Goal: Information Seeking & Learning: Compare options

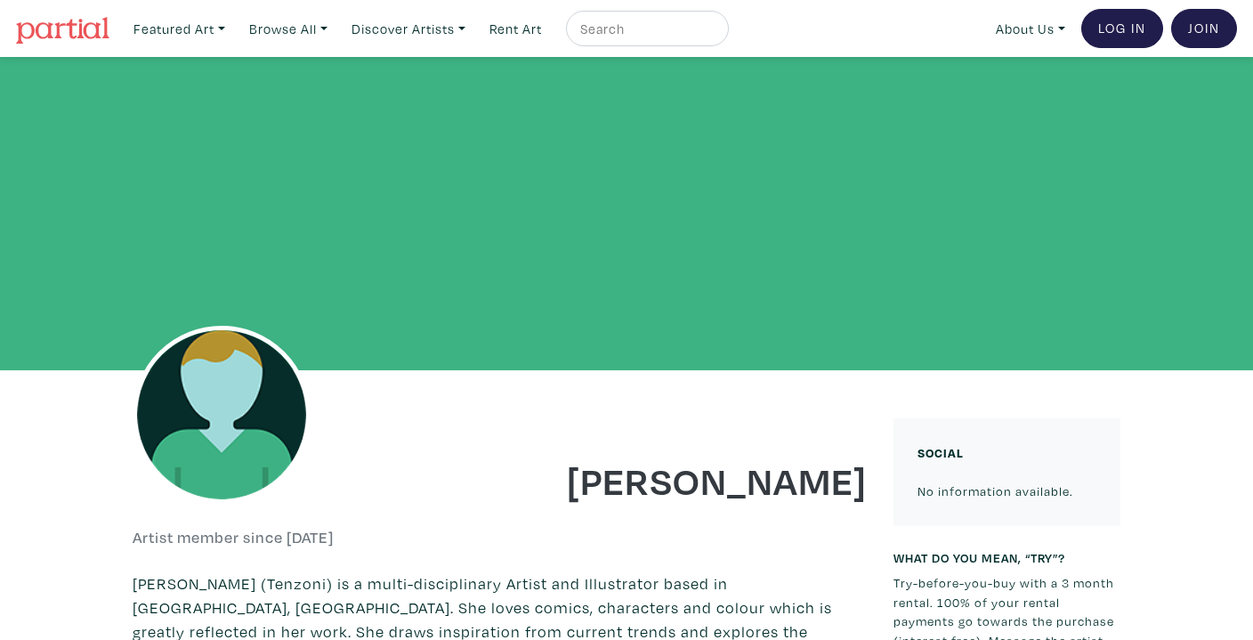
click at [83, 36] on img at bounding box center [62, 30] width 93 height 27
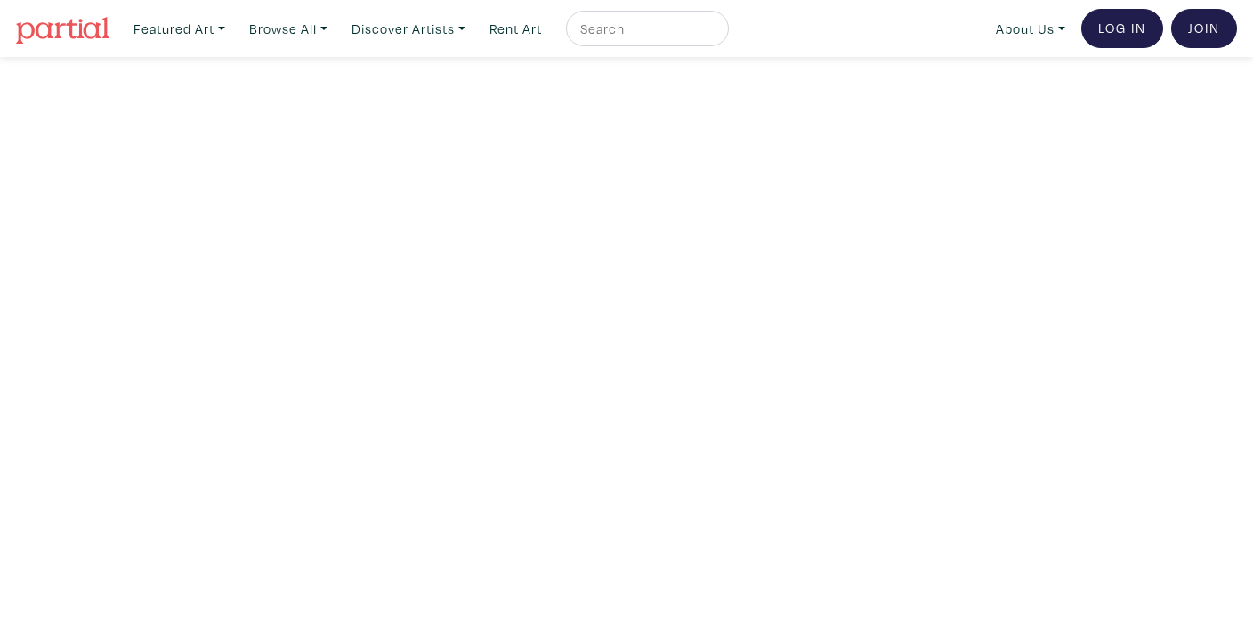
click at [619, 12] on div at bounding box center [647, 29] width 163 height 36
click at [623, 28] on input "text" at bounding box center [644, 29] width 133 height 22
type input "autumn"
click at [715, 34] on button "submit" at bounding box center [715, 34] width 0 height 0
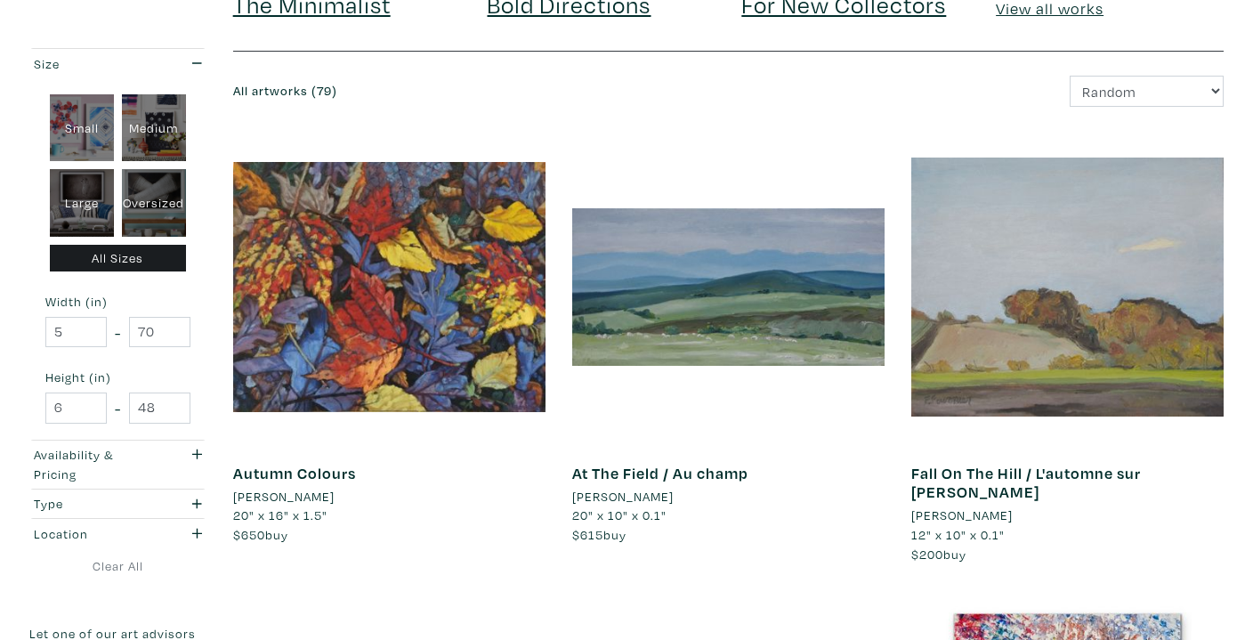
scroll to position [189, 0]
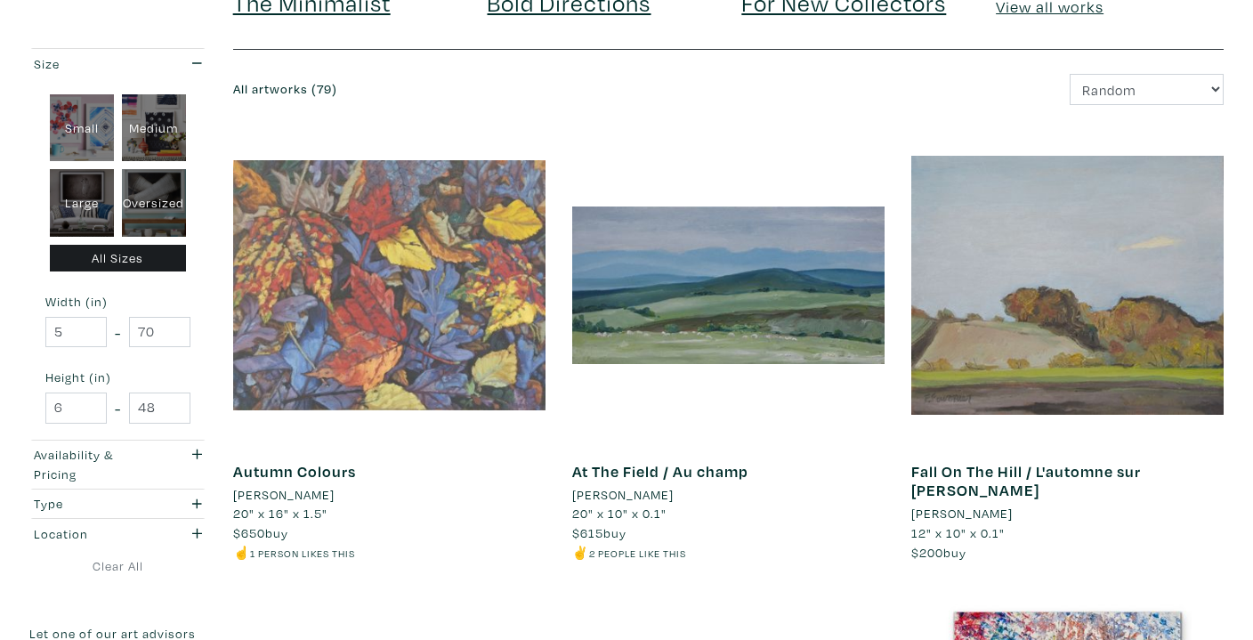
click at [407, 348] on div at bounding box center [389, 285] width 312 height 312
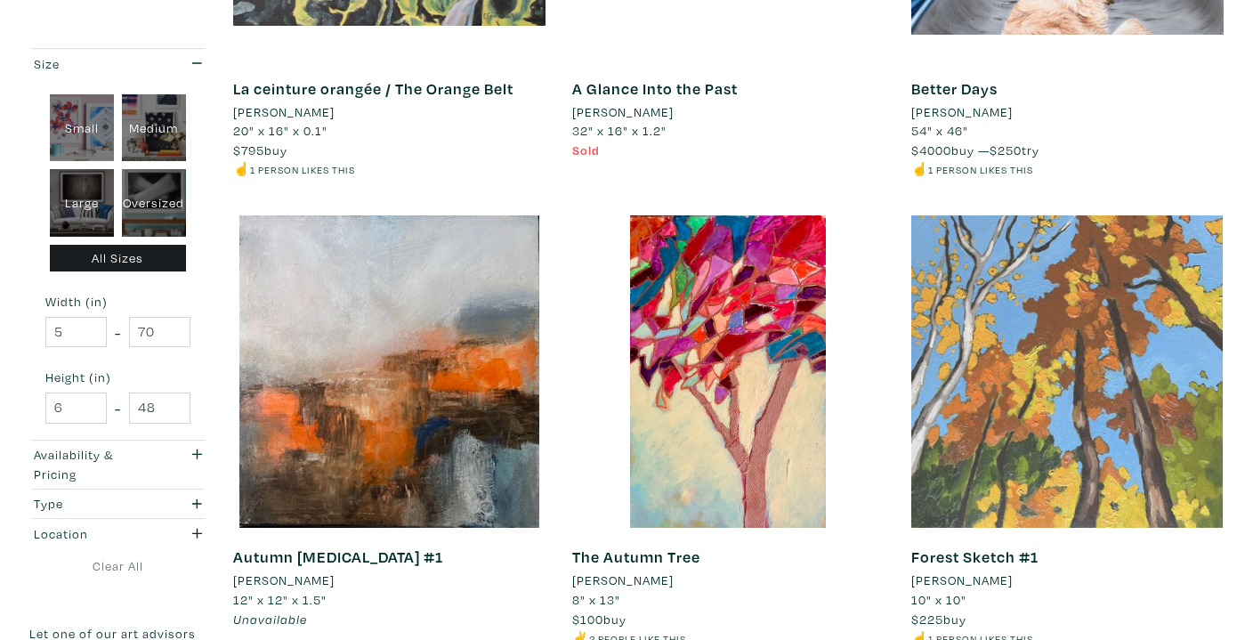
scroll to position [2008, 0]
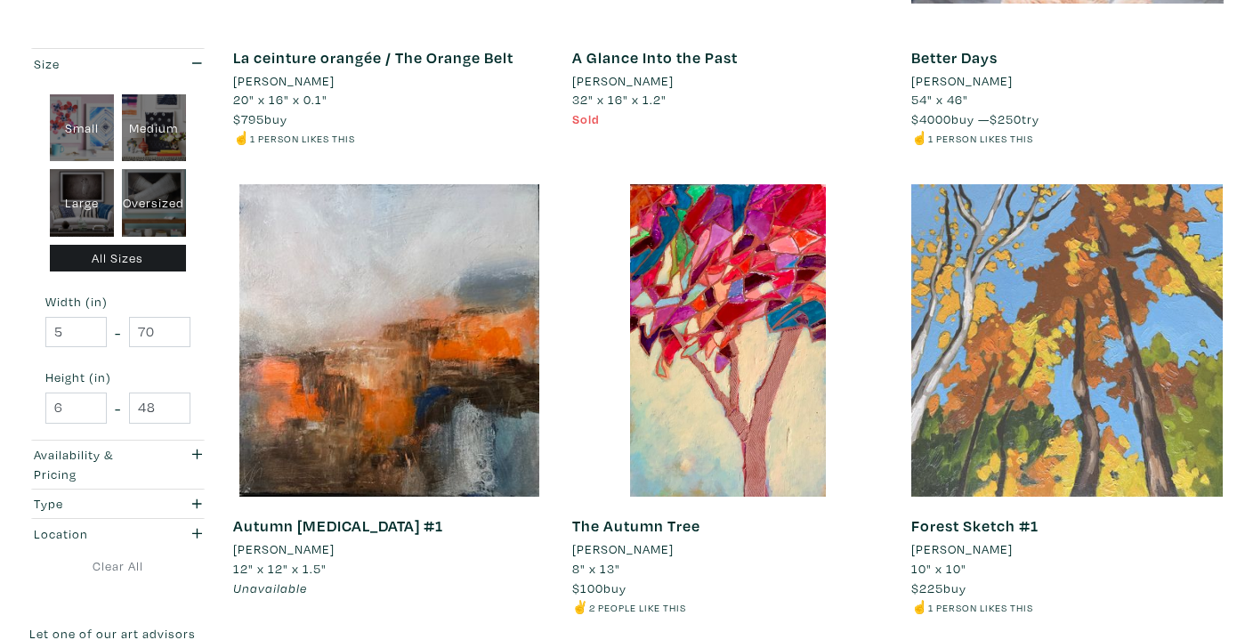
click at [1039, 427] on div at bounding box center [1067, 340] width 312 height 312
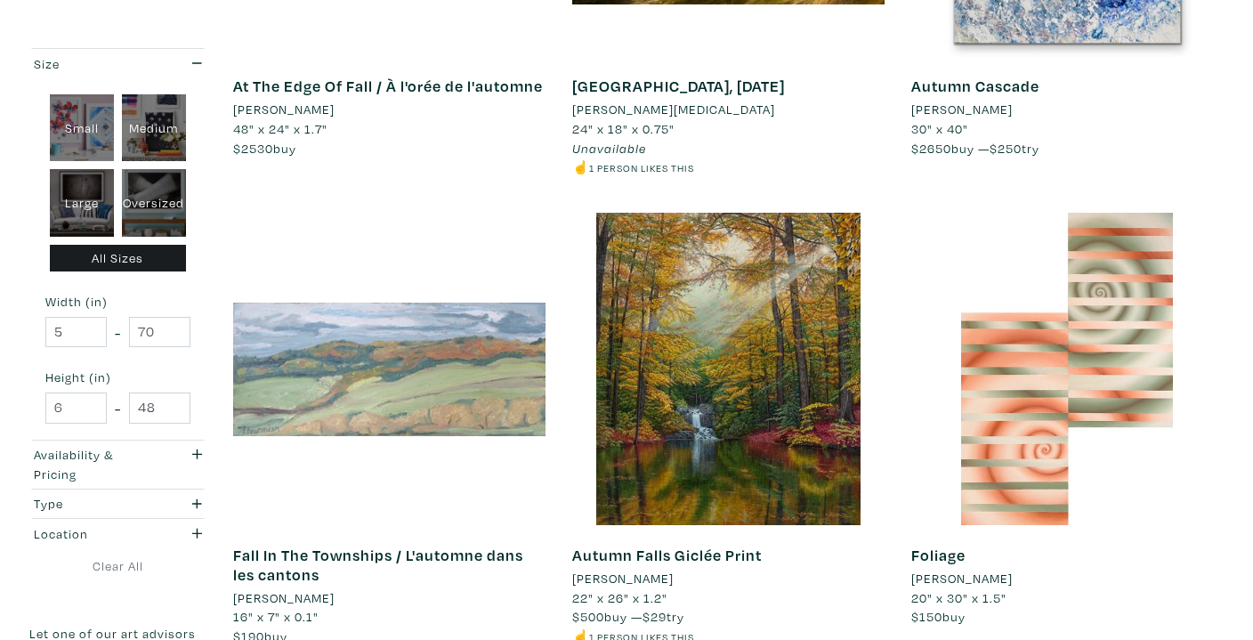
scroll to position [1044, 0]
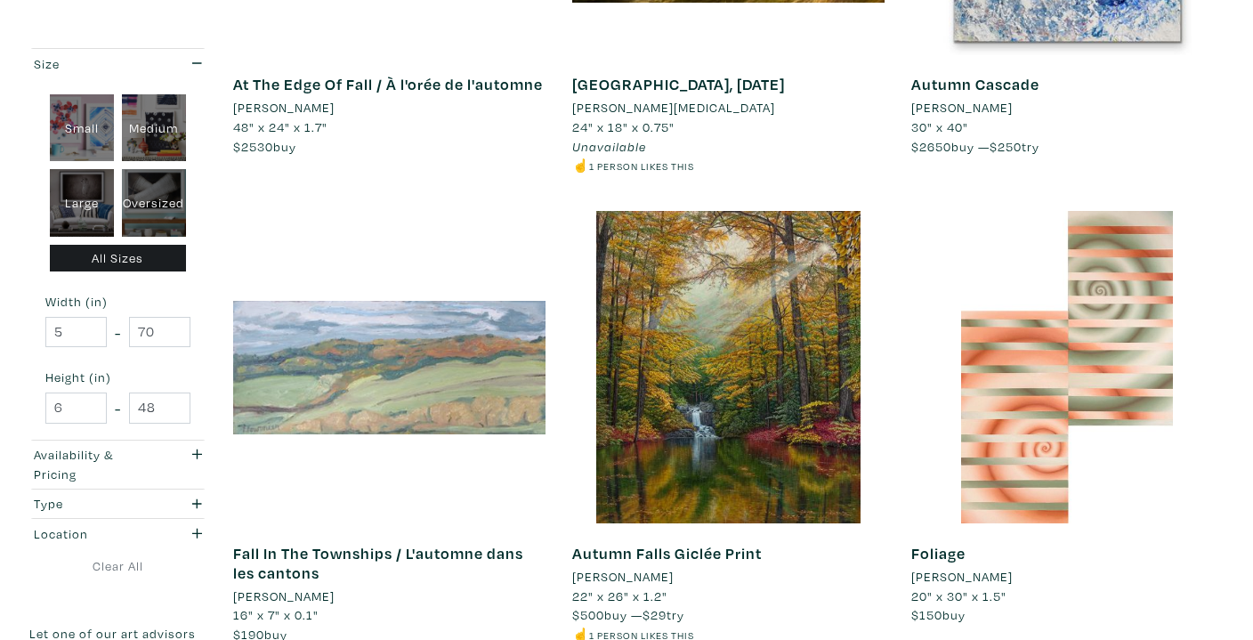
click at [428, 415] on div at bounding box center [389, 367] width 312 height 312
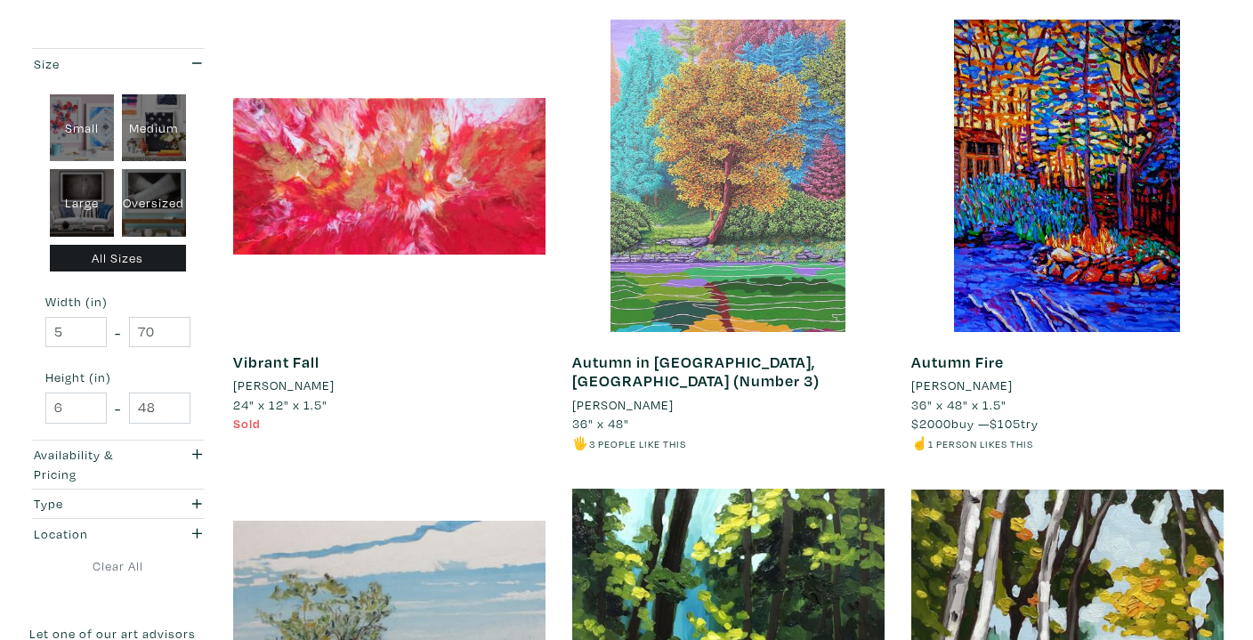
scroll to position [2641, 0]
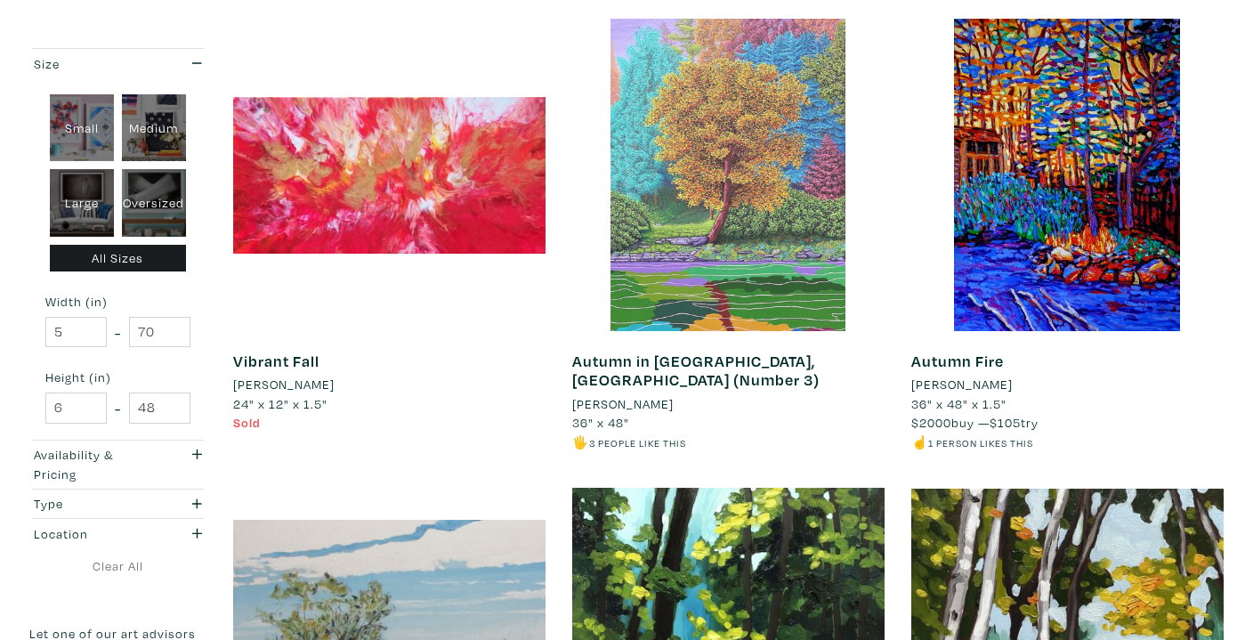
click at [707, 195] on div at bounding box center [728, 175] width 312 height 312
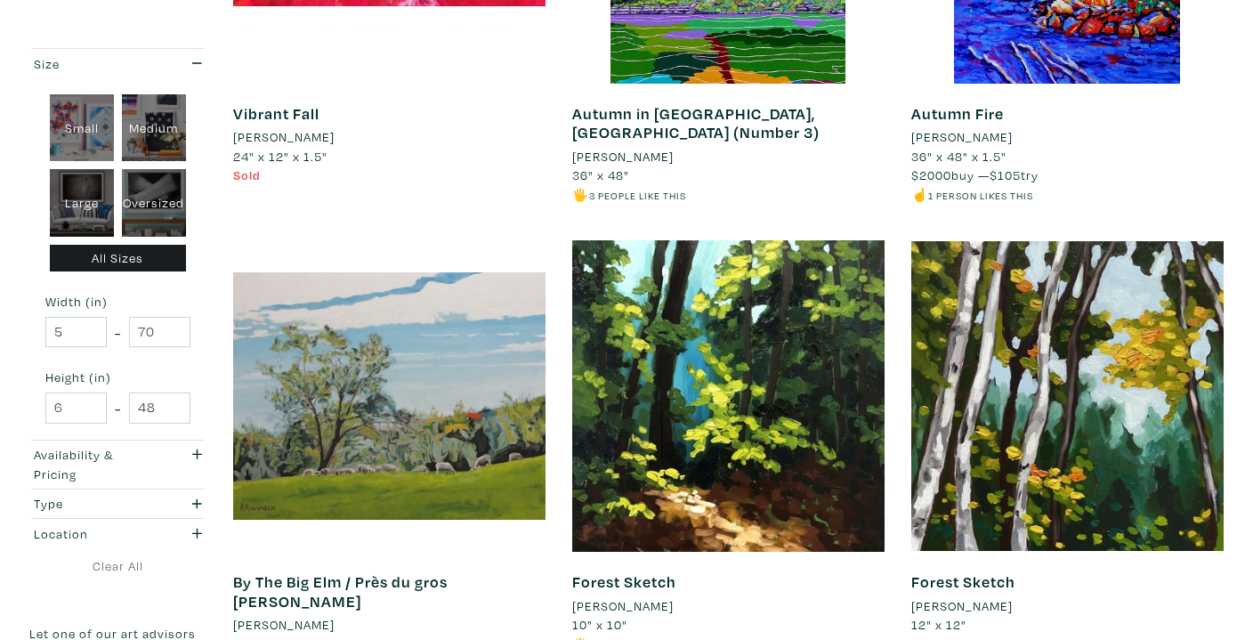
scroll to position [2529, 0]
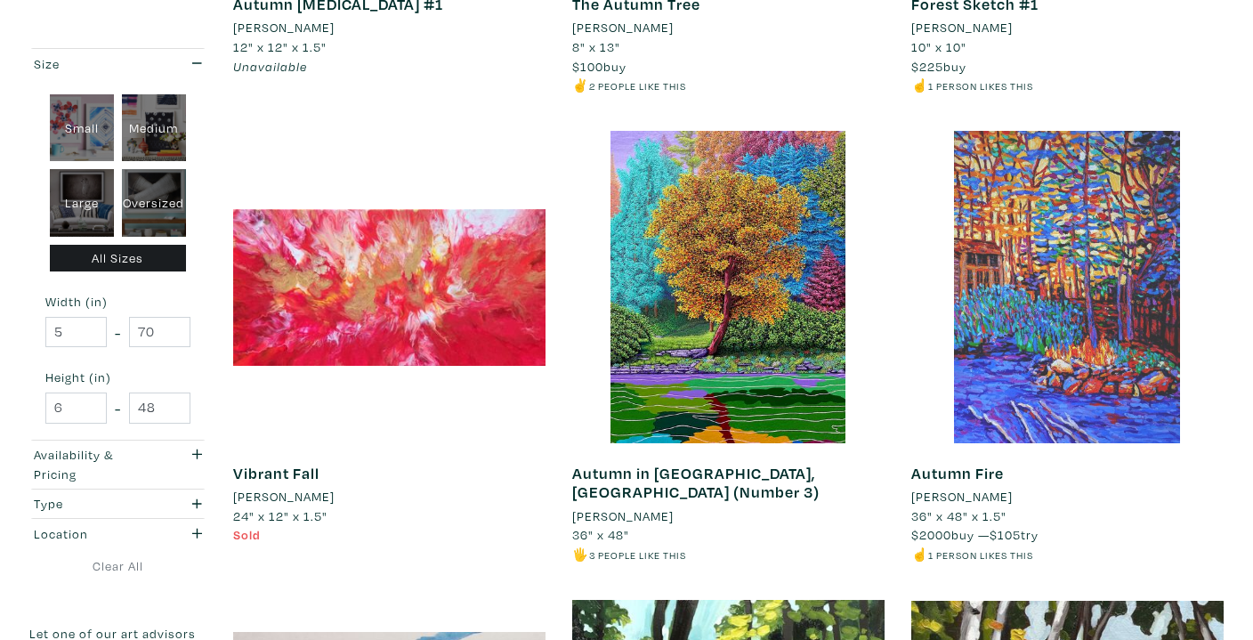
click at [1052, 367] on div at bounding box center [1067, 287] width 312 height 312
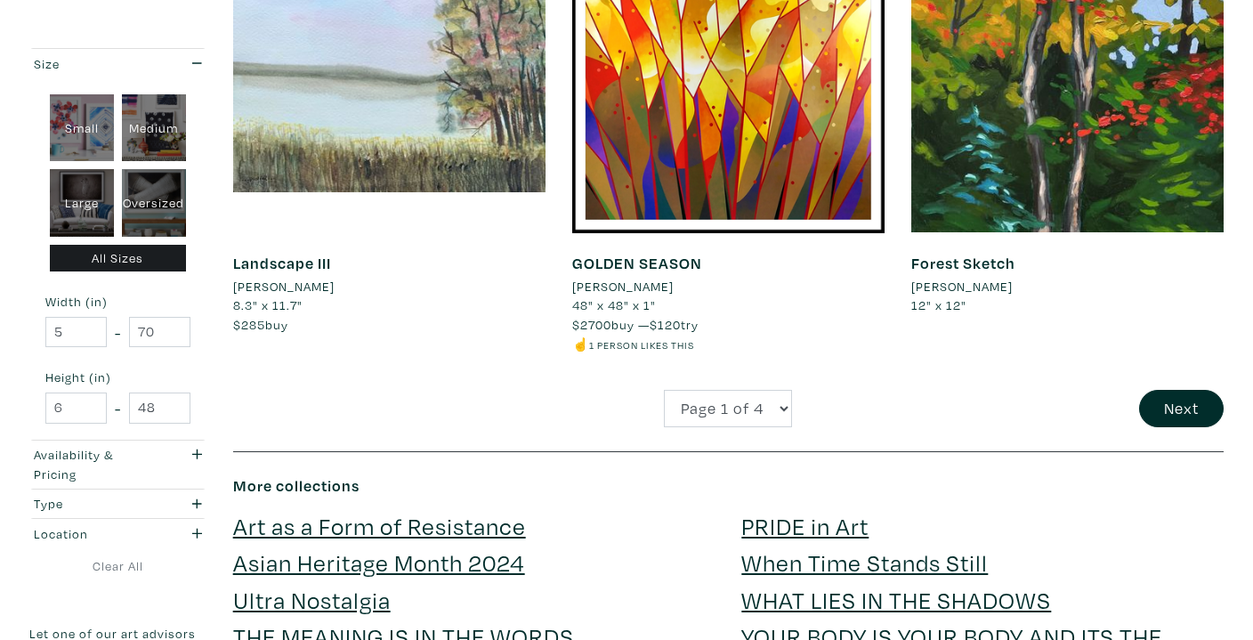
scroll to position [3698, 0]
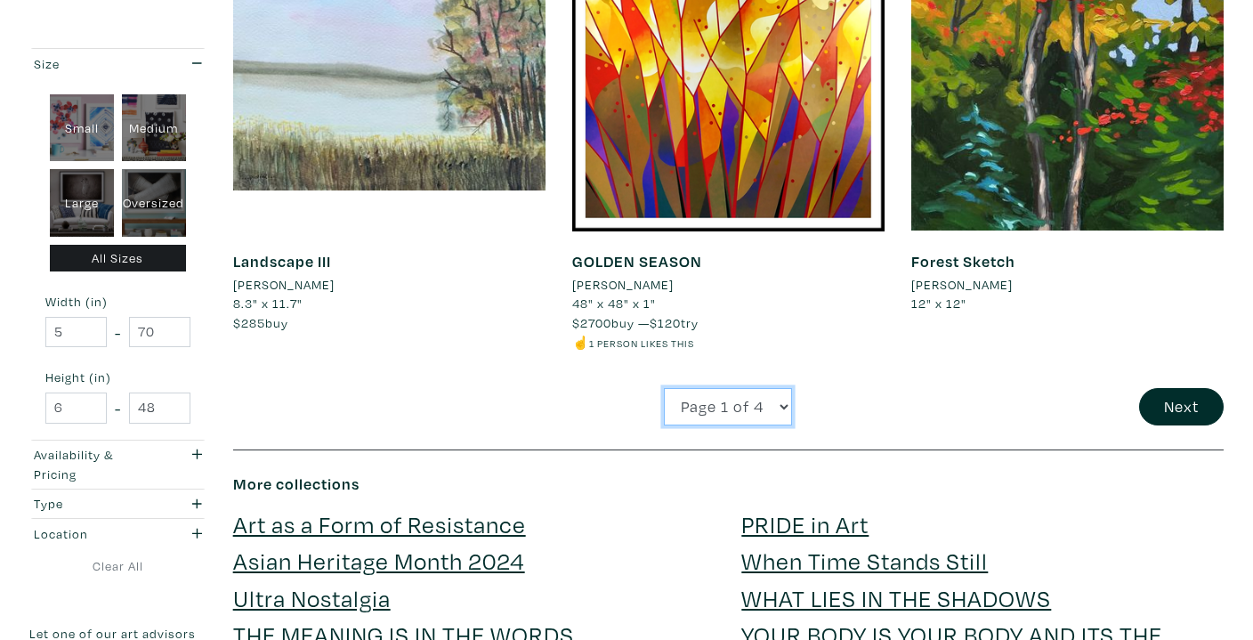
click at [723, 391] on select "Page 1 of 4 Page 2 of 4 Page 3 of 4 Page 4 of 4" at bounding box center [728, 407] width 128 height 38
select select "2"
click at [664, 388] on select "Page 1 of 4 Page 2 of 4 Page 3 of 4 Page 4 of 4" at bounding box center [728, 407] width 128 height 38
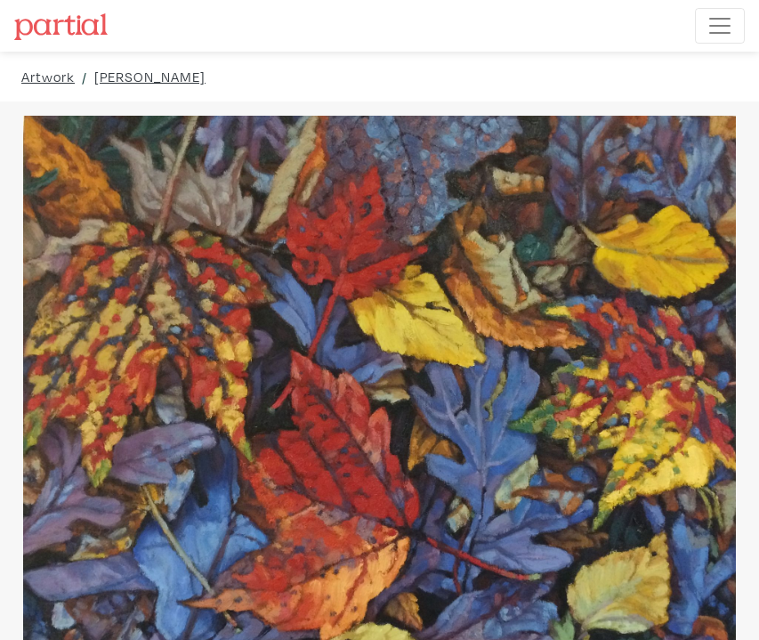
drag, startPoint x: 773, startPoint y: 250, endPoint x: 756, endPoint y: 378, distance: 129.2
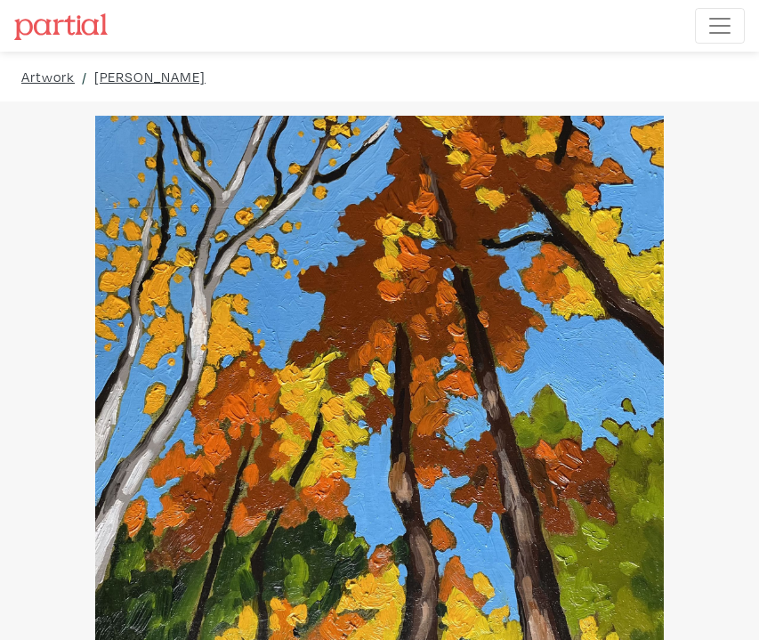
drag, startPoint x: 695, startPoint y: 302, endPoint x: 758, endPoint y: 573, distance: 278.6
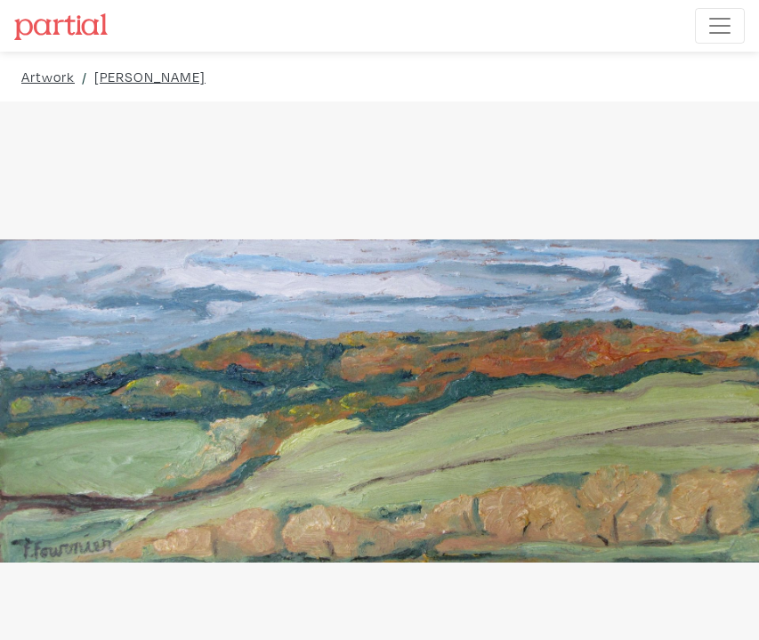
drag, startPoint x: 602, startPoint y: 349, endPoint x: 739, endPoint y: 508, distance: 210.1
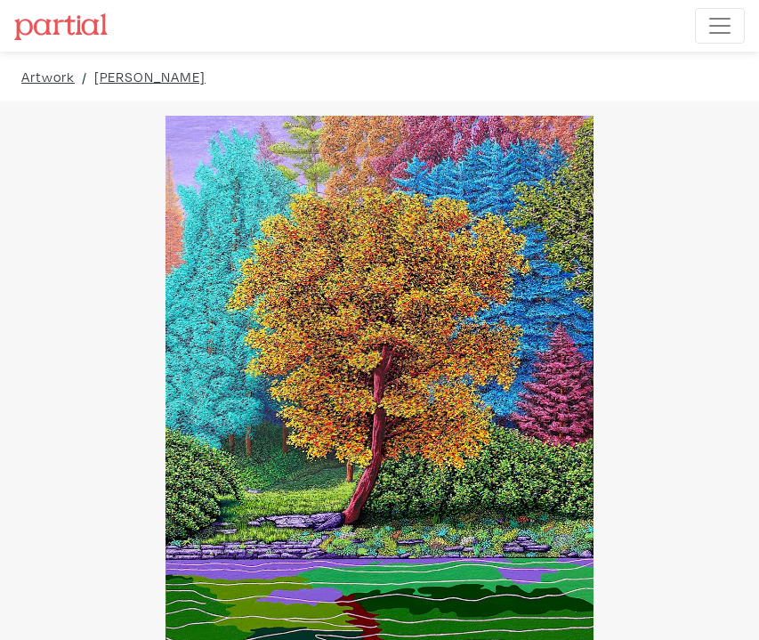
drag, startPoint x: 625, startPoint y: 391, endPoint x: 979, endPoint y: 420, distance: 355.3
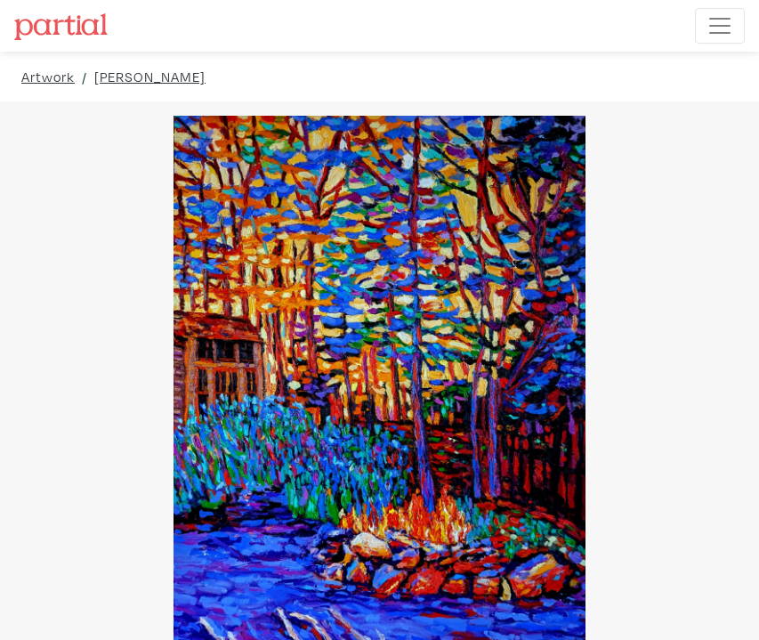
drag, startPoint x: 598, startPoint y: 323, endPoint x: 956, endPoint y: 357, distance: 360.1
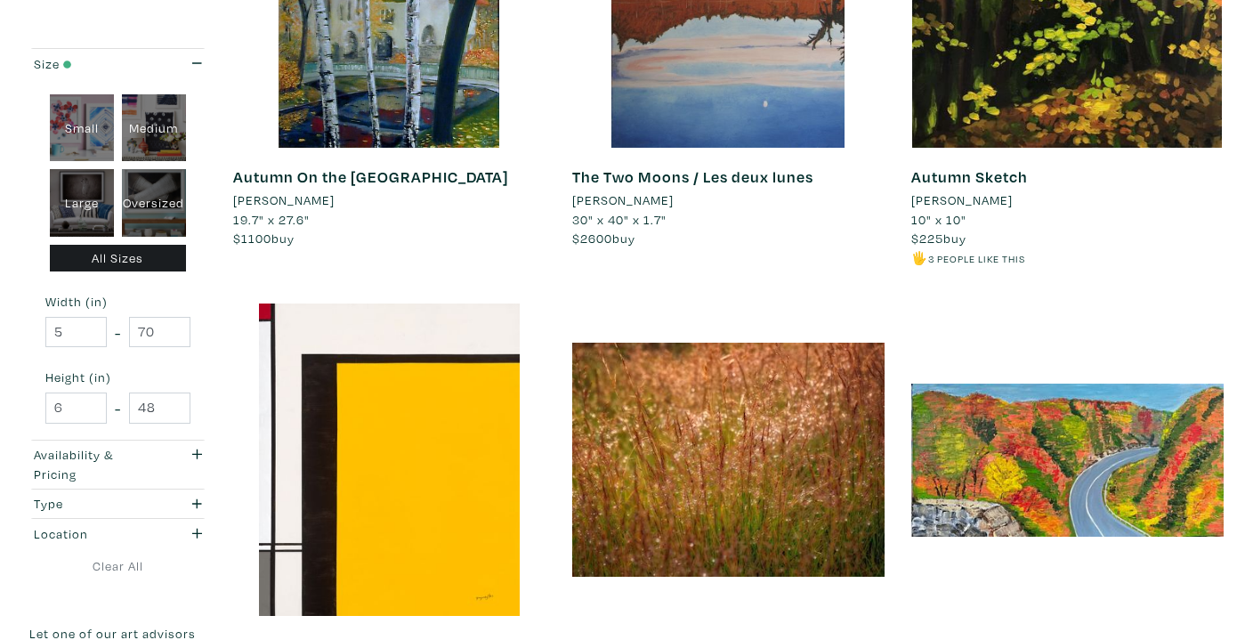
scroll to position [2133, 0]
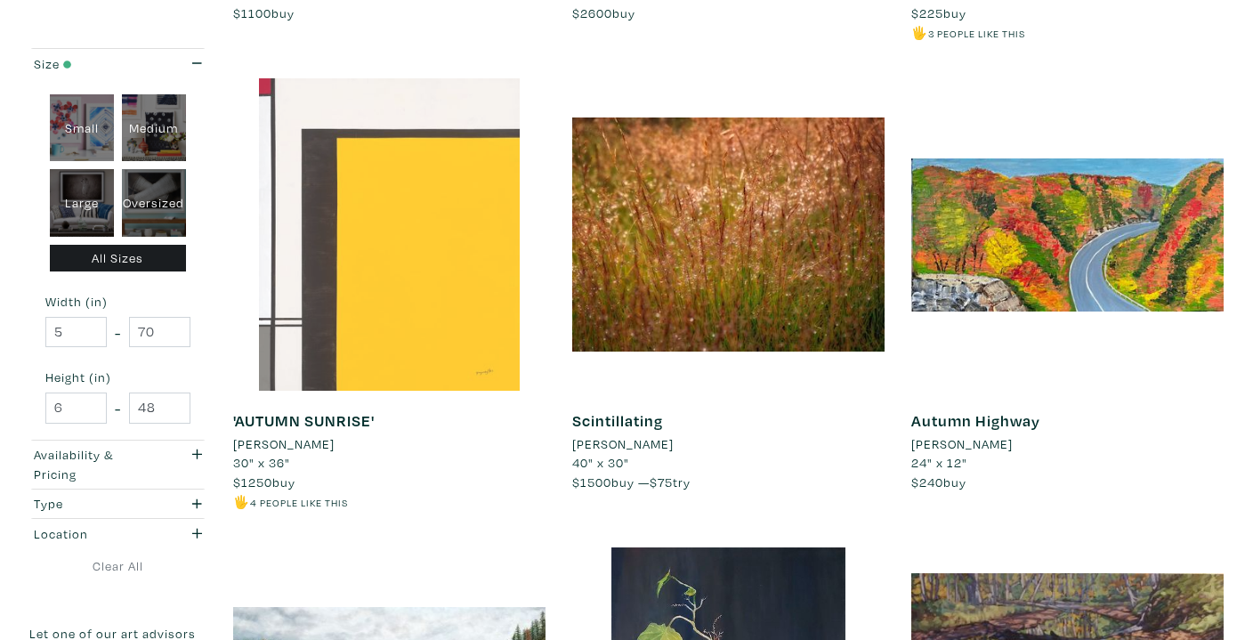
click at [426, 291] on div at bounding box center [389, 234] width 312 height 312
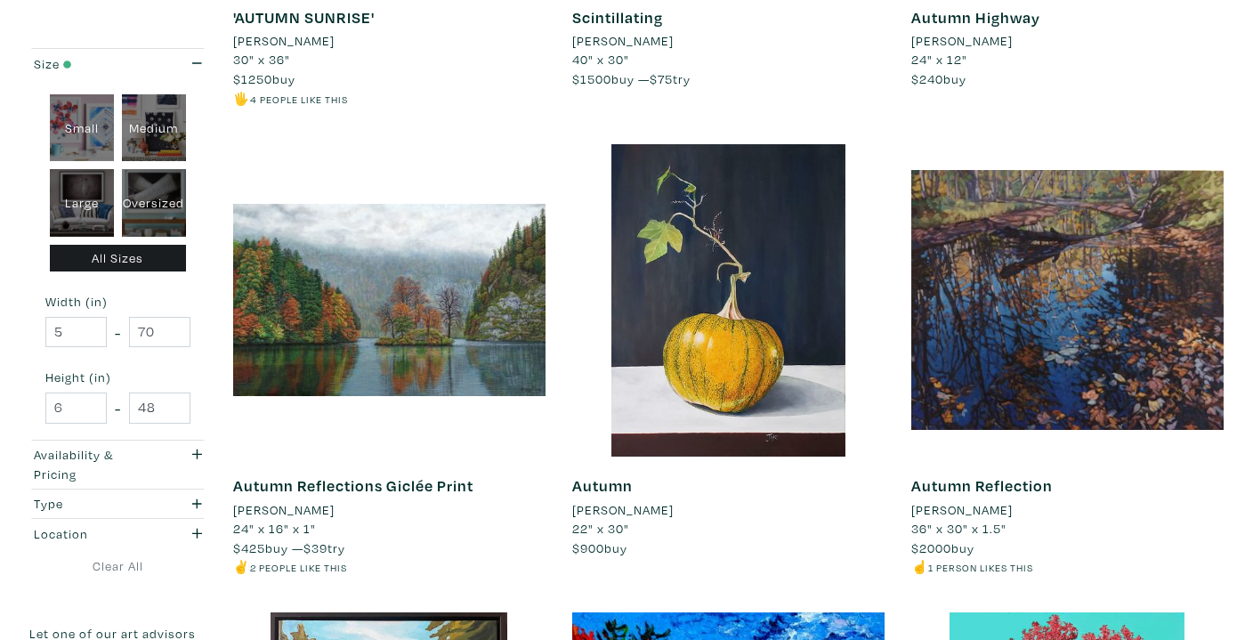
scroll to position [2537, 0]
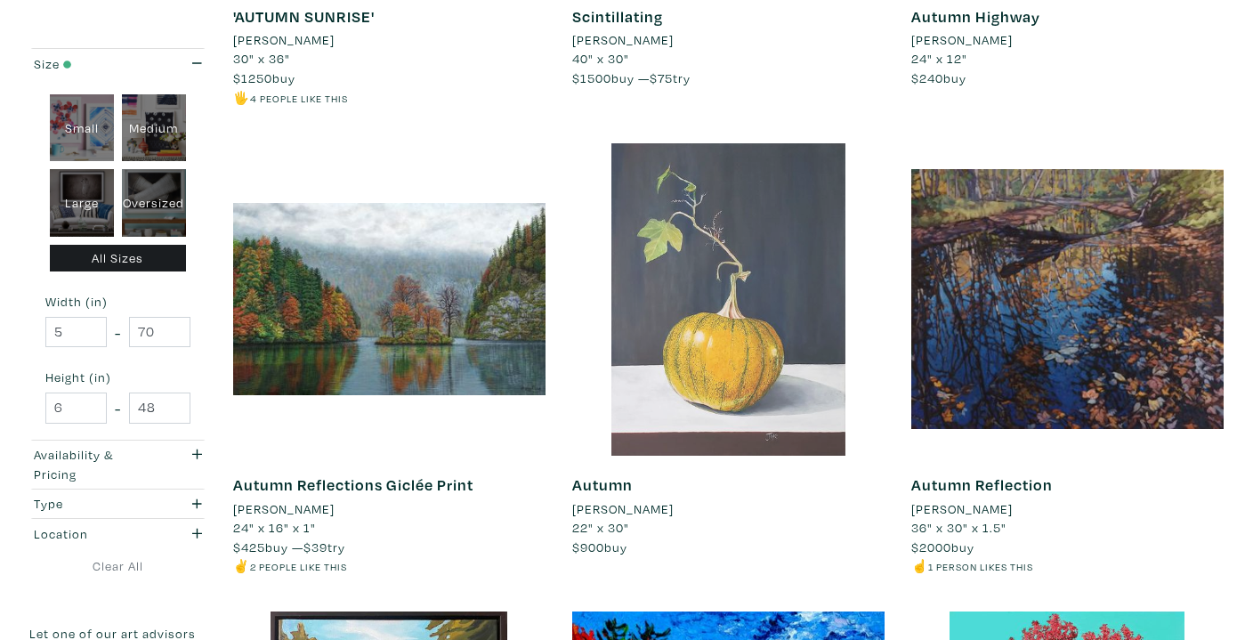
click at [757, 393] on div at bounding box center [728, 299] width 312 height 312
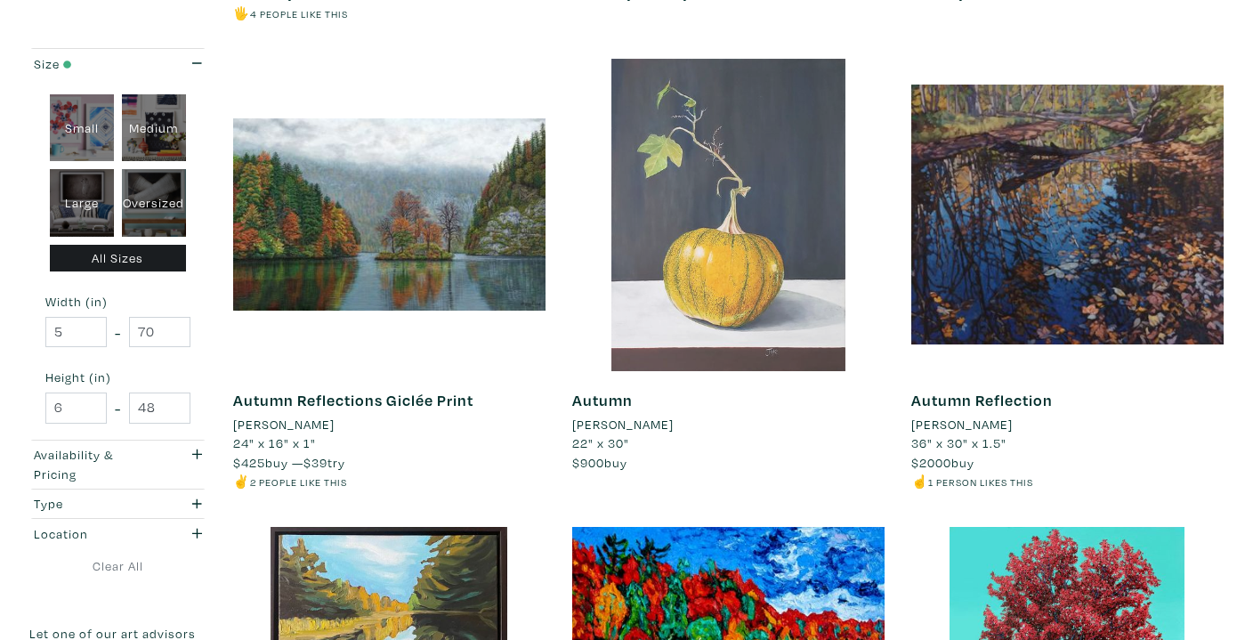
scroll to position [2604, 0]
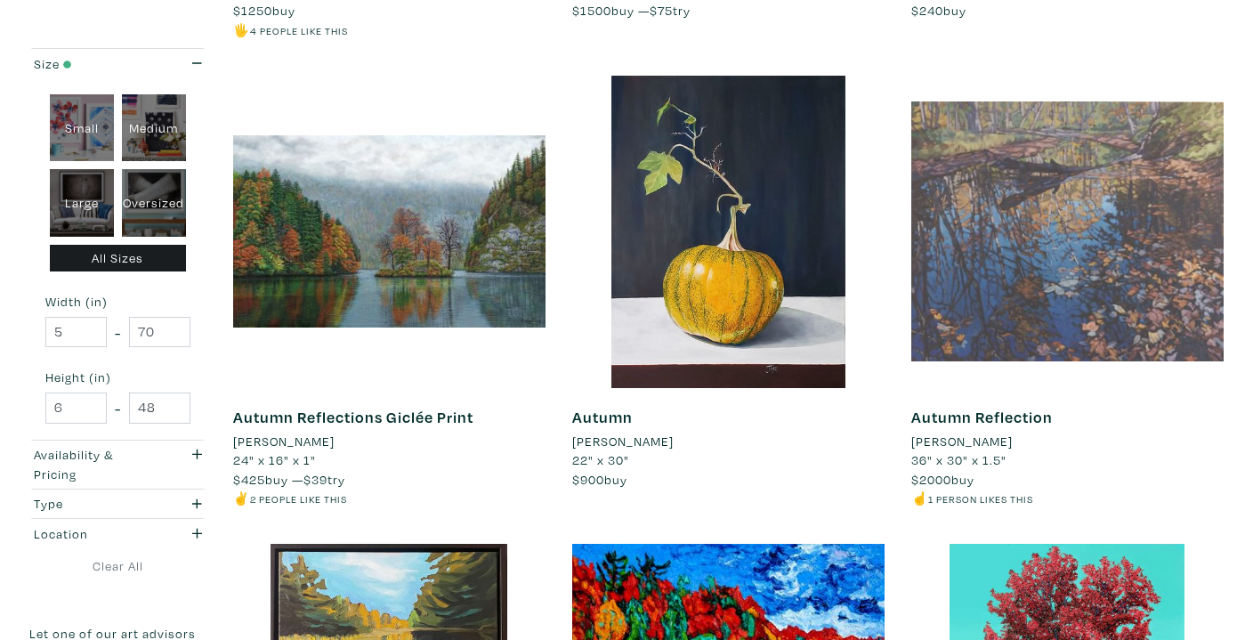
click at [1089, 306] on div at bounding box center [1067, 232] width 312 height 312
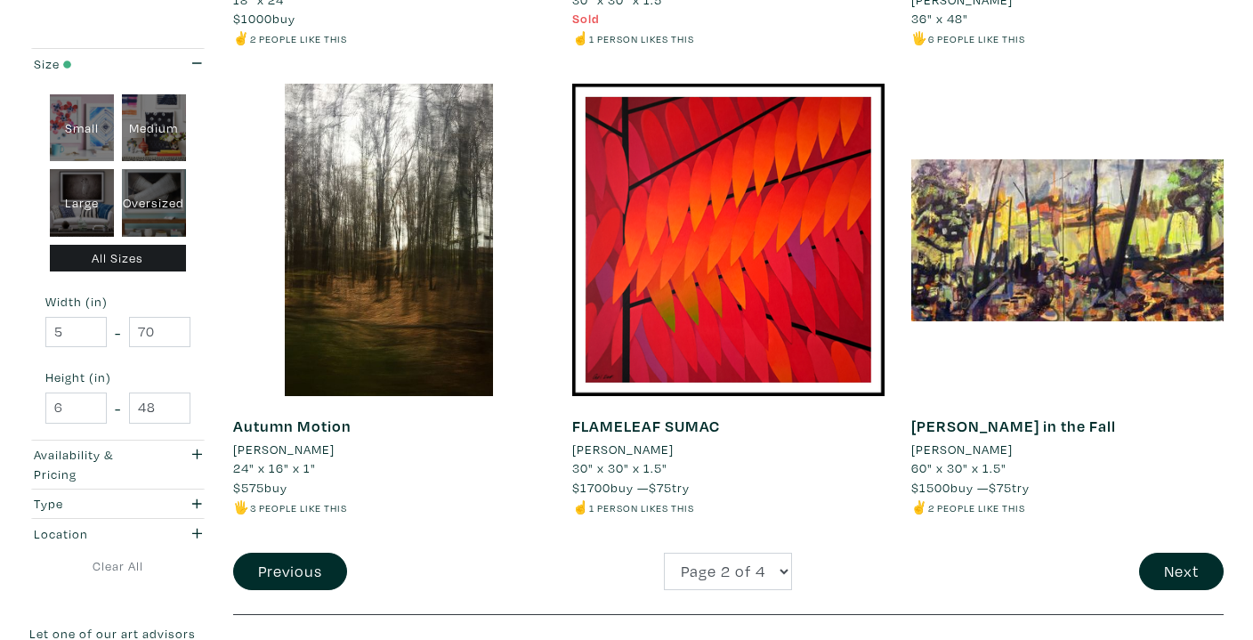
scroll to position [3535, 0]
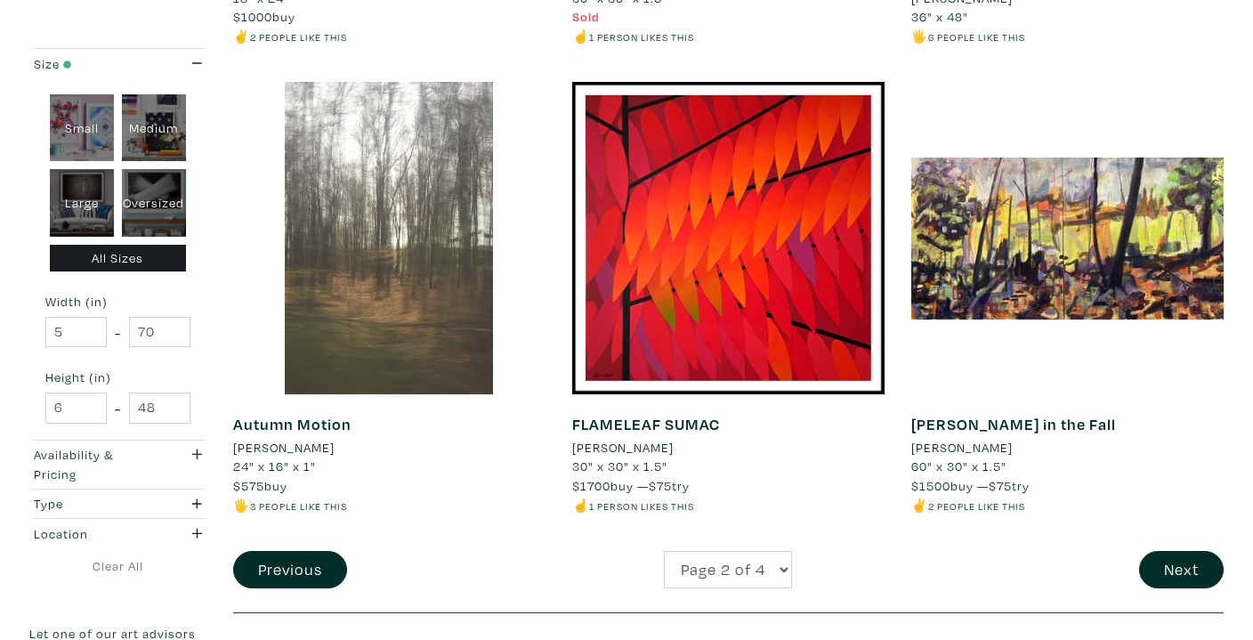
click at [364, 337] on div at bounding box center [389, 238] width 312 height 312
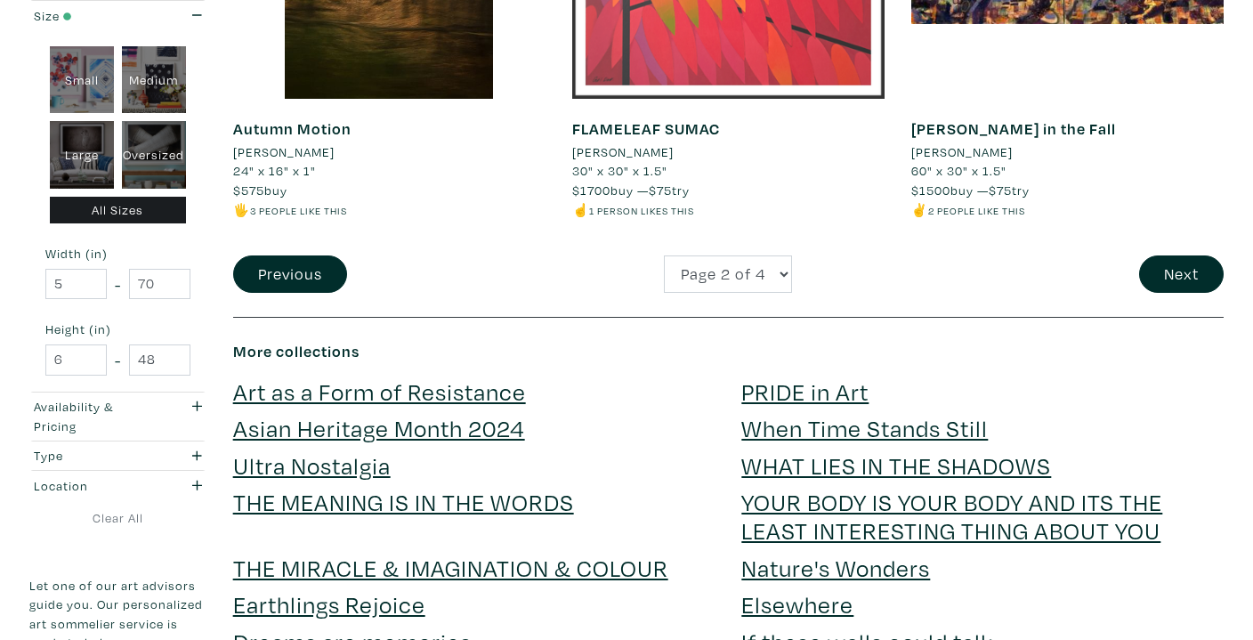
scroll to position [3872, 0]
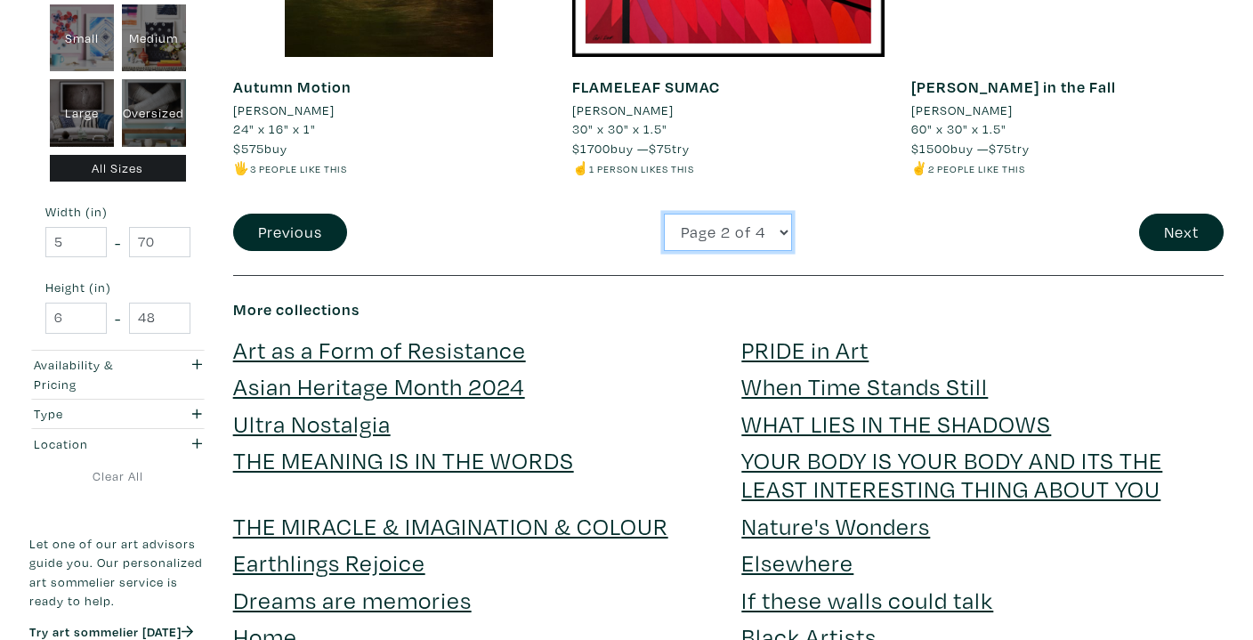
click at [772, 225] on select "Page 1 of 4 Page 2 of 4 Page 3 of 4 Page 4 of 4" at bounding box center [728, 233] width 128 height 38
select select "3"
click at [664, 214] on select "Page 1 of 4 Page 2 of 4 Page 3 of 4 Page 4 of 4" at bounding box center [728, 233] width 128 height 38
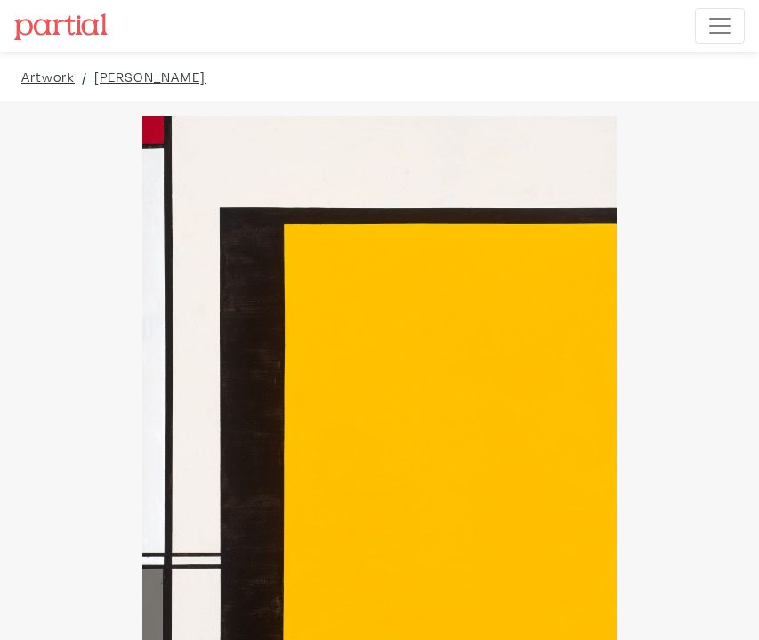
drag, startPoint x: 648, startPoint y: 430, endPoint x: 758, endPoint y: 570, distance: 178.7
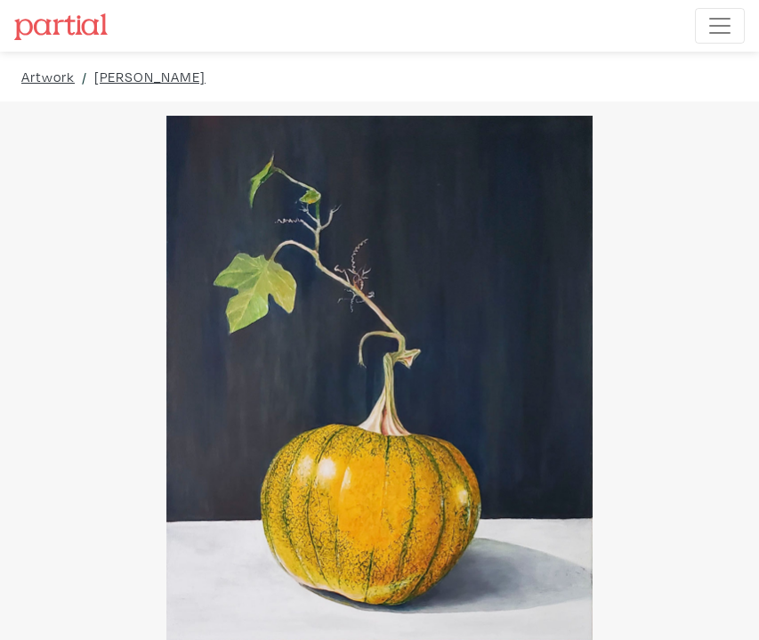
drag, startPoint x: 655, startPoint y: 335, endPoint x: 753, endPoint y: 474, distance: 169.8
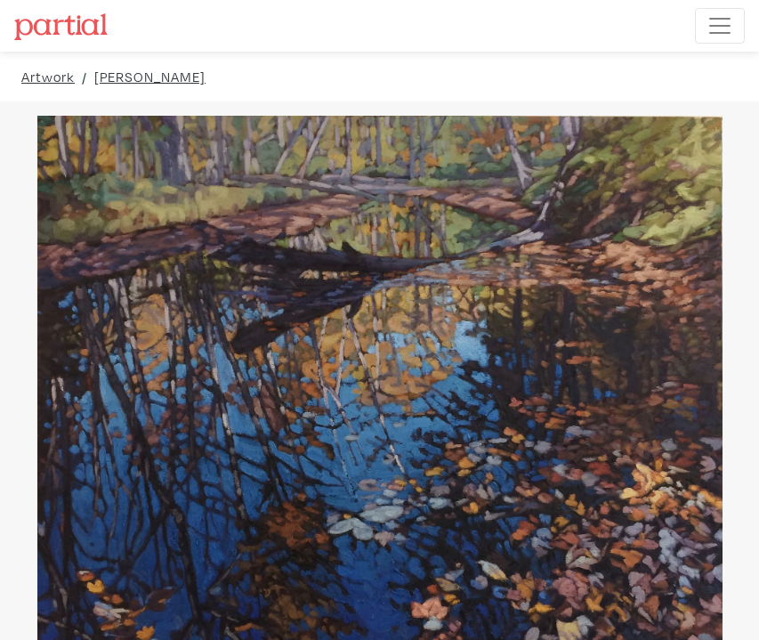
drag, startPoint x: 635, startPoint y: 369, endPoint x: 749, endPoint y: 523, distance: 191.5
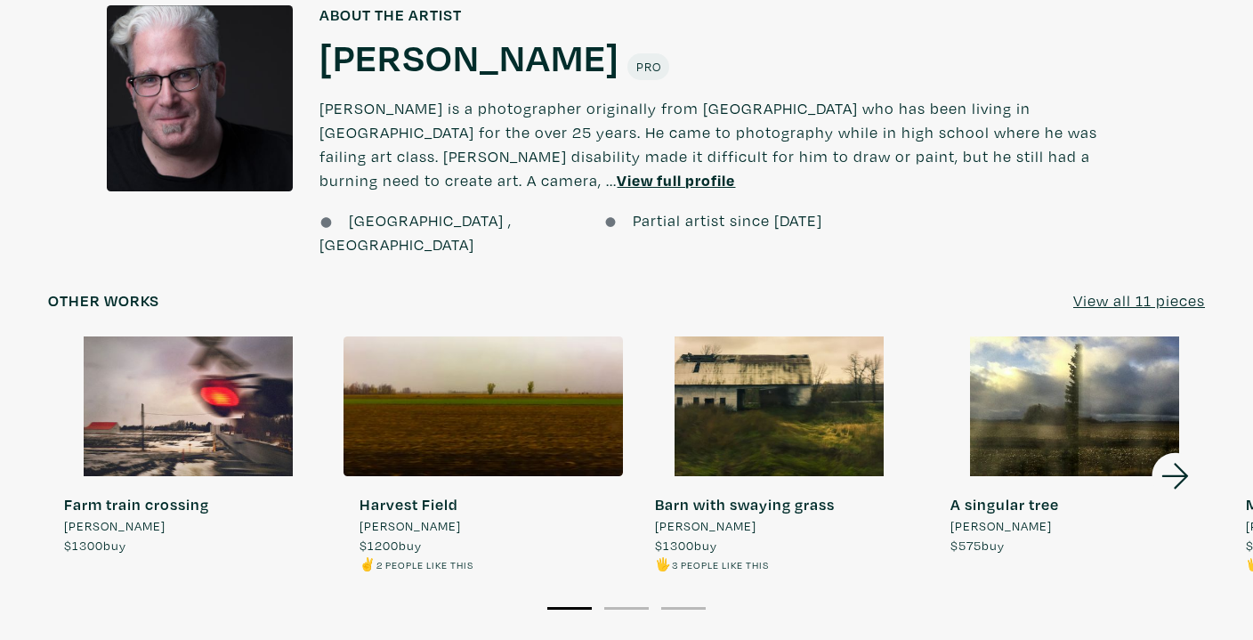
scroll to position [1339, 0]
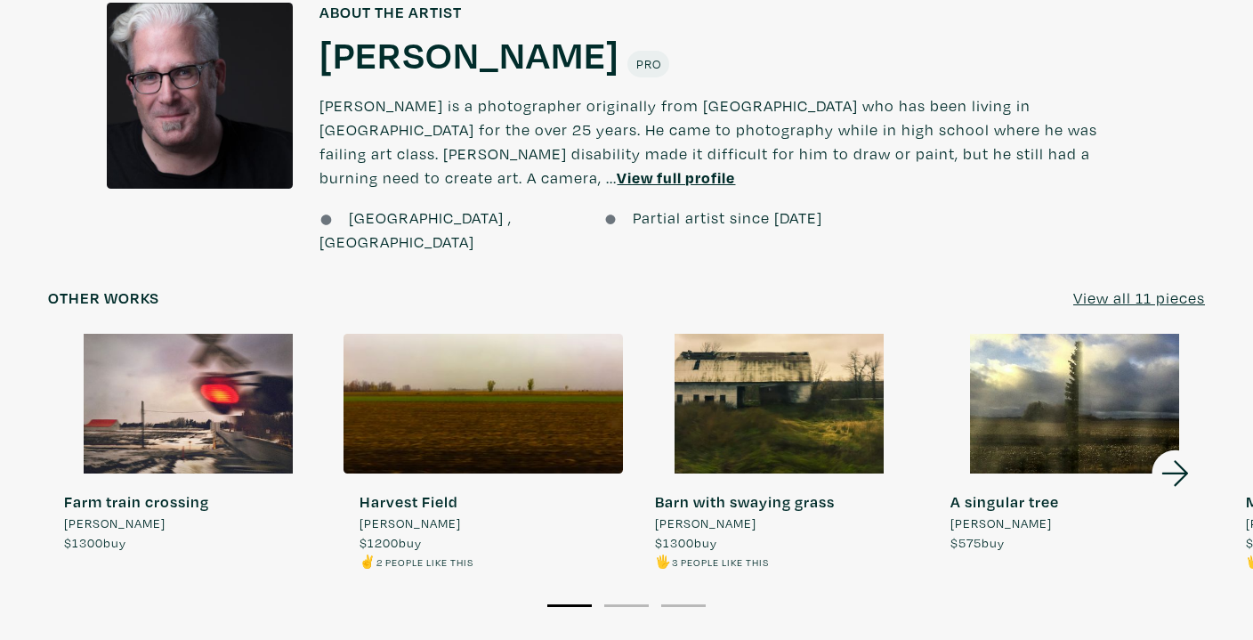
click at [528, 366] on div at bounding box center [482, 404] width 279 height 140
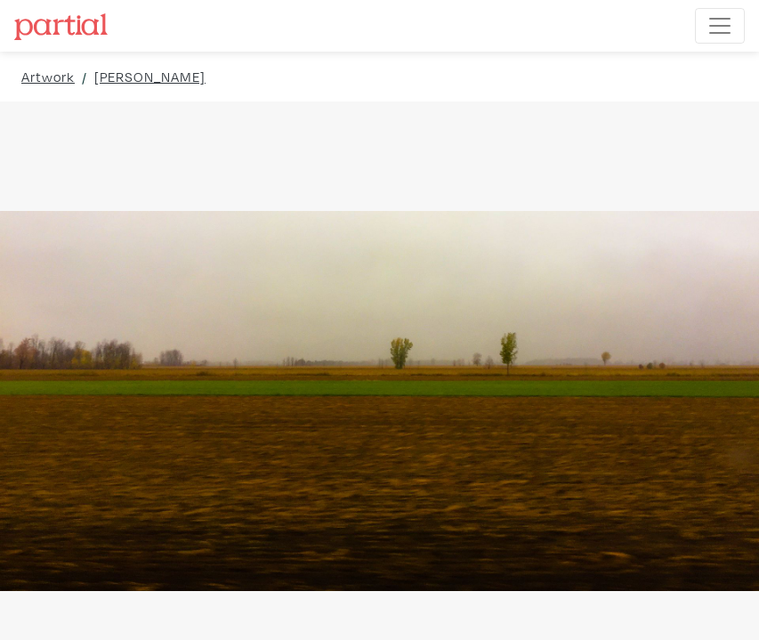
drag, startPoint x: 659, startPoint y: 376, endPoint x: 754, endPoint y: 354, distance: 96.9
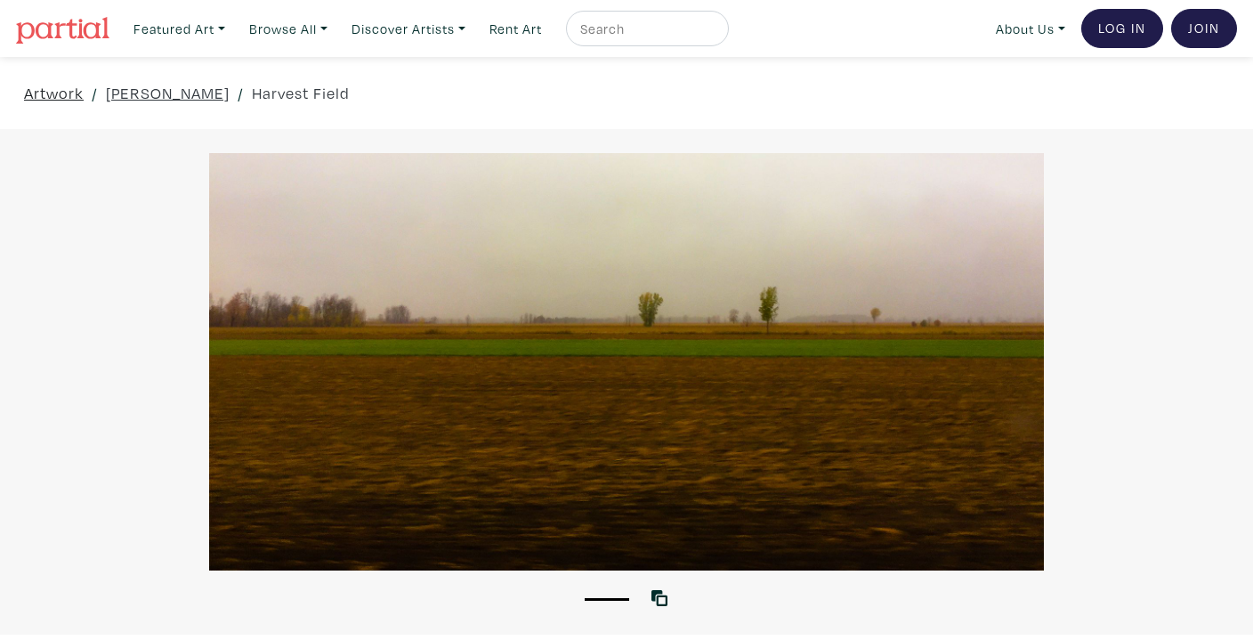
click at [69, 89] on link "Artwork" at bounding box center [54, 93] width 60 height 24
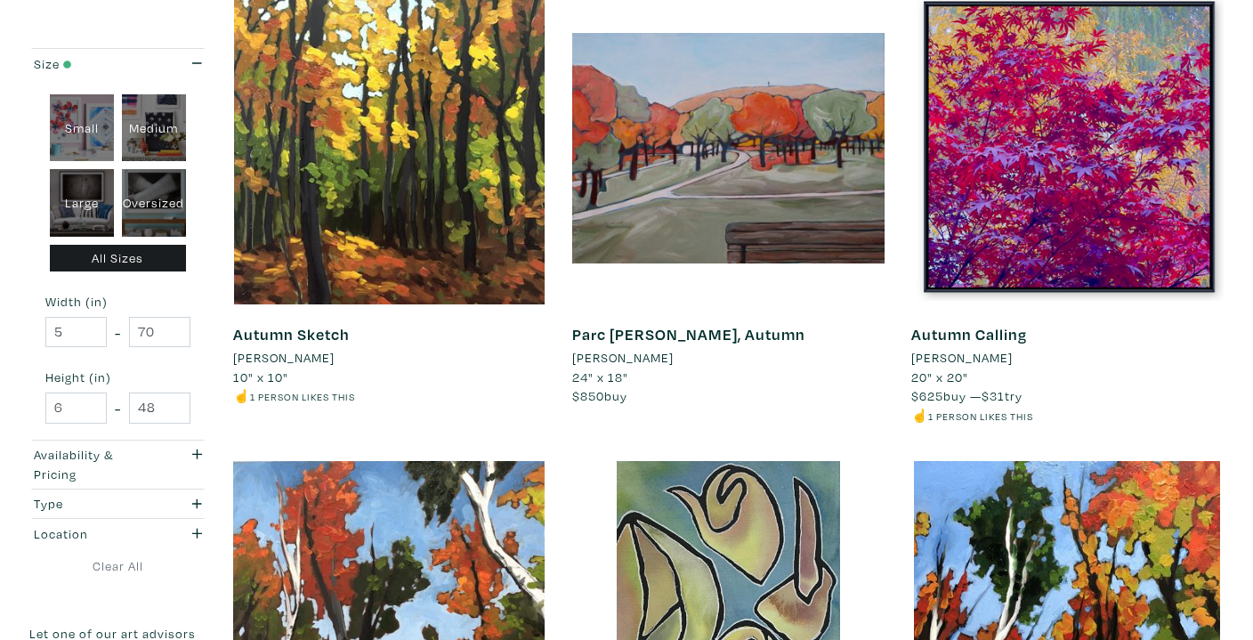
scroll to position [3109, 0]
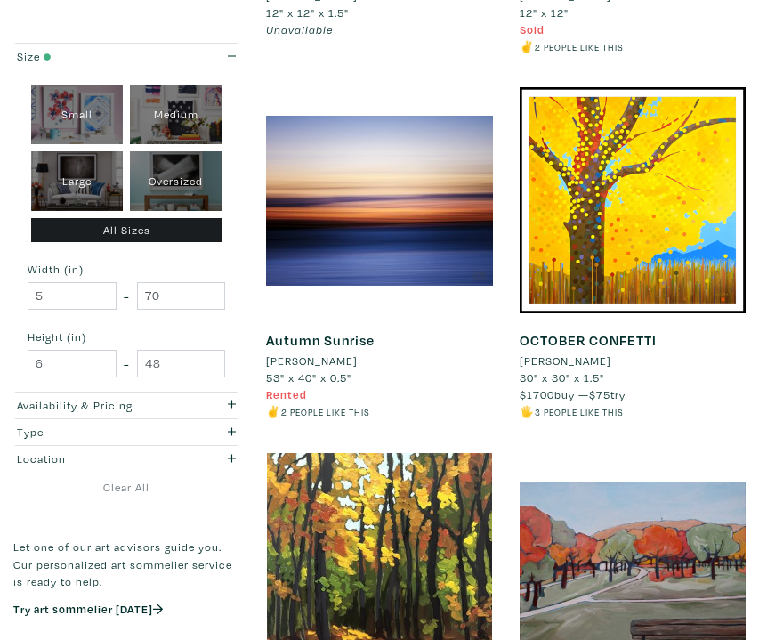
drag, startPoint x: 1099, startPoint y: 218, endPoint x: 1007, endPoint y: 387, distance: 192.3
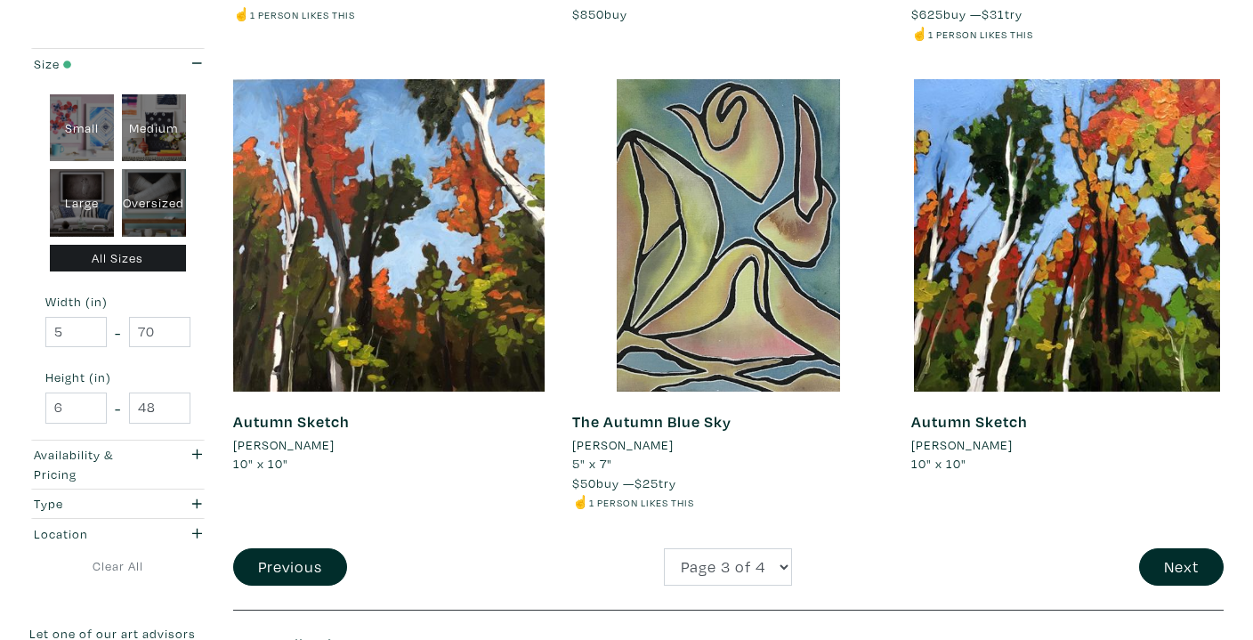
scroll to position [3543, 0]
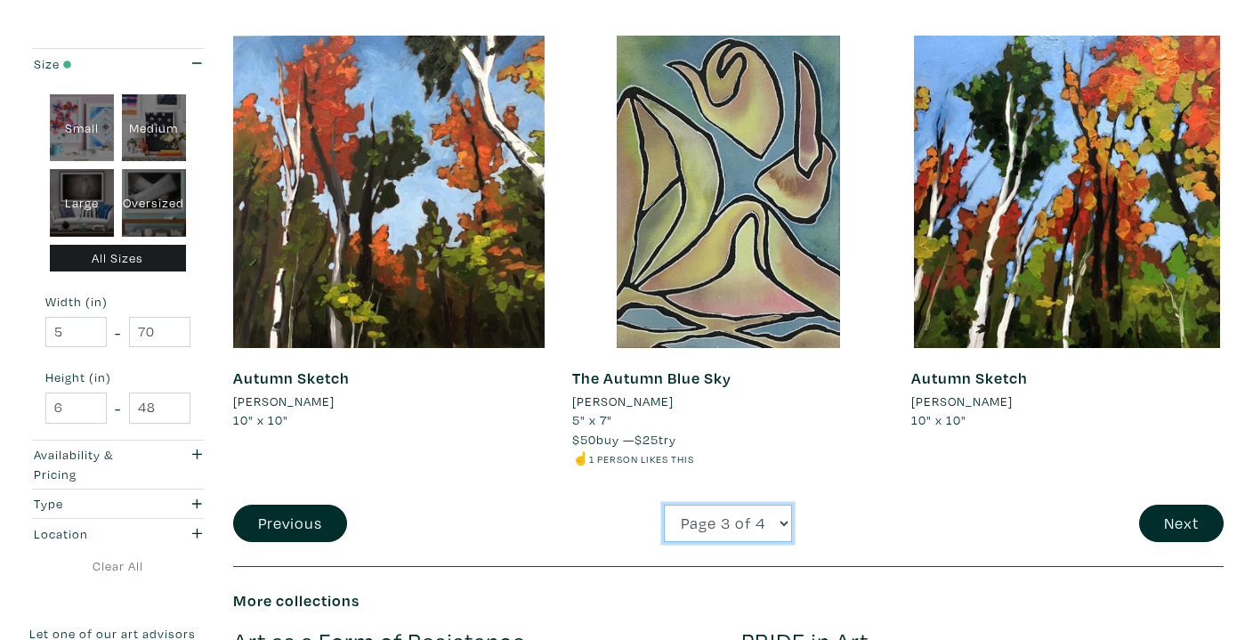
click at [734, 533] on select "Page 1 of 4 Page 2 of 4 Page 3 of 4 Page 4 of 4" at bounding box center [728, 523] width 128 height 38
select select "4"
click at [664, 504] on select "Page 1 of 4 Page 2 of 4 Page 3 of 4 Page 4 of 4" at bounding box center [728, 523] width 128 height 38
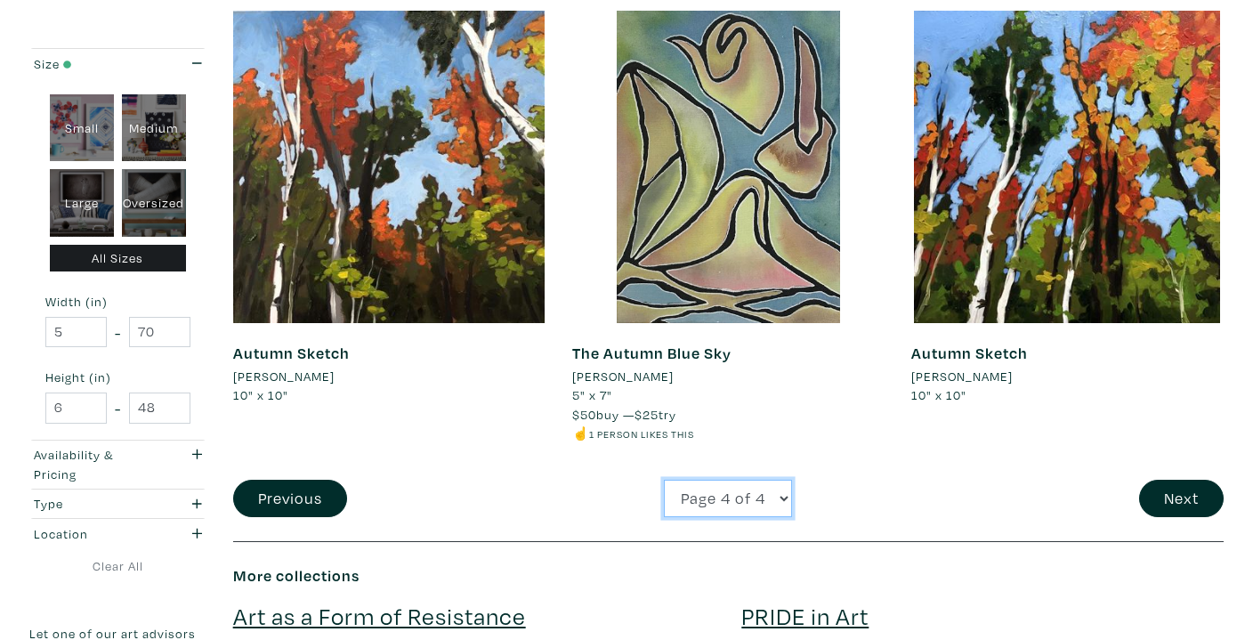
scroll to position [3577, 0]
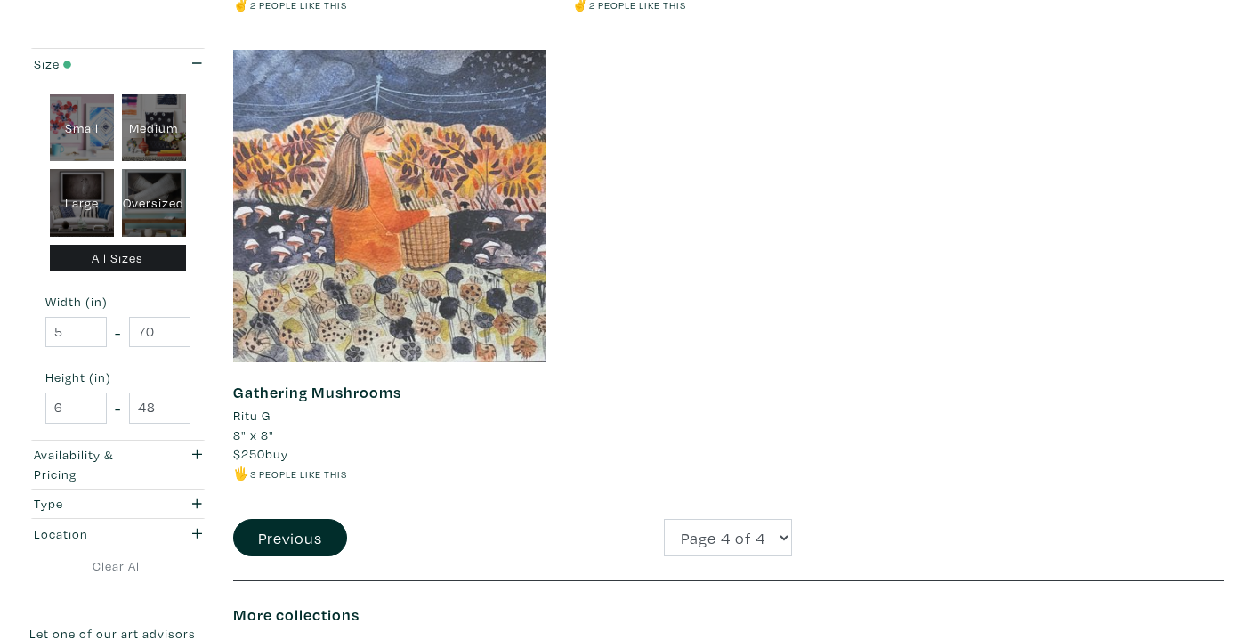
scroll to position [1206, 0]
click at [438, 342] on div at bounding box center [389, 205] width 312 height 312
click at [429, 228] on div at bounding box center [389, 205] width 312 height 312
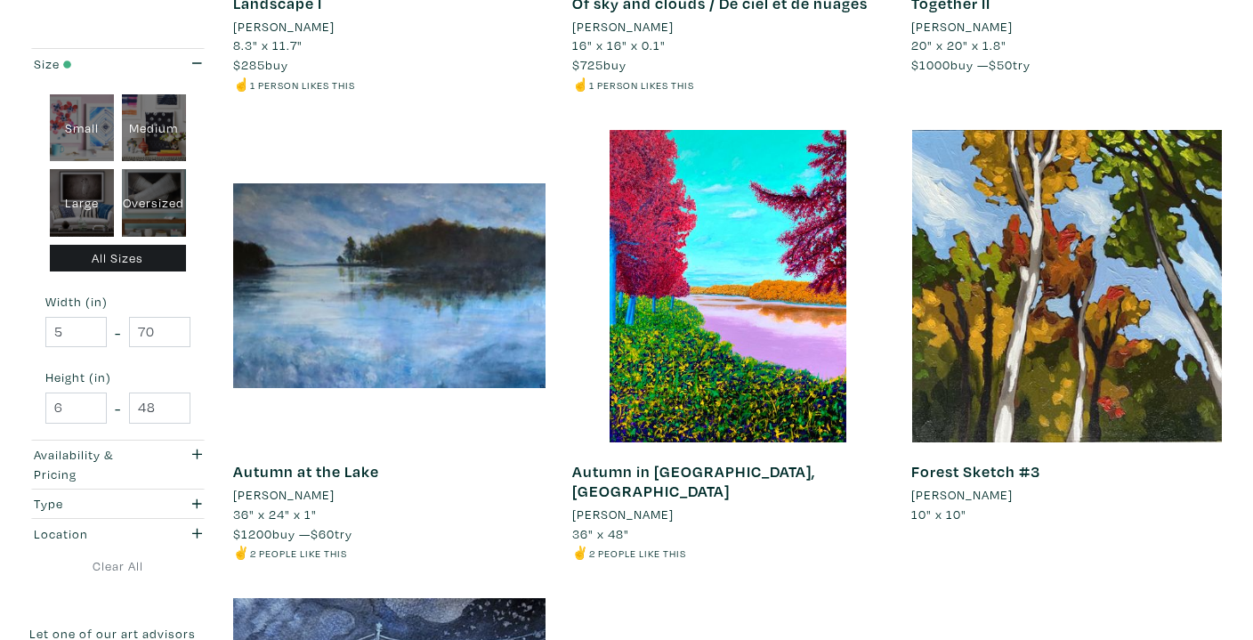
scroll to position [650, 0]
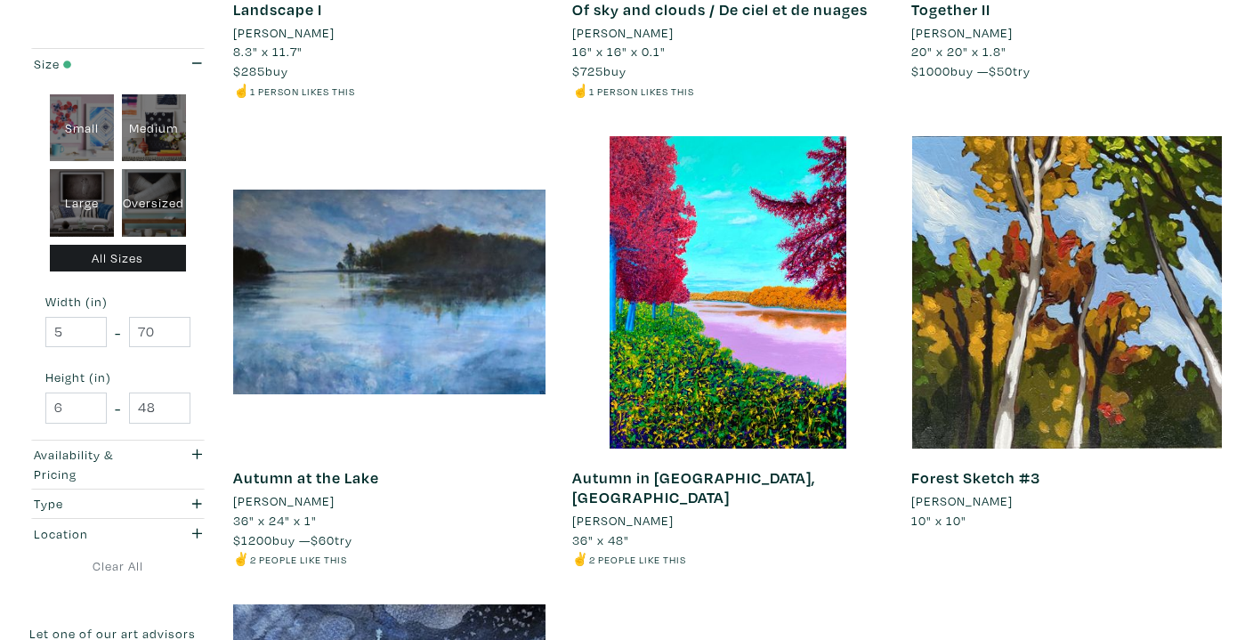
click at [296, 504] on li "Penny Griffin" at bounding box center [283, 501] width 101 height 20
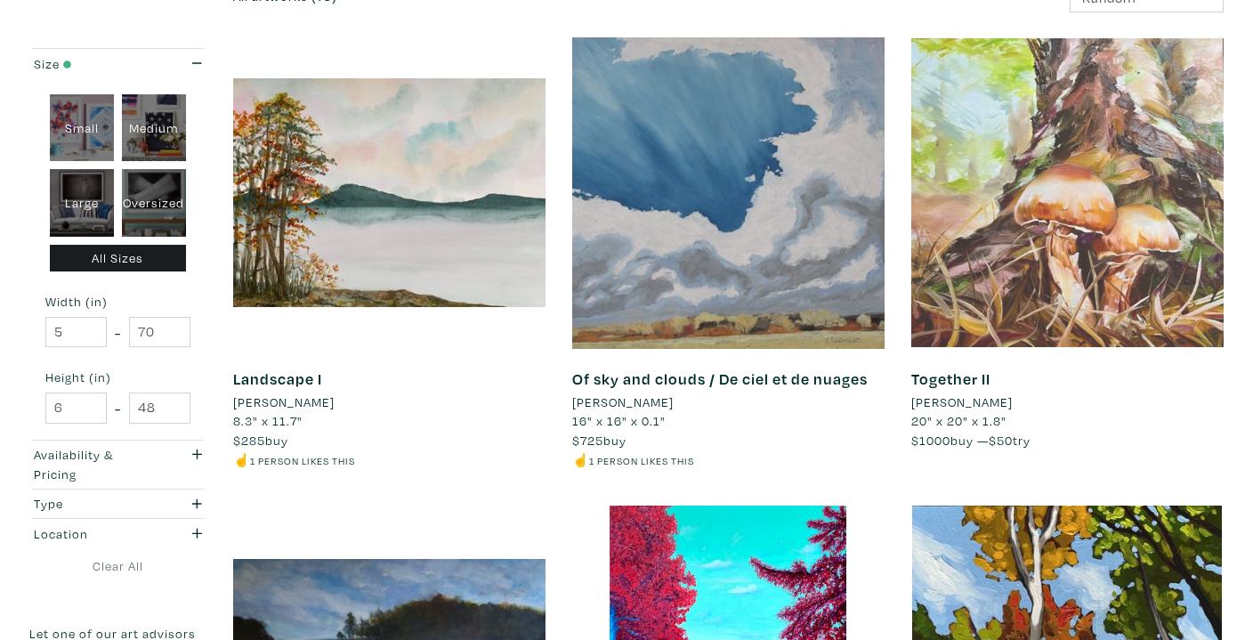
scroll to position [285, 0]
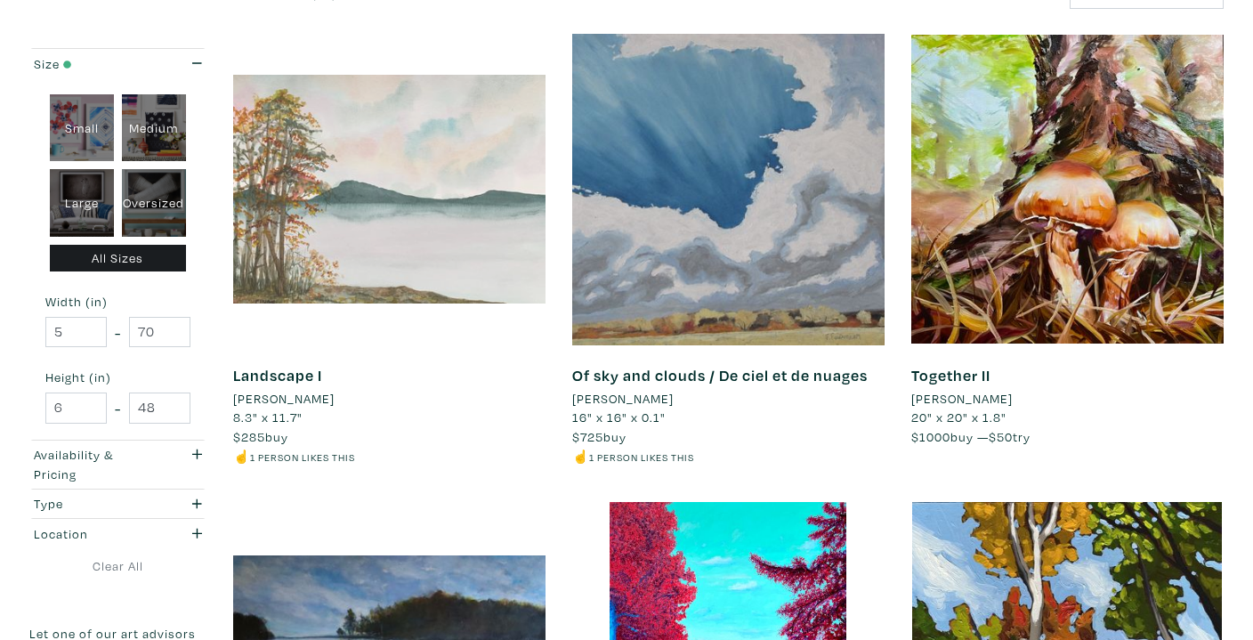
click at [428, 238] on div at bounding box center [389, 189] width 312 height 312
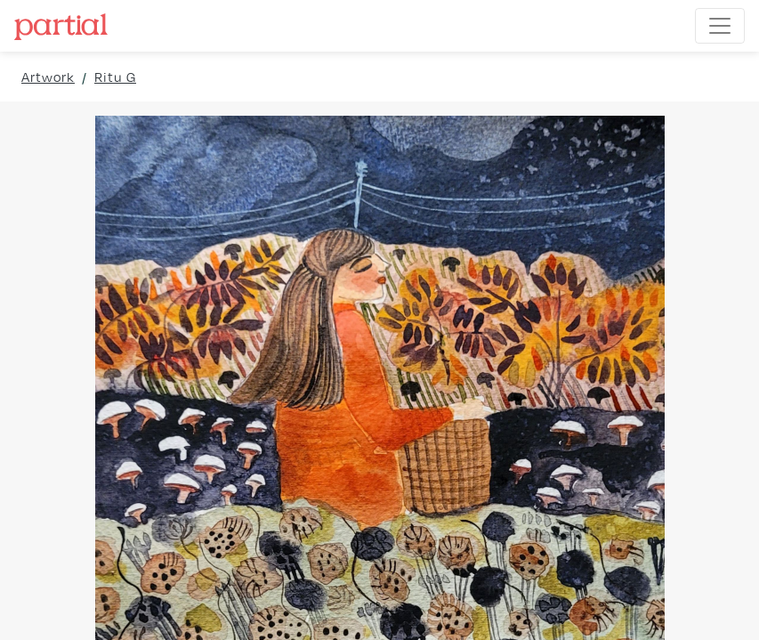
drag, startPoint x: 622, startPoint y: 336, endPoint x: 992, endPoint y: 167, distance: 406.9
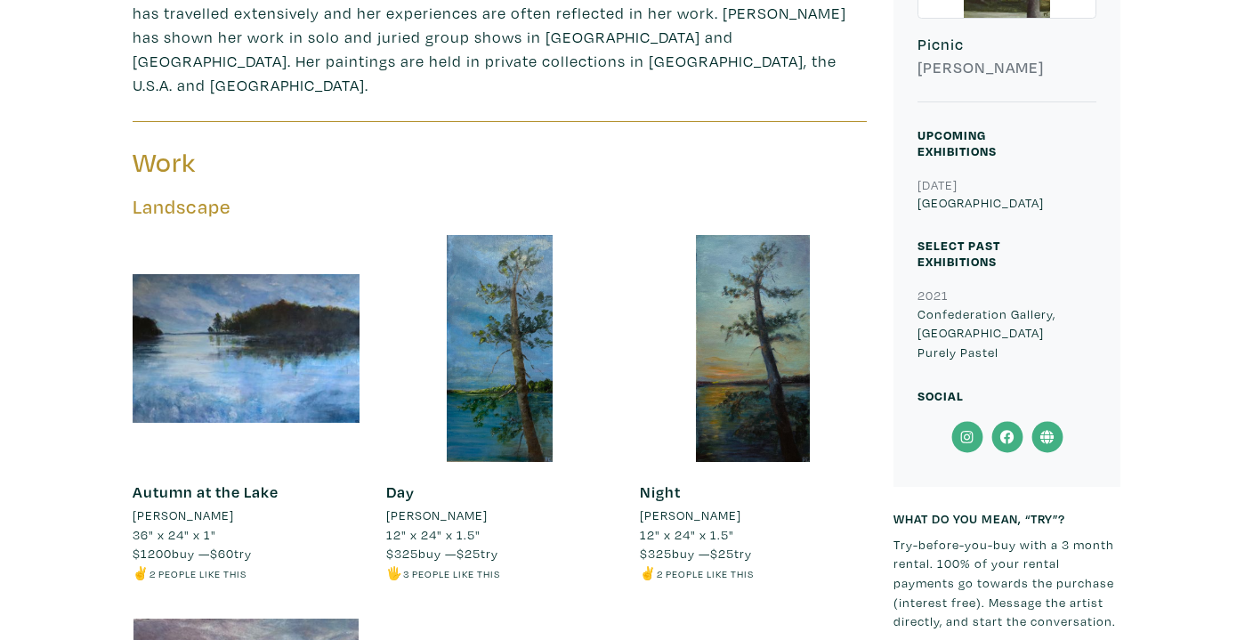
scroll to position [628, 0]
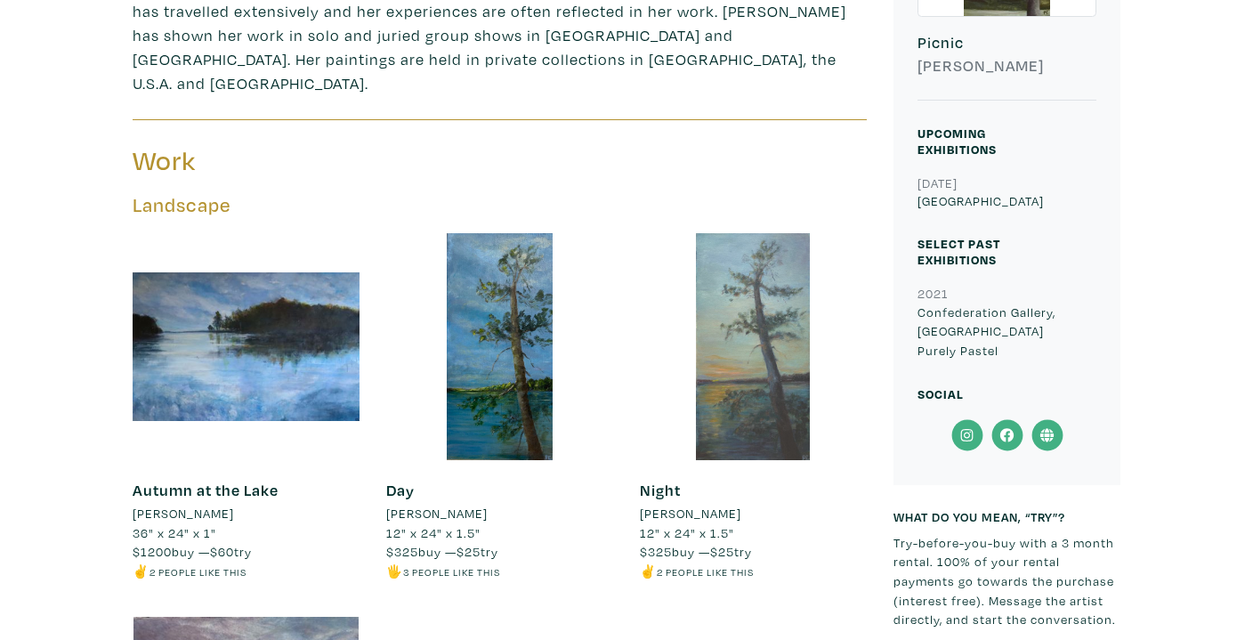
click at [731, 399] on div at bounding box center [753, 346] width 227 height 227
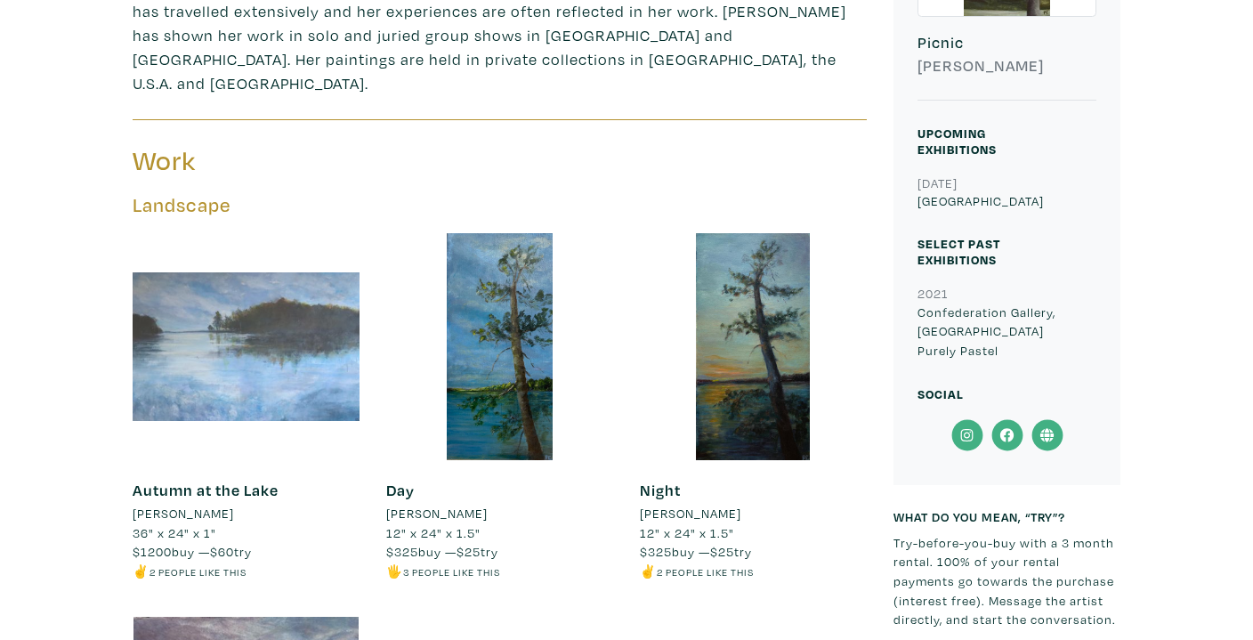
click at [297, 286] on div at bounding box center [246, 346] width 227 height 227
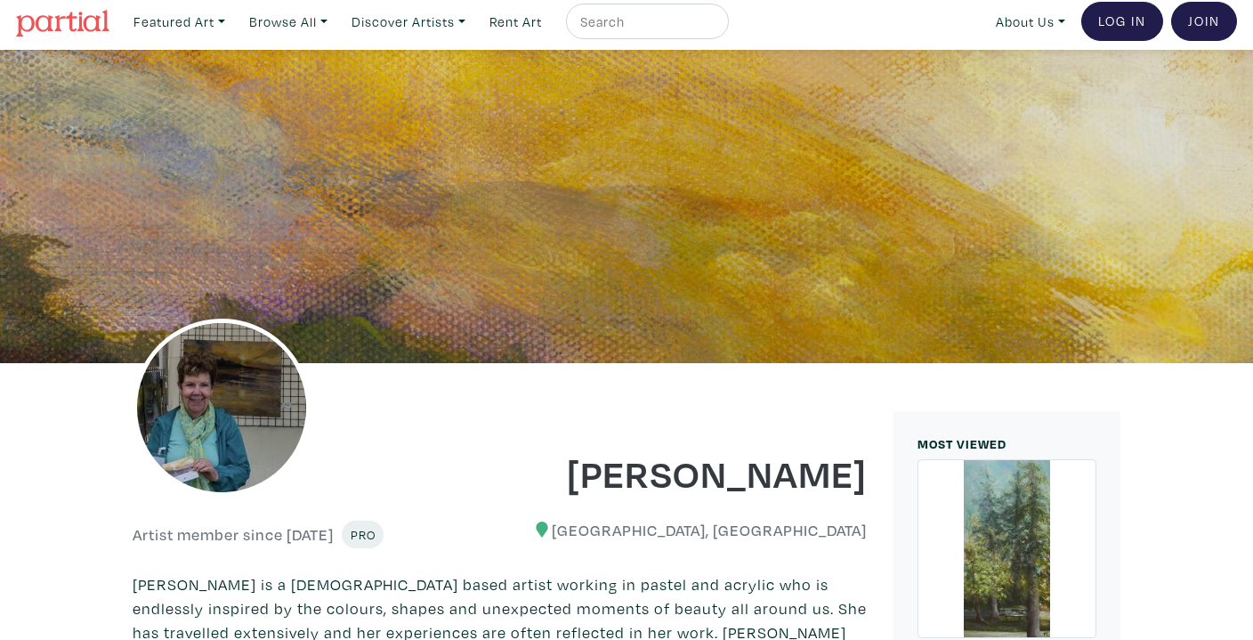
scroll to position [0, 0]
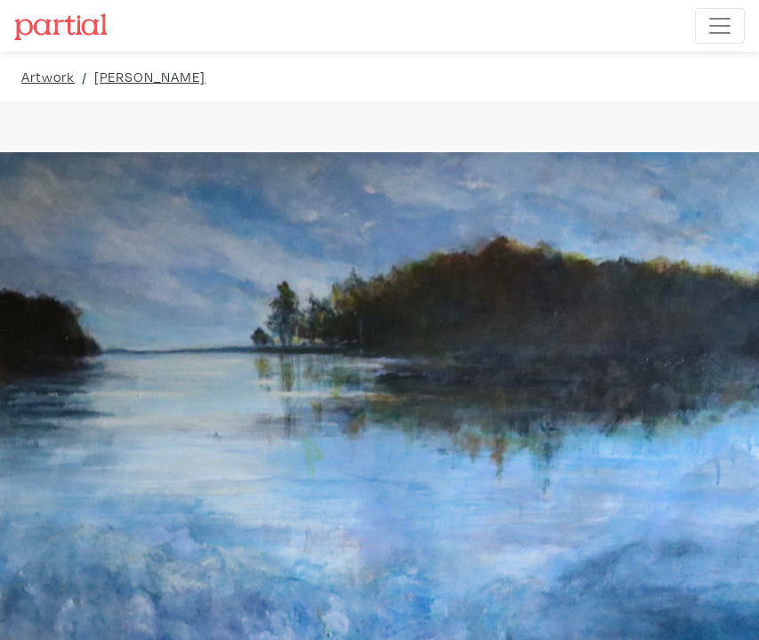
drag, startPoint x: 690, startPoint y: 369, endPoint x: 787, endPoint y: 504, distance: 166.9
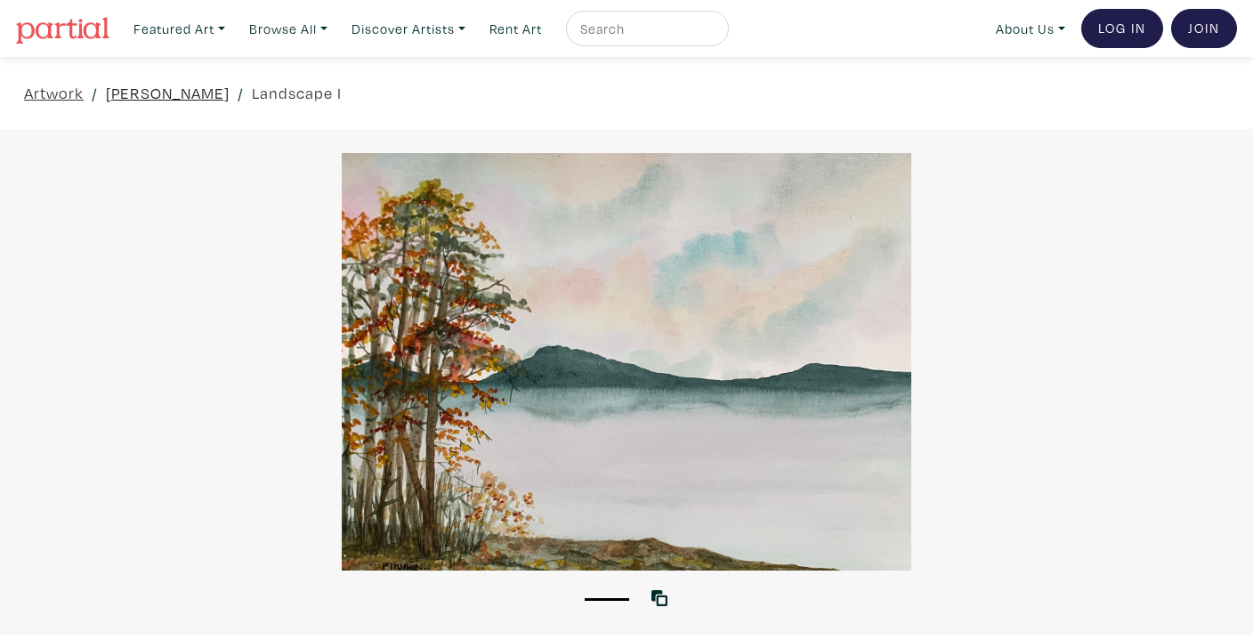
click at [165, 91] on link "[PERSON_NAME]" at bounding box center [168, 93] width 124 height 24
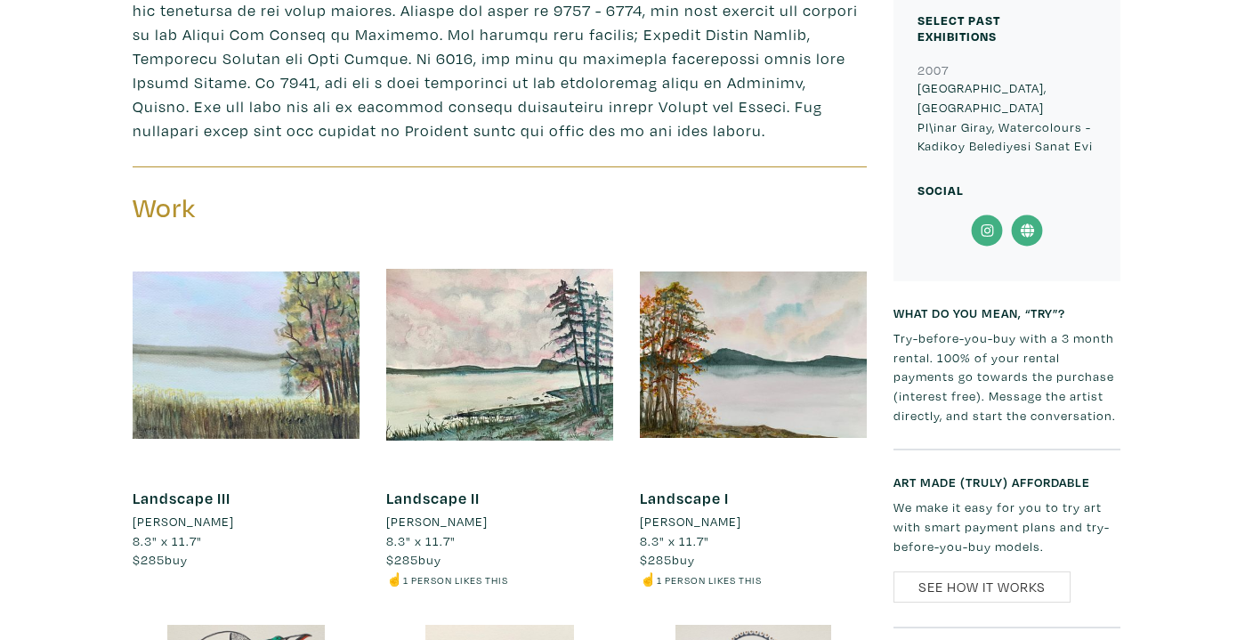
scroll to position [742, 0]
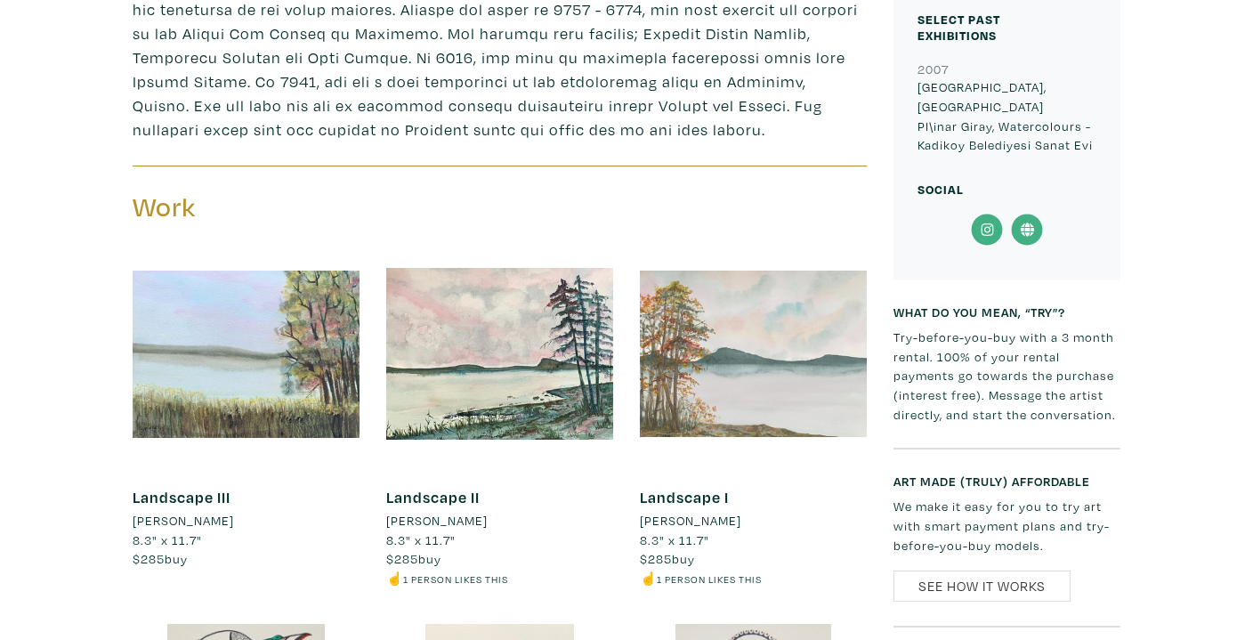
click at [737, 351] on div at bounding box center [753, 353] width 227 height 227
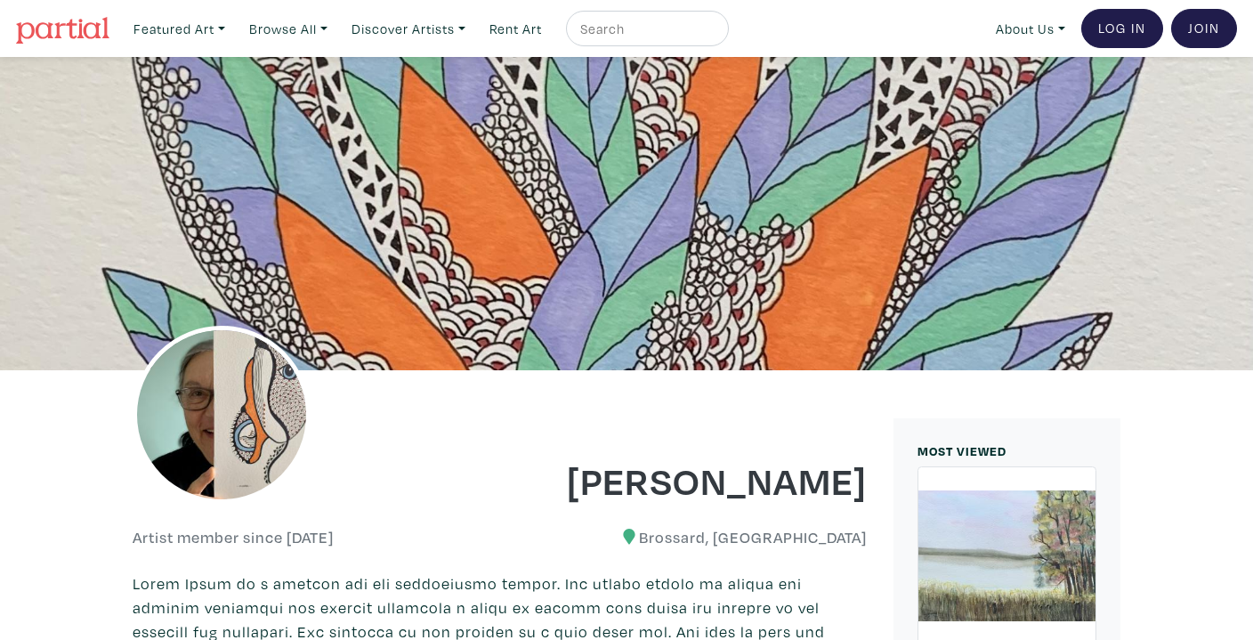
click at [661, 39] on div at bounding box center [647, 29] width 163 height 36
click at [649, 22] on input "text" at bounding box center [644, 29] width 133 height 22
type input "red"
click at [715, 34] on button "submit" at bounding box center [715, 34] width 0 height 0
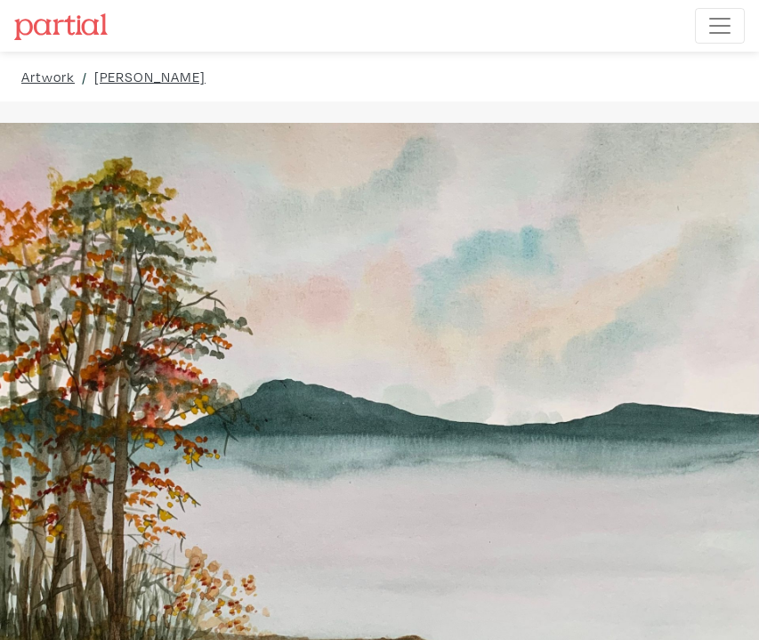
drag, startPoint x: 648, startPoint y: 370, endPoint x: 751, endPoint y: 456, distance: 134.0
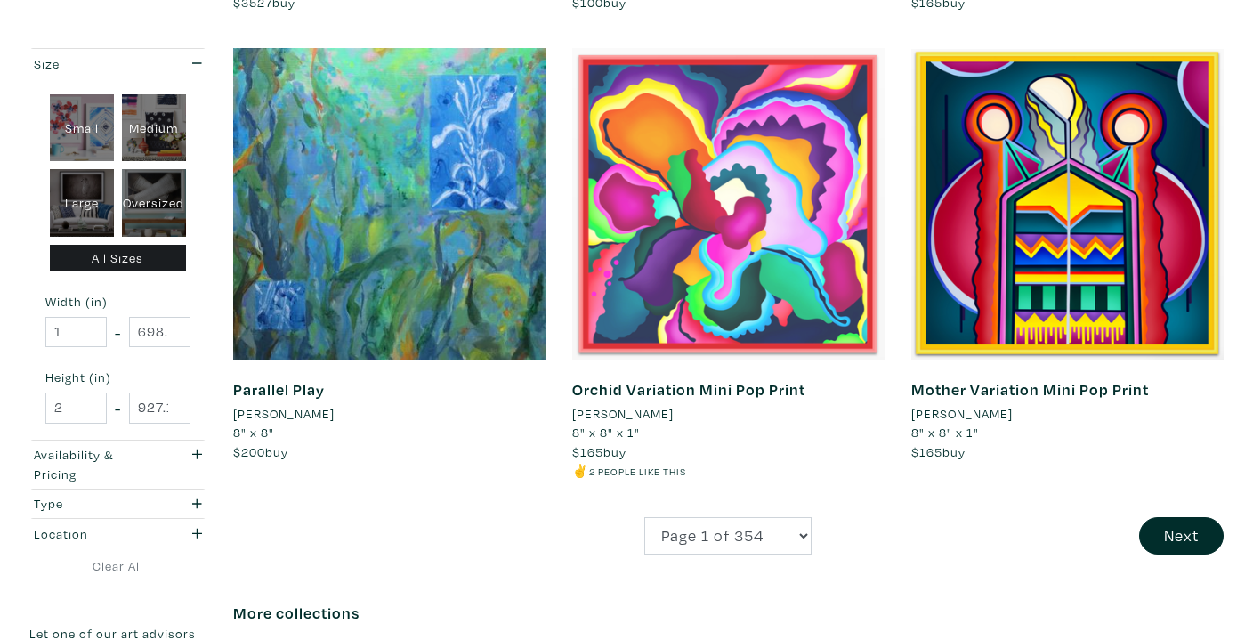
scroll to position [3549, 0]
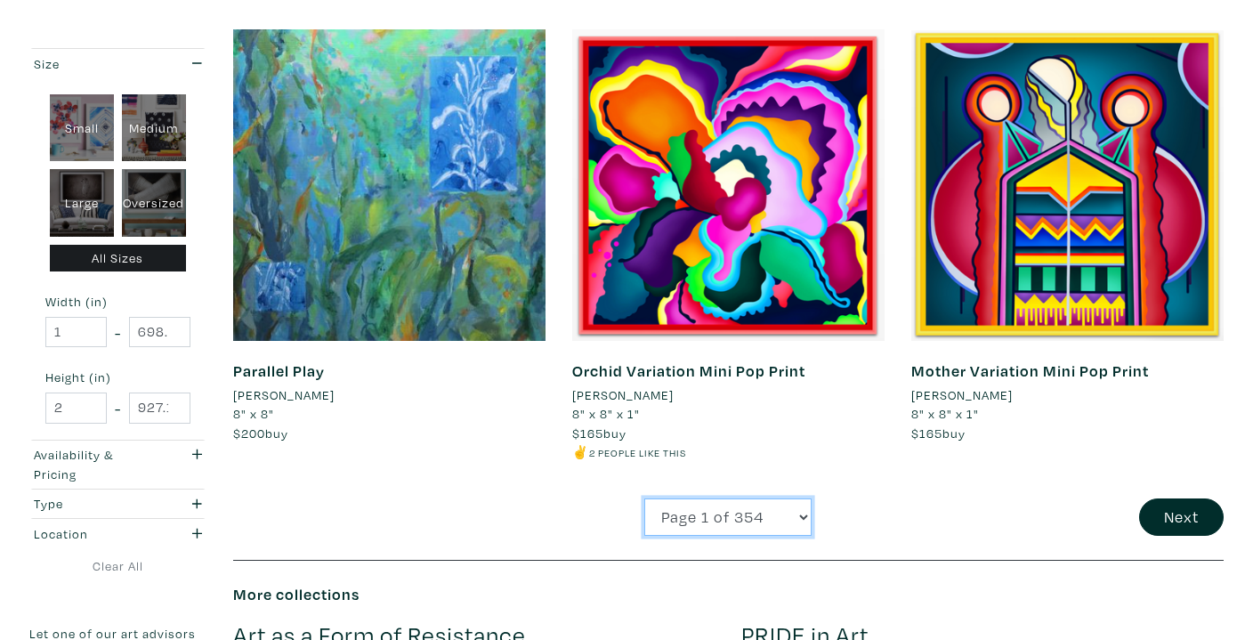
click at [771, 506] on select "Page 1 of 354 Page 2 of 354 Page 3 of 354 Page 4 of 354 Page 5 of 354 Page 6 of…" at bounding box center [727, 517] width 167 height 38
select select "3"
click at [644, 498] on select "Page 1 of 354 Page 2 of 354 Page 3 of 354 Page 4 of 354 Page 5 of 354 Page 6 of…" at bounding box center [727, 517] width 167 height 38
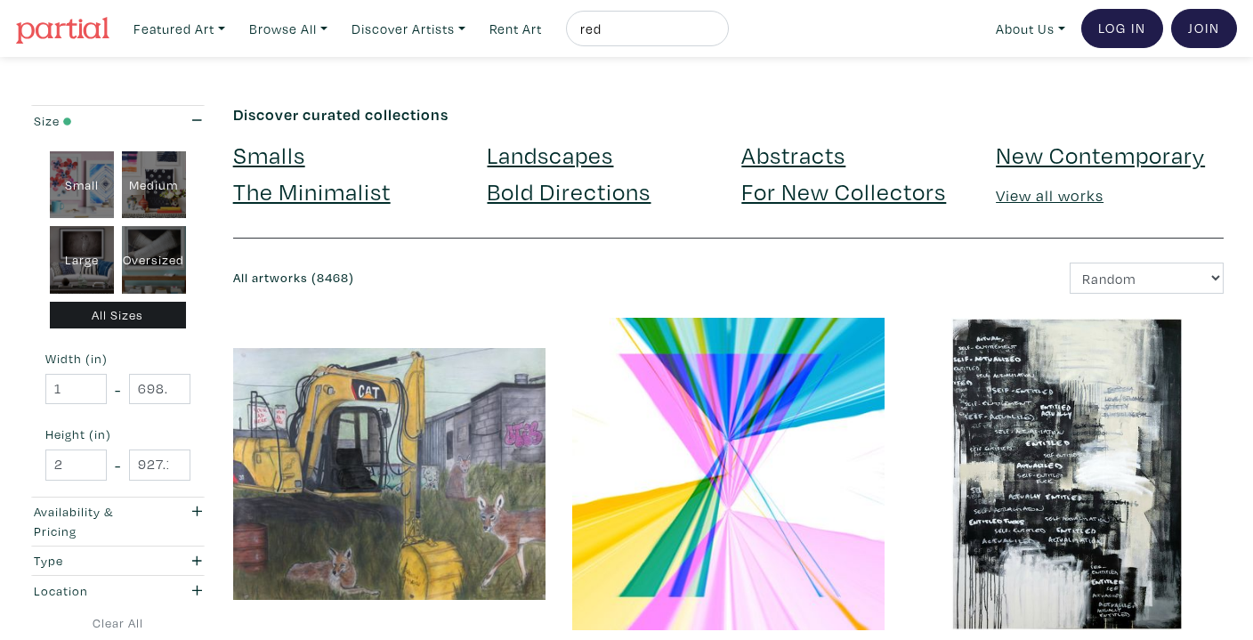
click at [642, 35] on input "red" at bounding box center [644, 29] width 133 height 22
type input "r"
type input "fall"
click at [715, 34] on button "submit" at bounding box center [715, 34] width 0 height 0
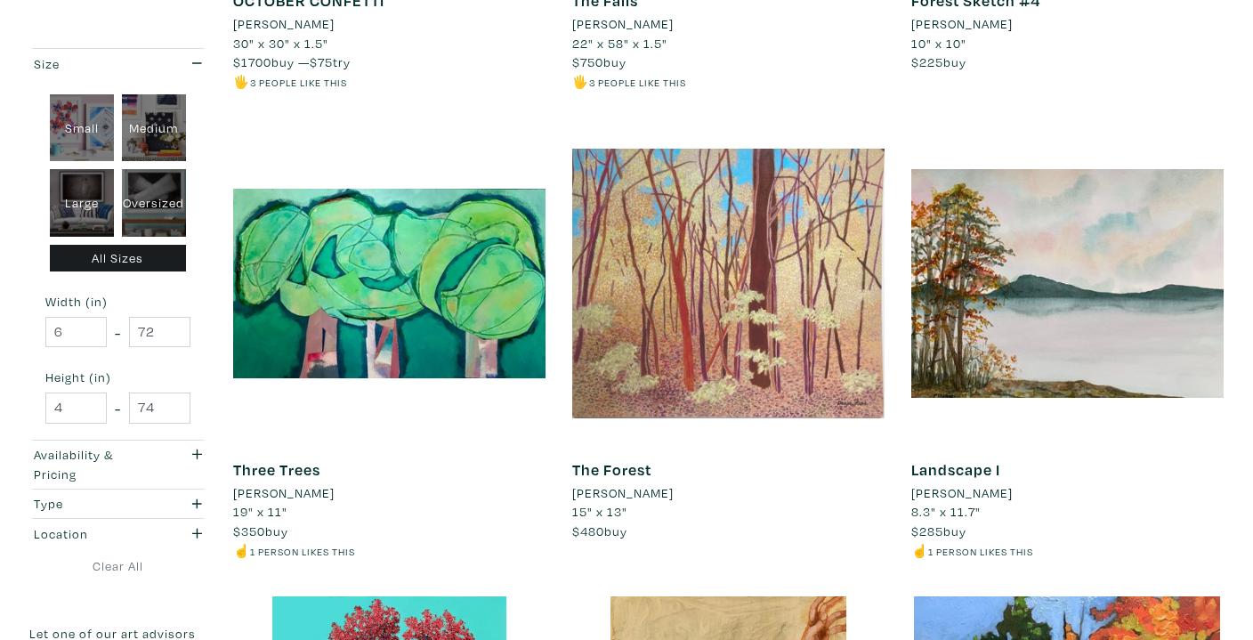
scroll to position [2019, 0]
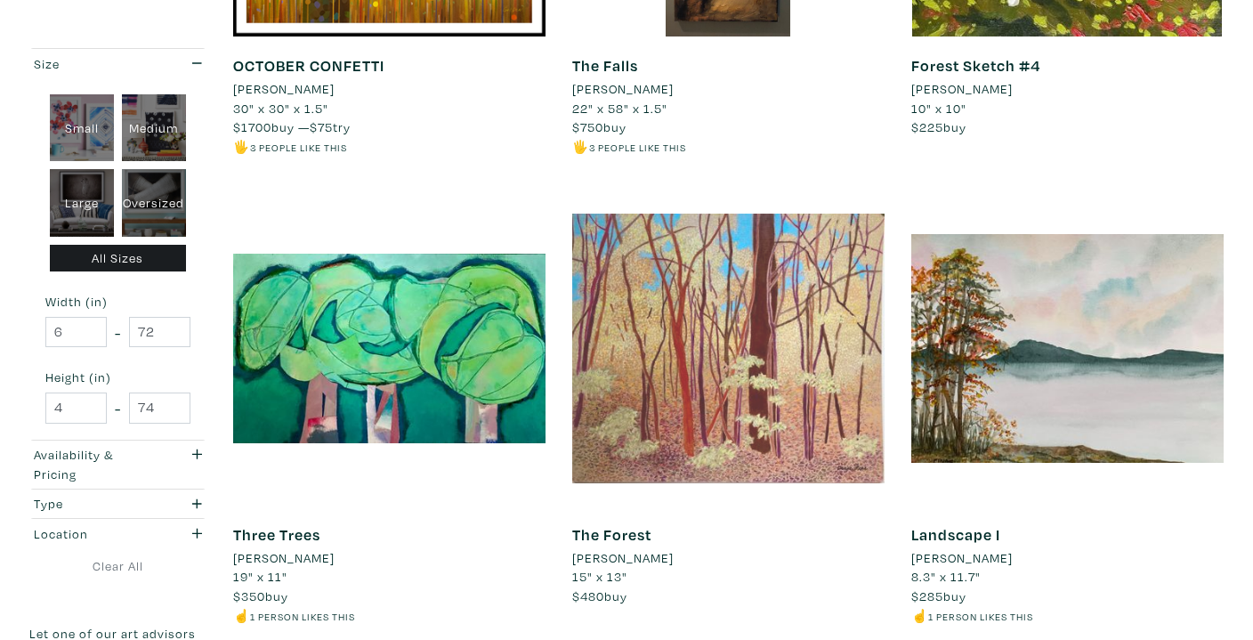
click at [751, 373] on div at bounding box center [728, 348] width 312 height 312
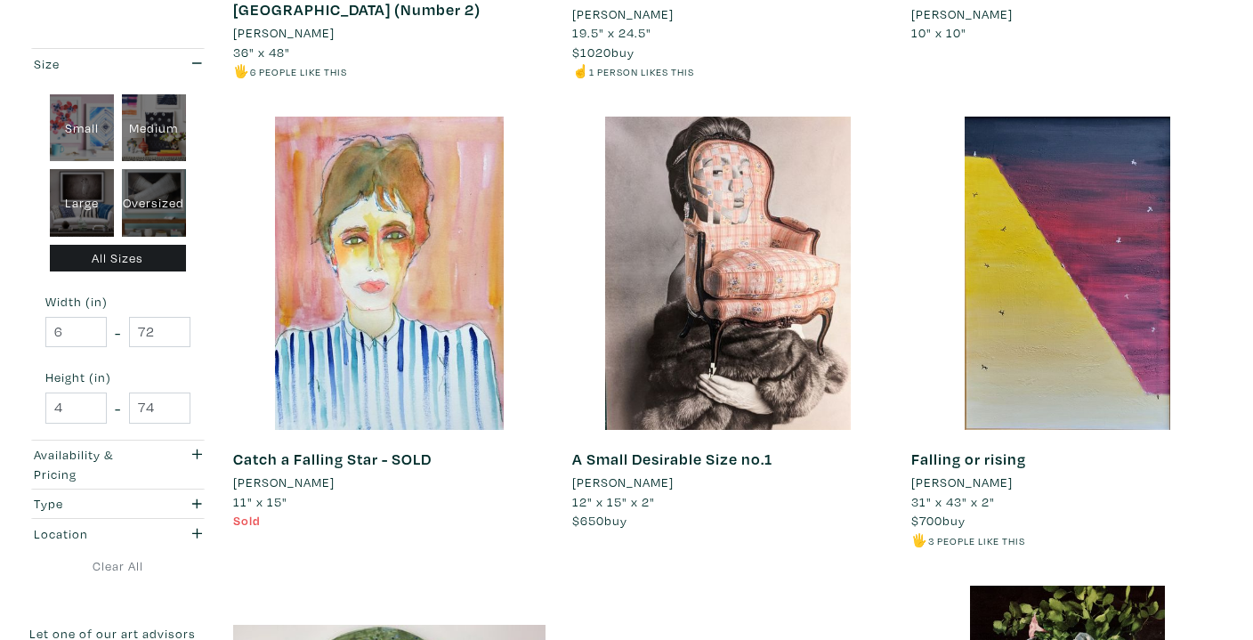
scroll to position [3095, 0]
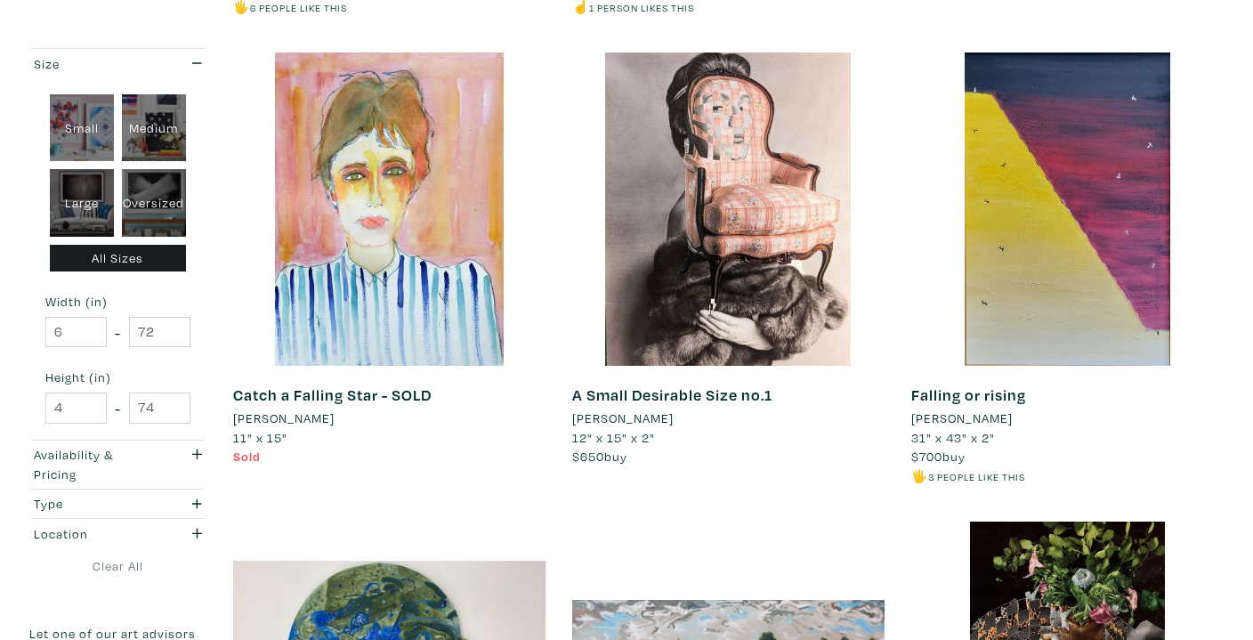
click at [673, 408] on li "[PERSON_NAME]" at bounding box center [622, 418] width 101 height 20
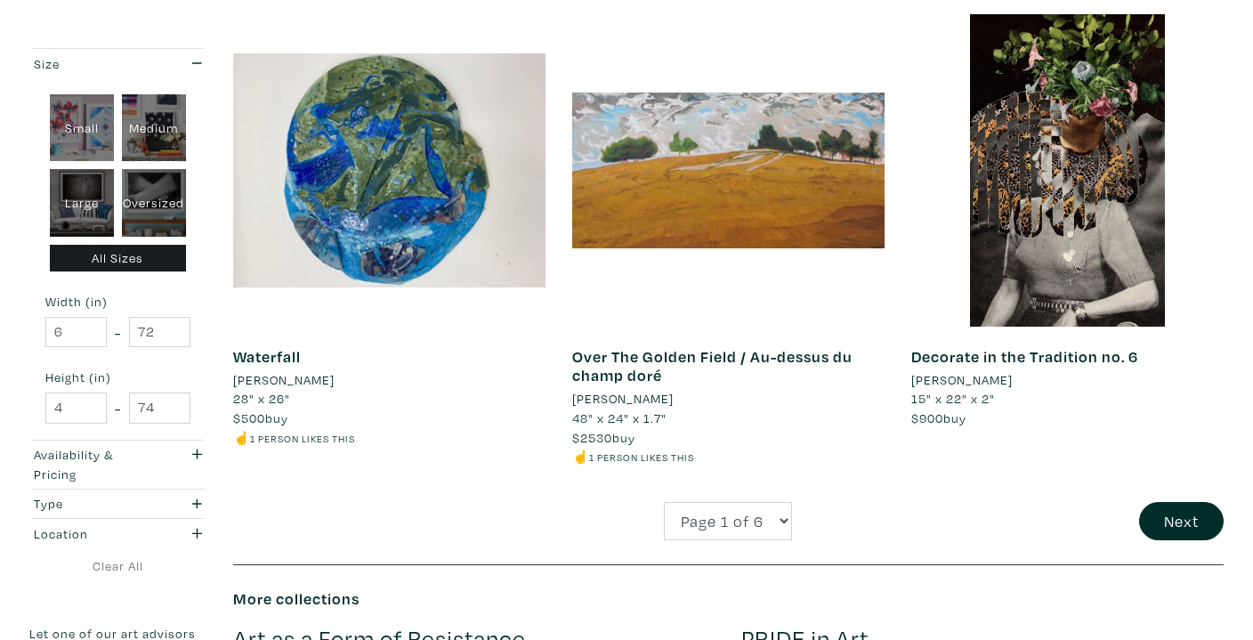
scroll to position [3605, 0]
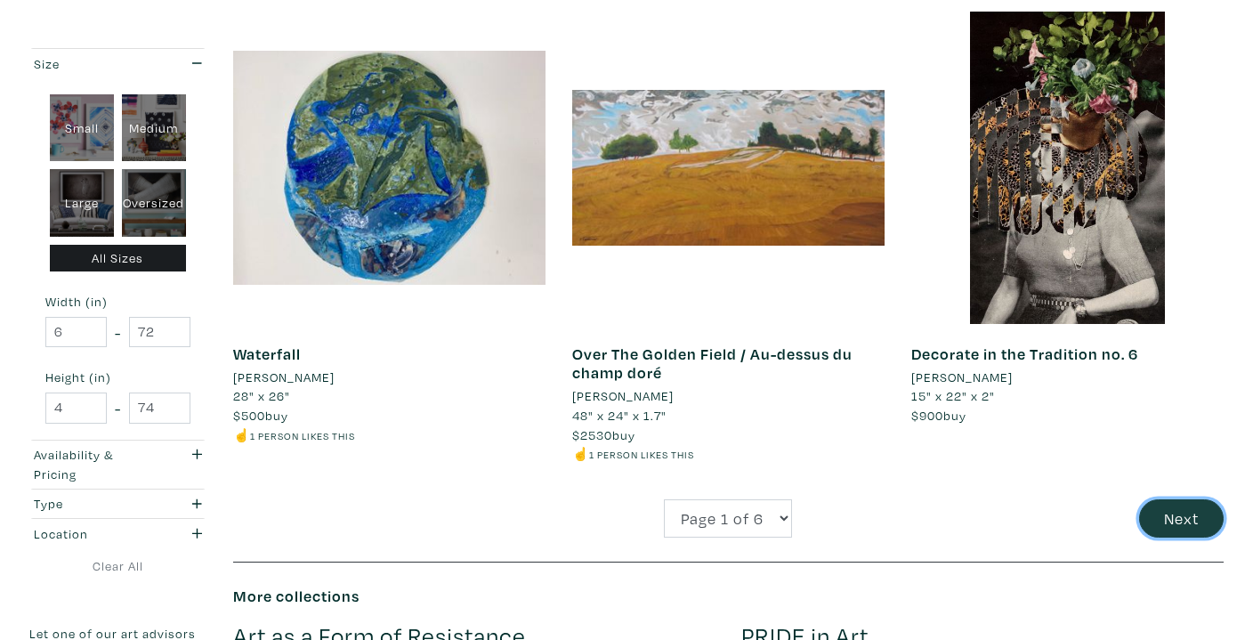
click at [1191, 504] on button "Next" at bounding box center [1181, 518] width 85 height 38
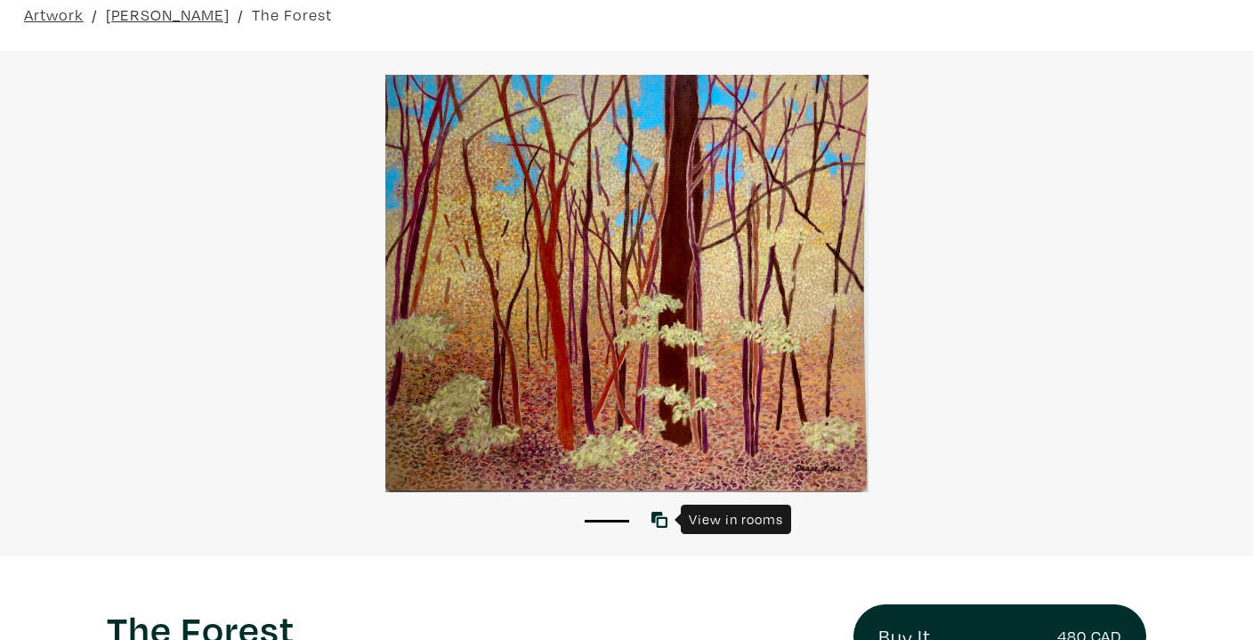
scroll to position [81, 0]
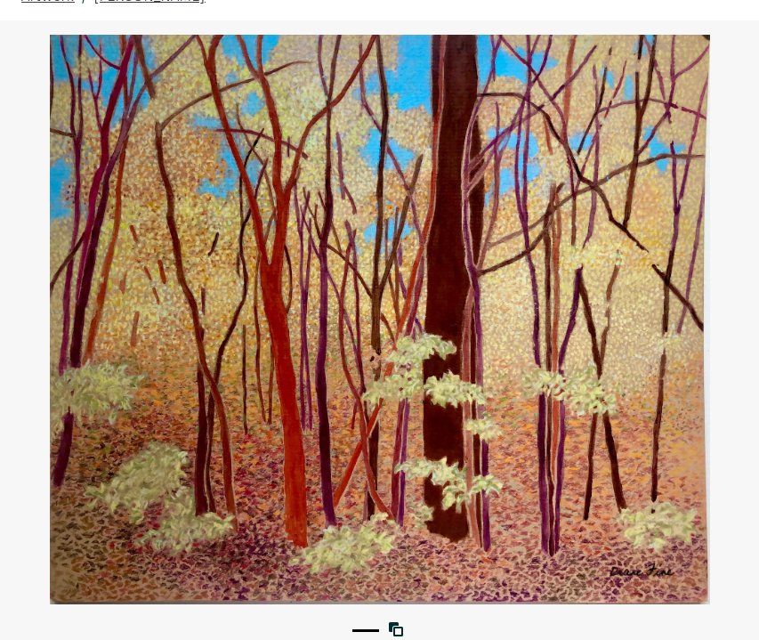
drag, startPoint x: 631, startPoint y: 222, endPoint x: 749, endPoint y: 519, distance: 319.0
click at [0, 0] on div "Artwork / Diane Fine / The Forest 1 View with WallSpacer AR" at bounding box center [380, 312] width 786 height 683
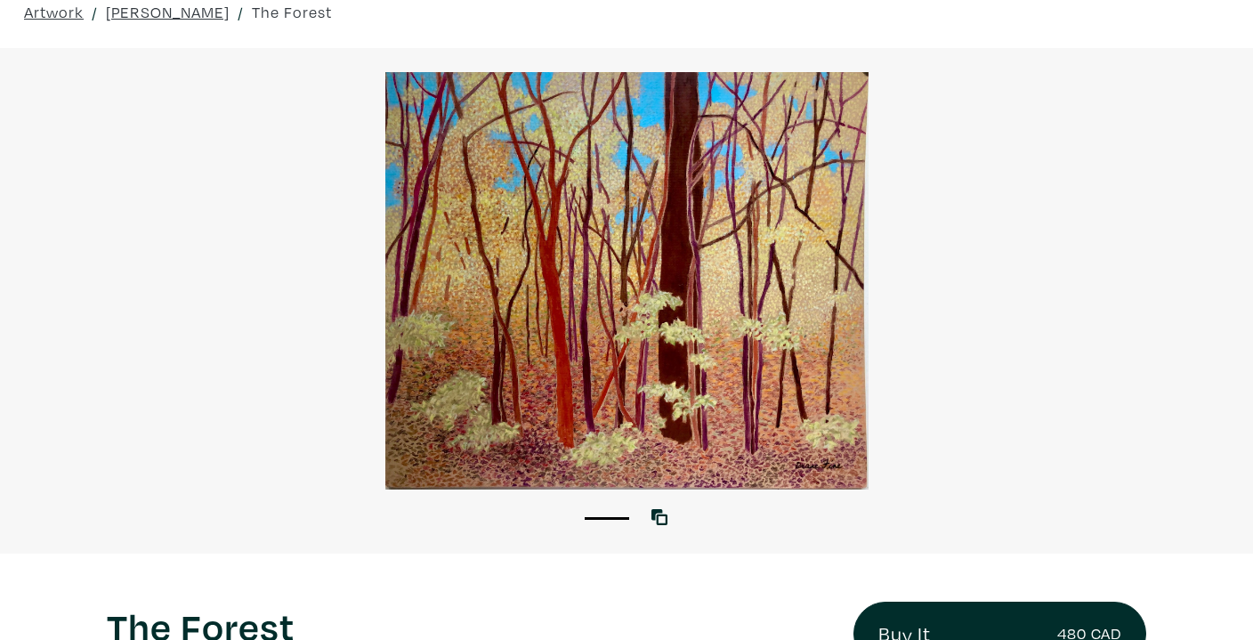
scroll to position [0, 0]
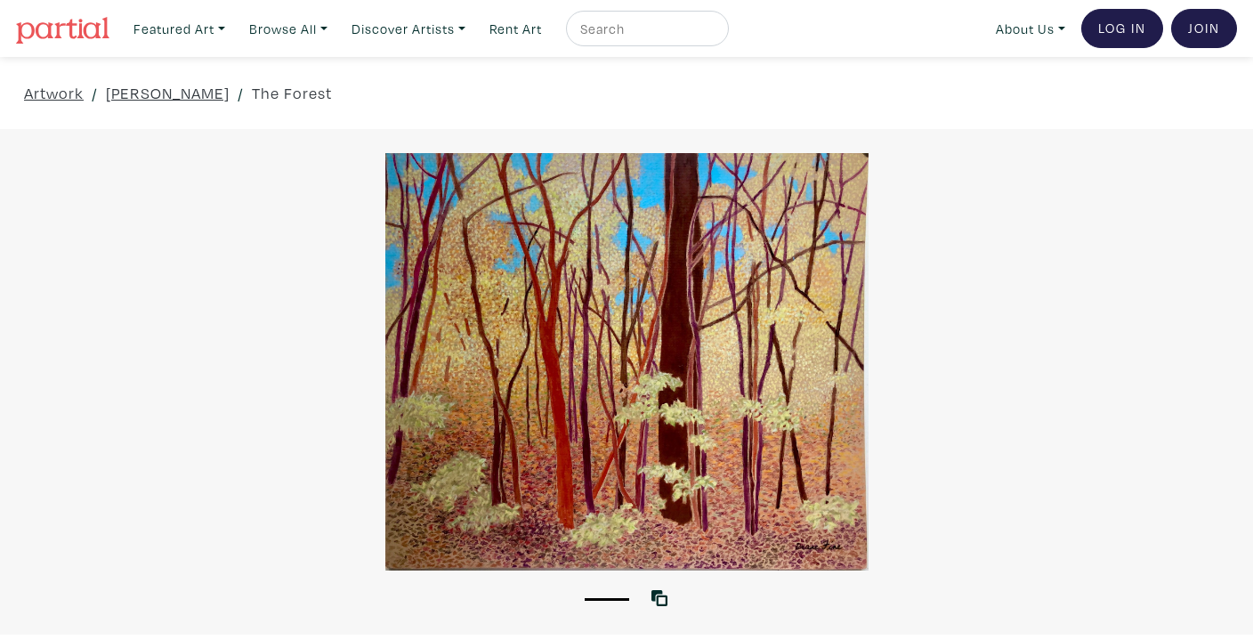
click at [607, 26] on input "text" at bounding box center [644, 29] width 133 height 22
type input "rama"
click at [715, 34] on button "submit" at bounding box center [715, 34] width 0 height 0
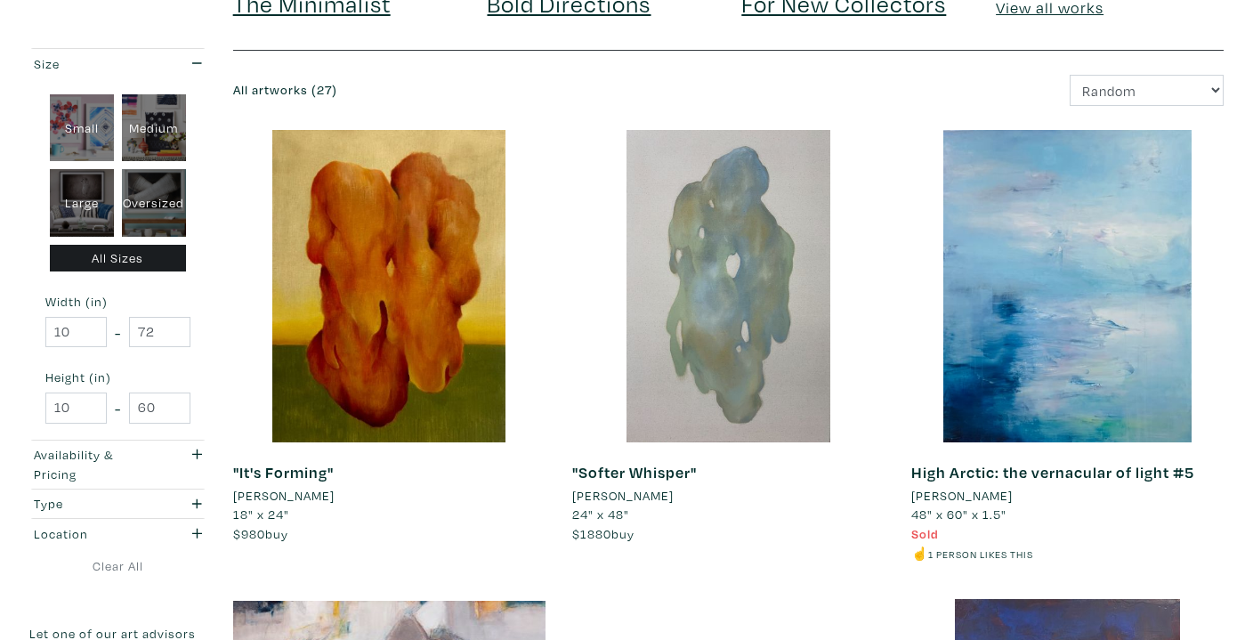
scroll to position [189, 0]
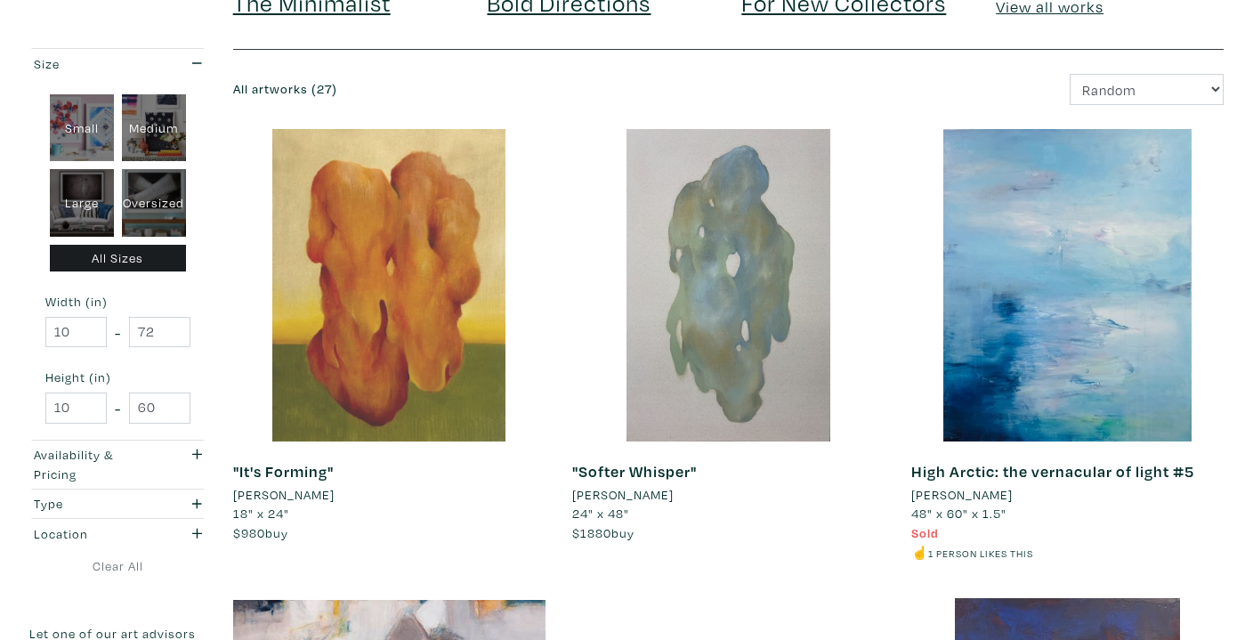
click at [427, 350] on div at bounding box center [389, 285] width 312 height 312
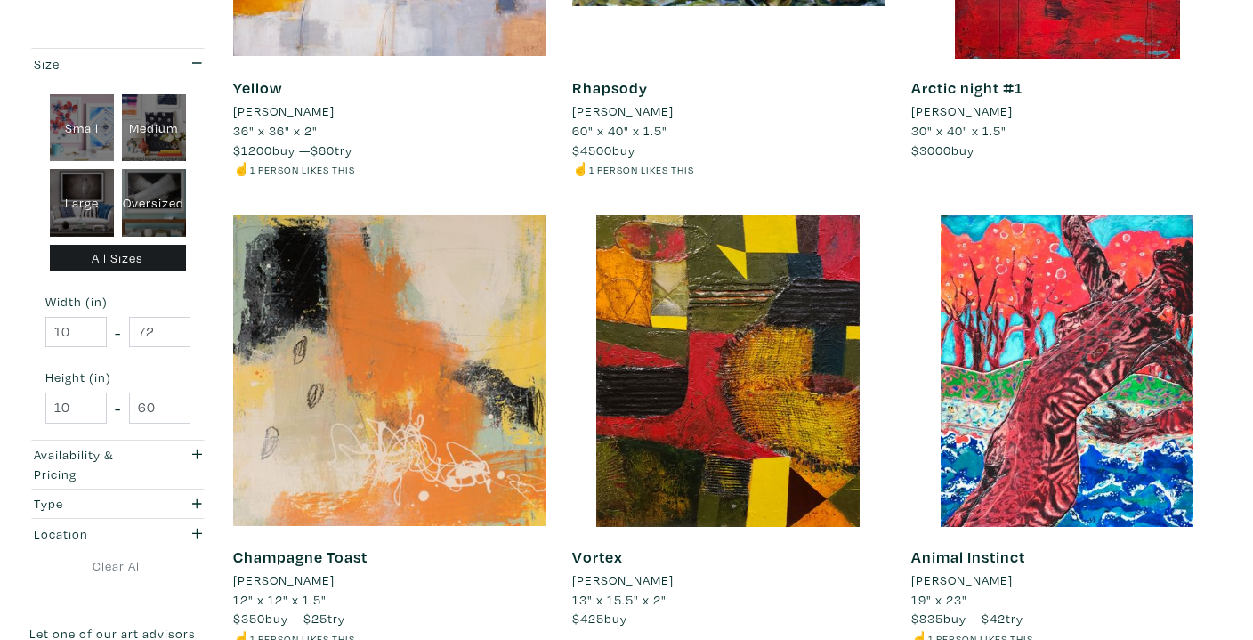
scroll to position [792, 0]
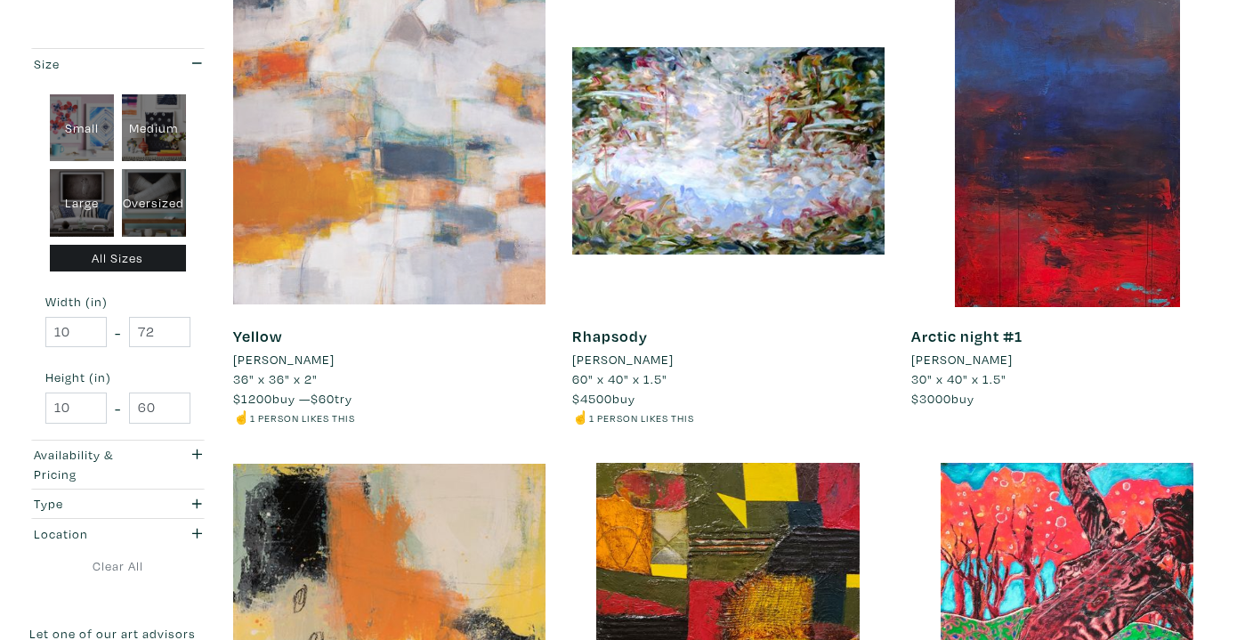
click at [429, 85] on div at bounding box center [389, 151] width 312 height 312
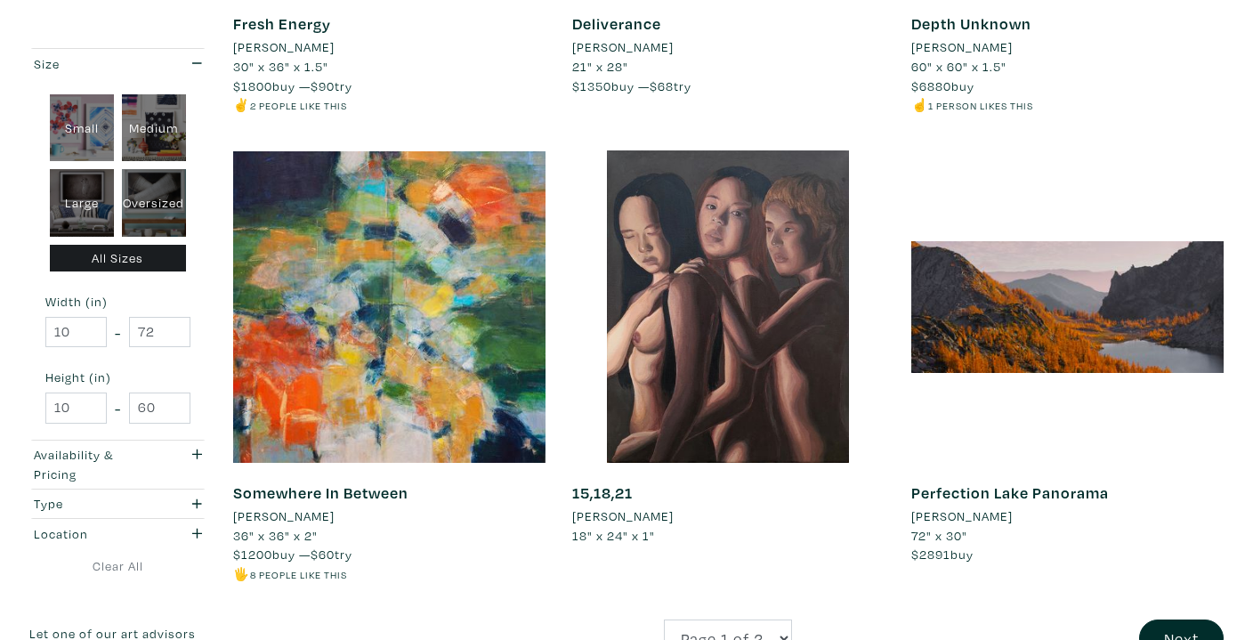
scroll to position [3410, 0]
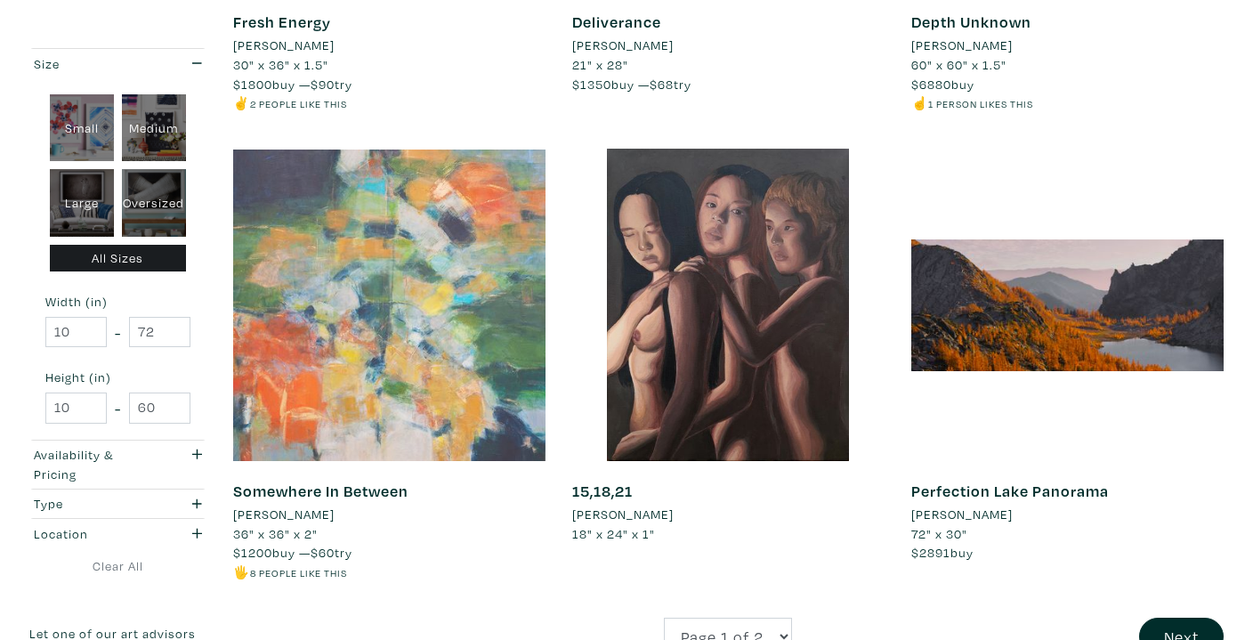
click at [467, 335] on div at bounding box center [389, 305] width 312 height 312
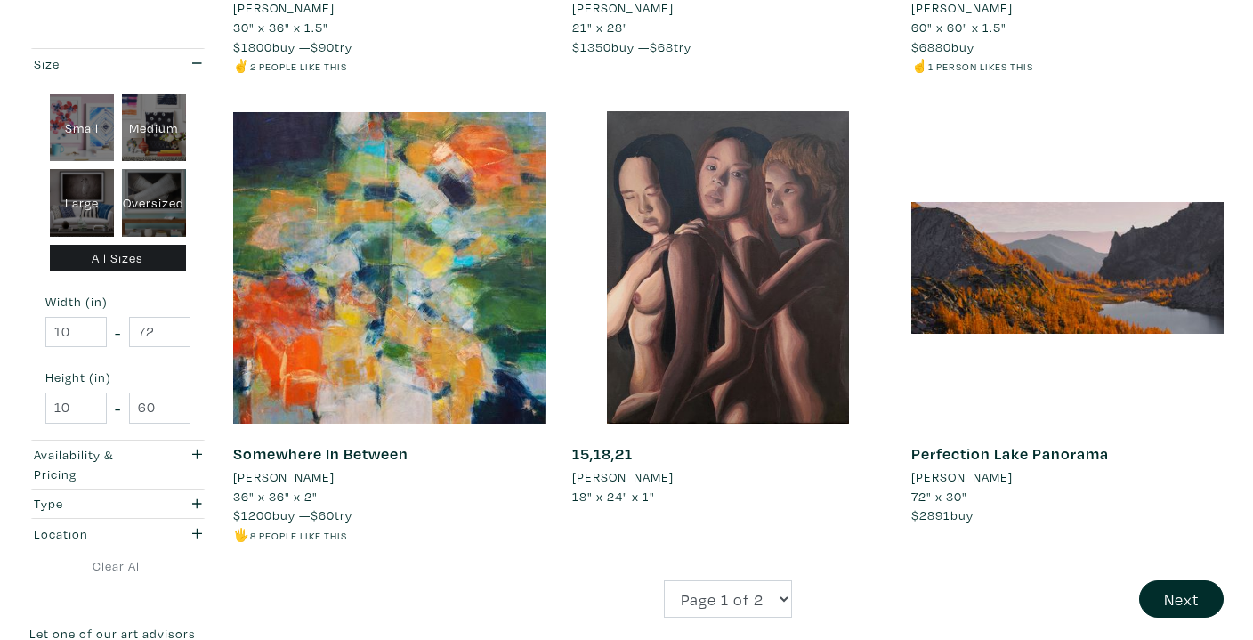
scroll to position [3436, 0]
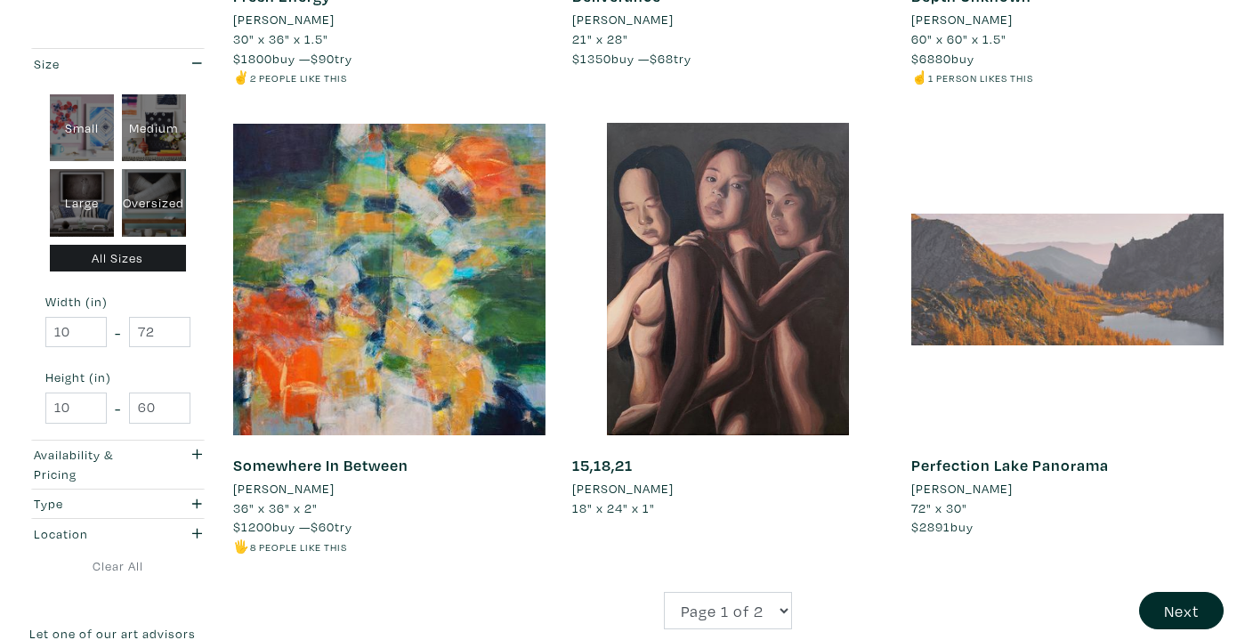
click at [1042, 319] on div at bounding box center [1067, 279] width 312 height 312
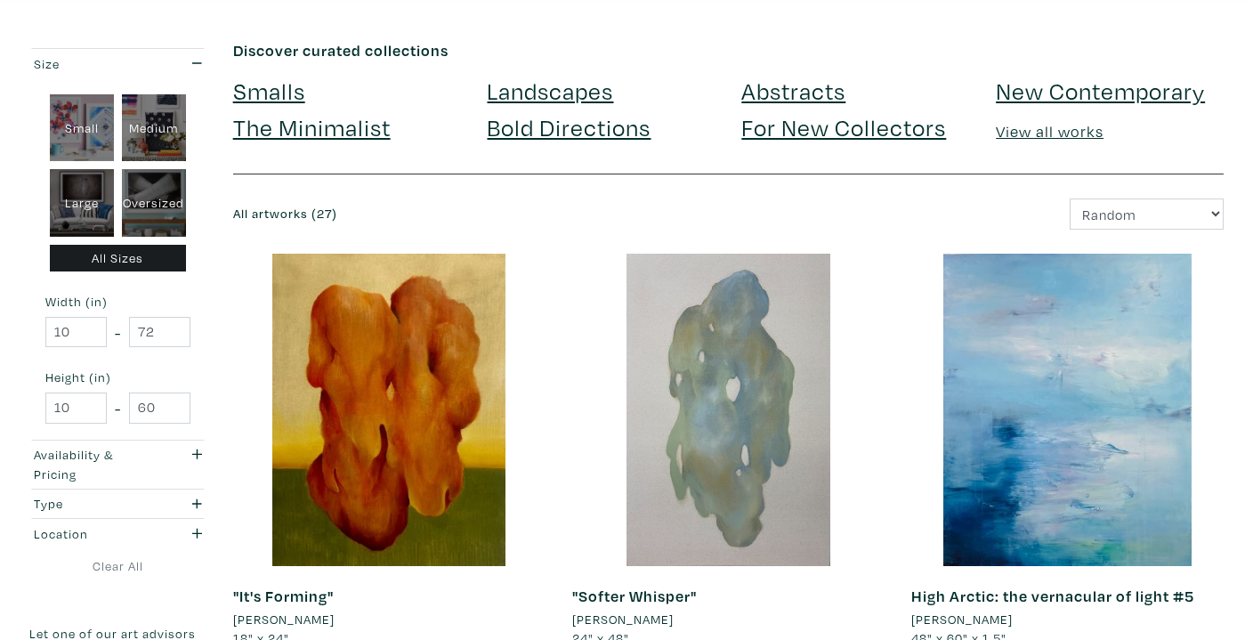
scroll to position [0, 0]
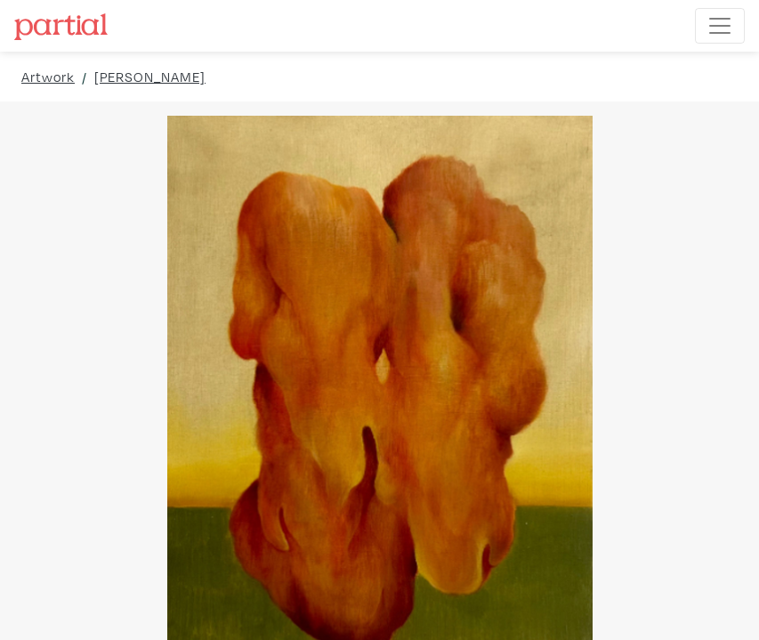
drag, startPoint x: 669, startPoint y: 299, endPoint x: 758, endPoint y: 300, distance: 89.0
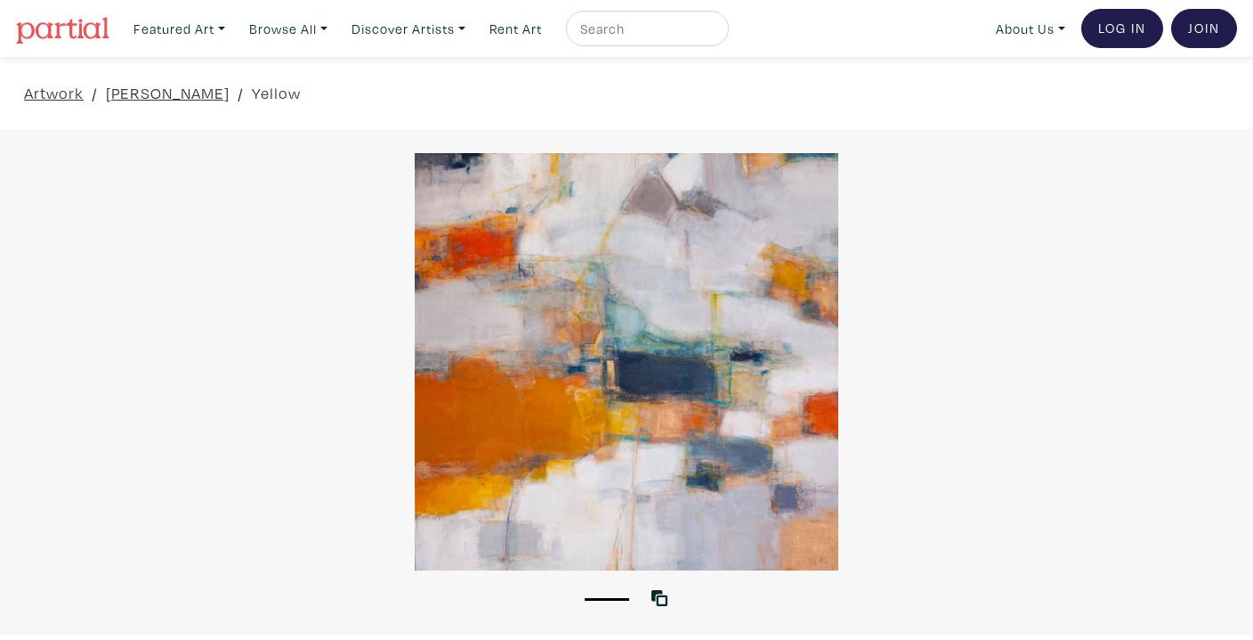
click at [671, 289] on div at bounding box center [626, 361] width 1253 height 417
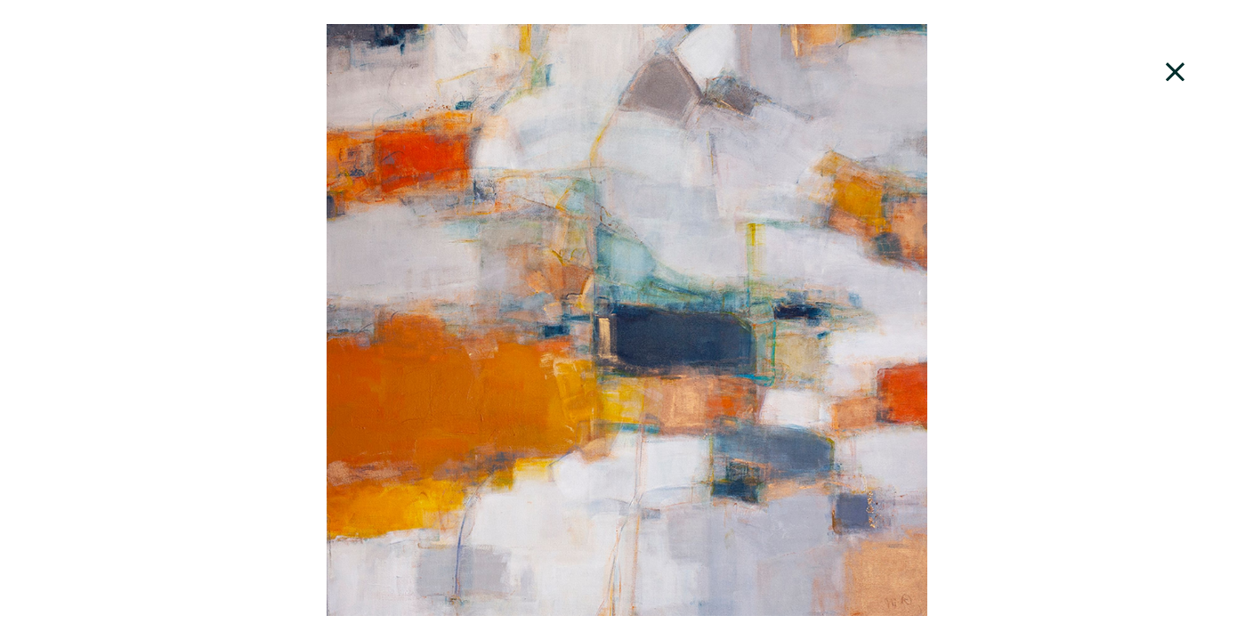
click at [1179, 80] on icon at bounding box center [1175, 72] width 60 height 48
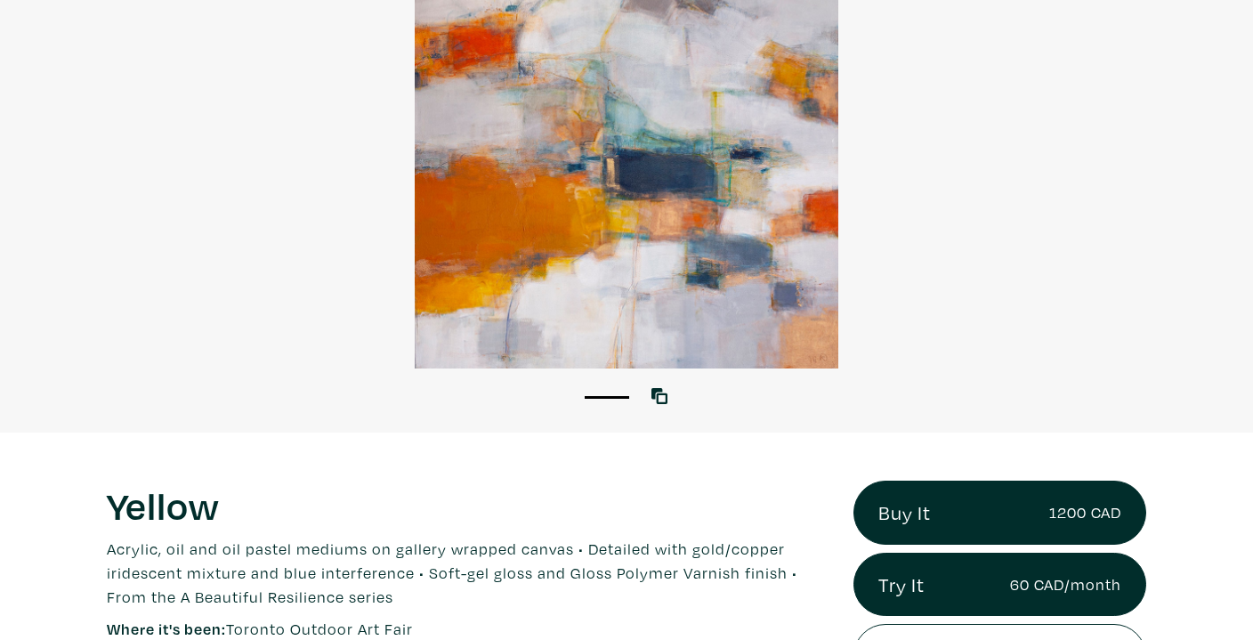
scroll to position [196, 0]
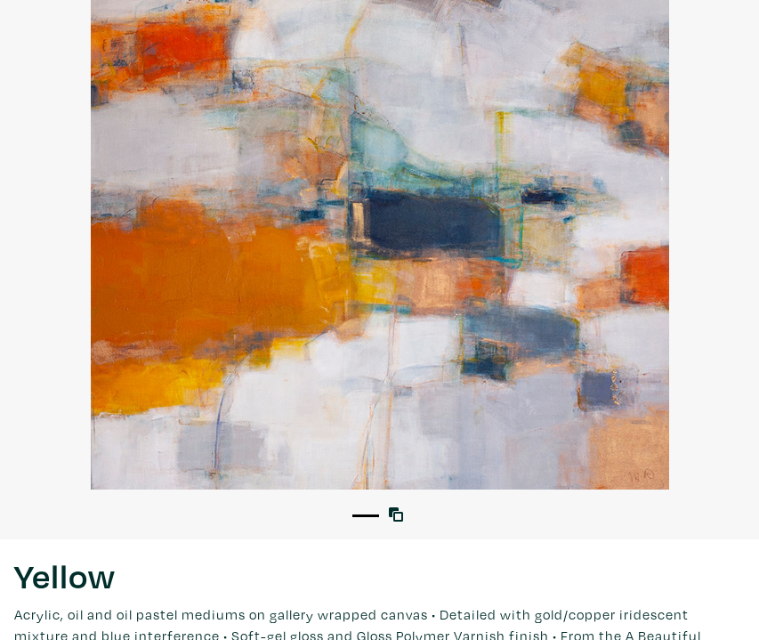
drag, startPoint x: 650, startPoint y: 193, endPoint x: 752, endPoint y: 227, distance: 106.9
click at [0, 0] on div at bounding box center [379, 204] width 759 height 569
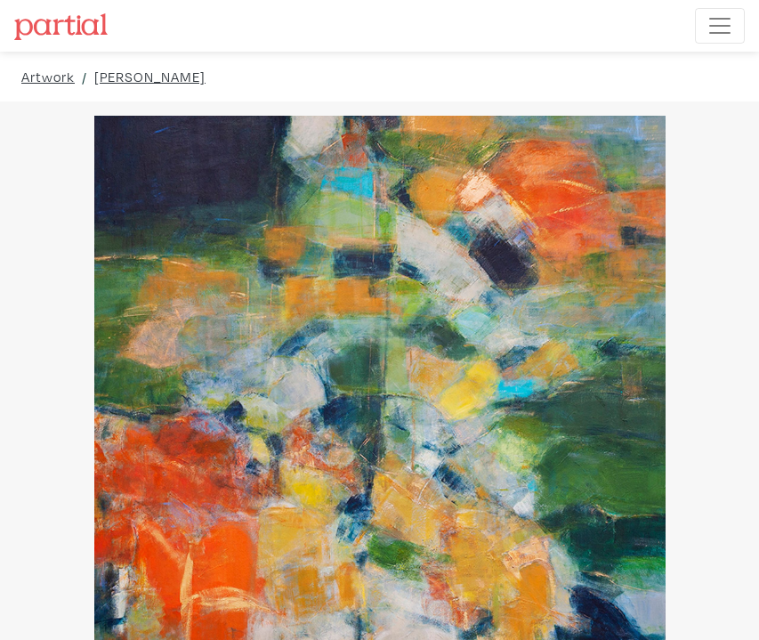
drag, startPoint x: 0, startPoint y: 0, endPoint x: 799, endPoint y: 358, distance: 875.3
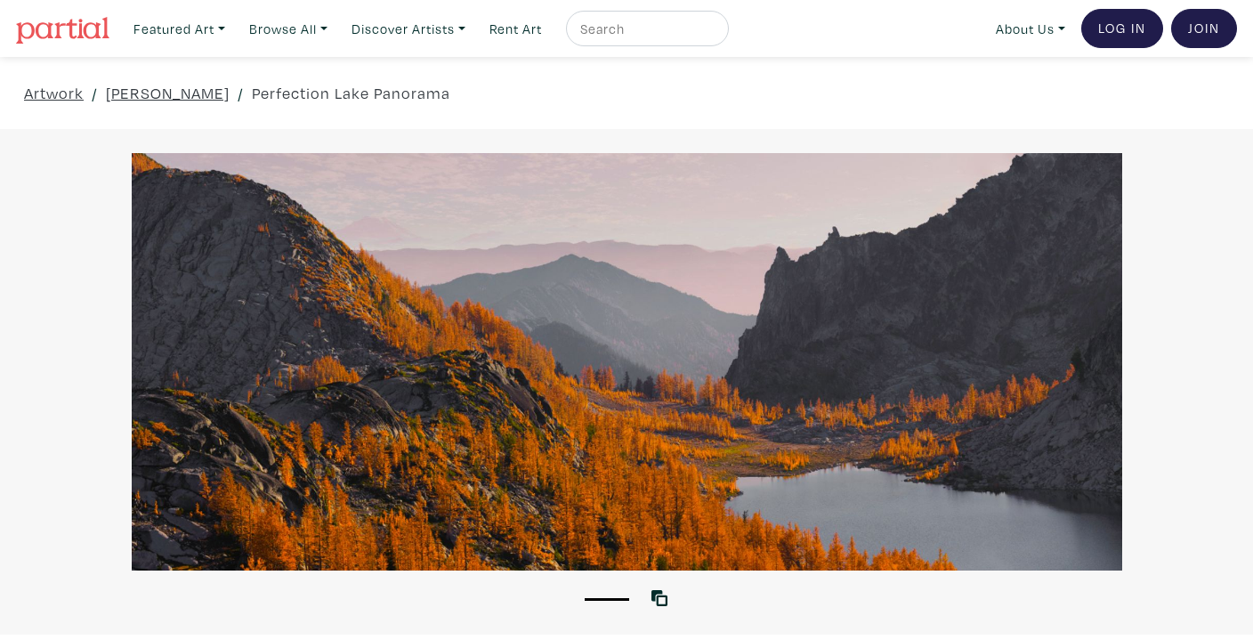
click at [627, 434] on div at bounding box center [626, 361] width 1253 height 417
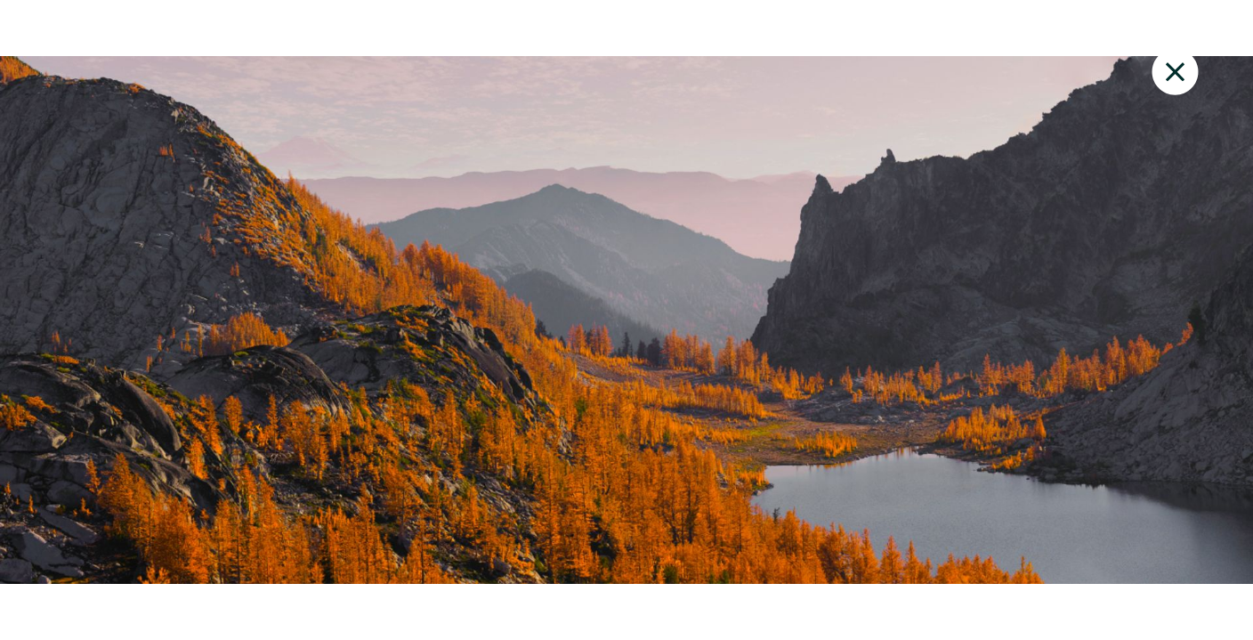
click at [627, 434] on div at bounding box center [626, 320] width 1253 height 592
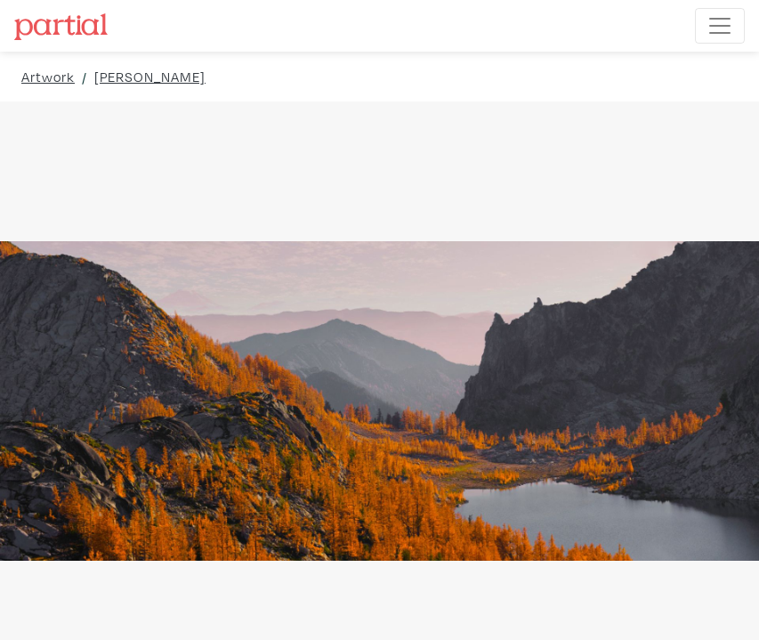
drag, startPoint x: 627, startPoint y: 434, endPoint x: 903, endPoint y: 391, distance: 279.1
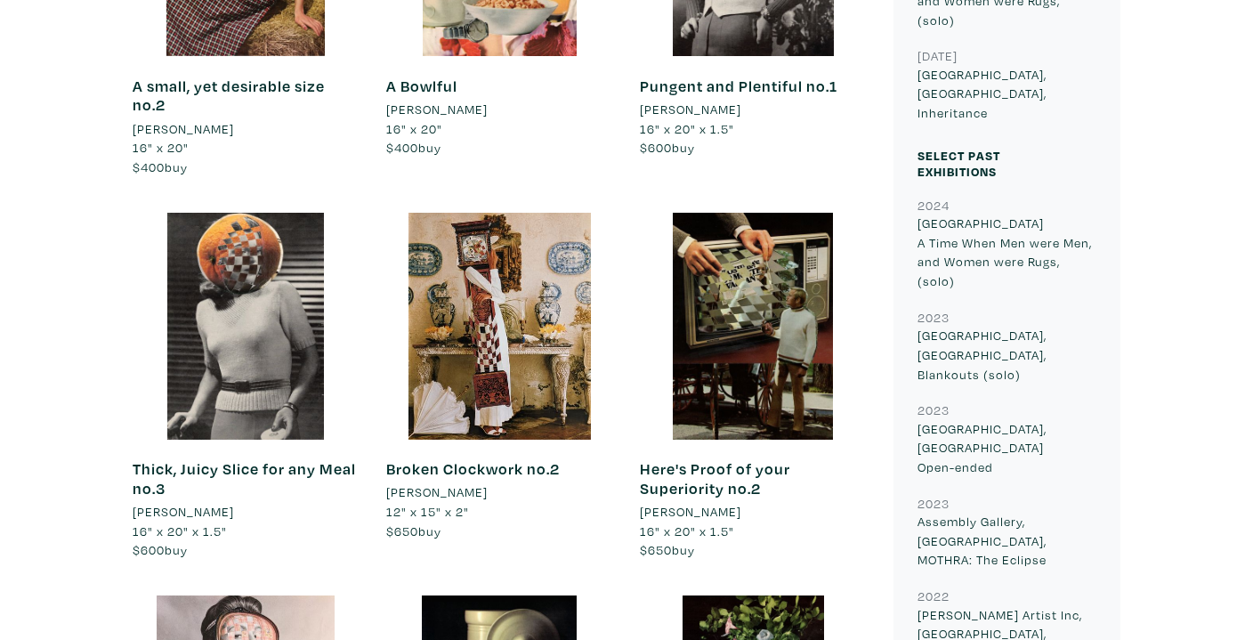
scroll to position [1170, 0]
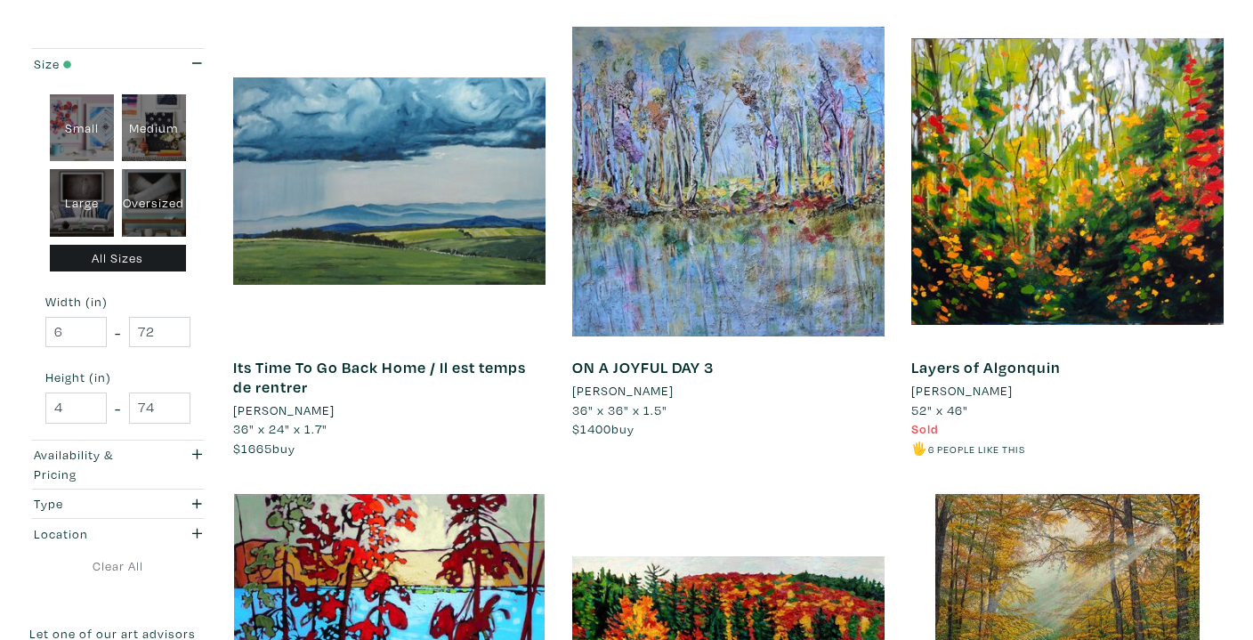
scroll to position [1207, 0]
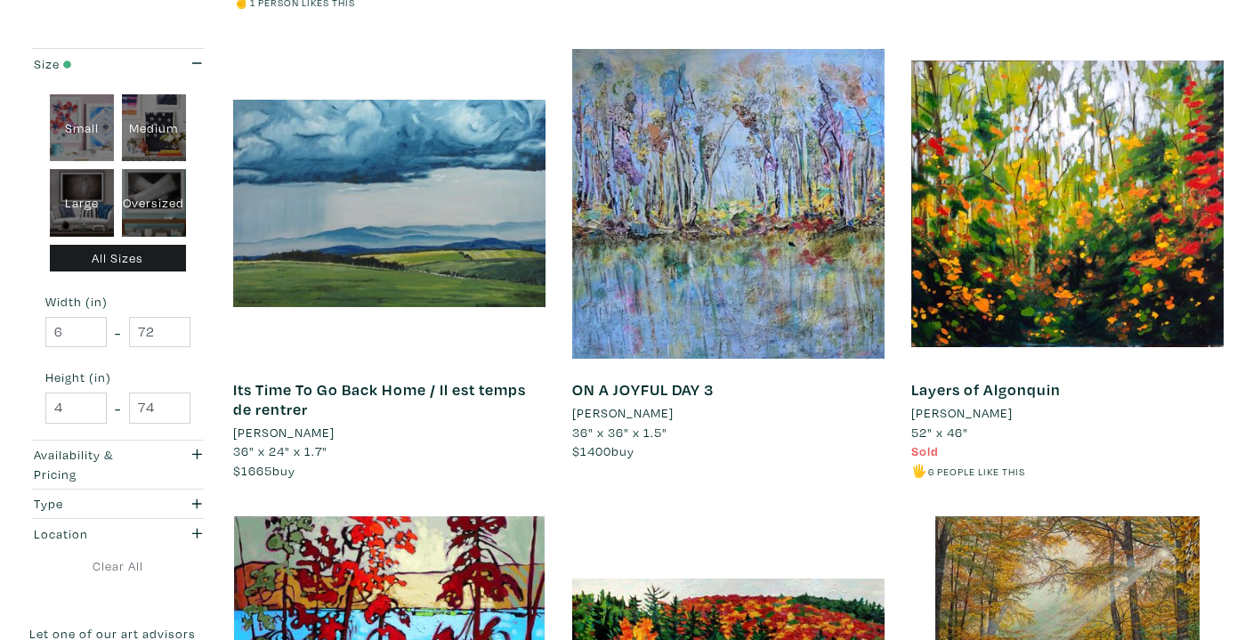
click at [673, 411] on li "[PERSON_NAME]" at bounding box center [622, 413] width 101 height 20
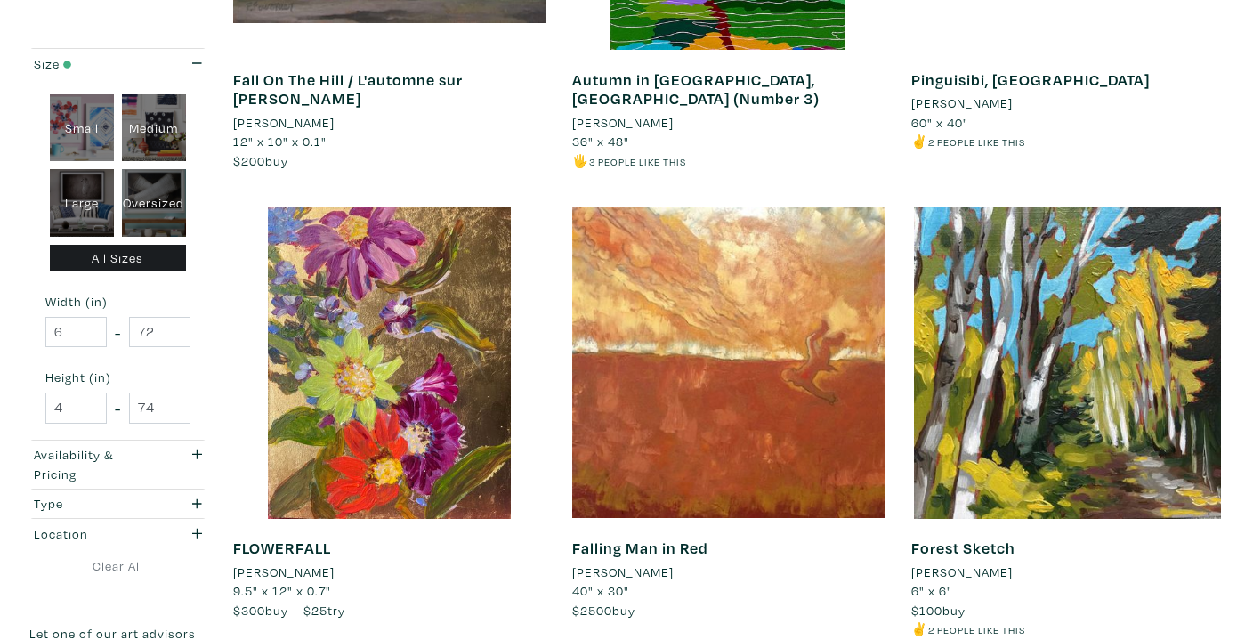
scroll to position [2921, 0]
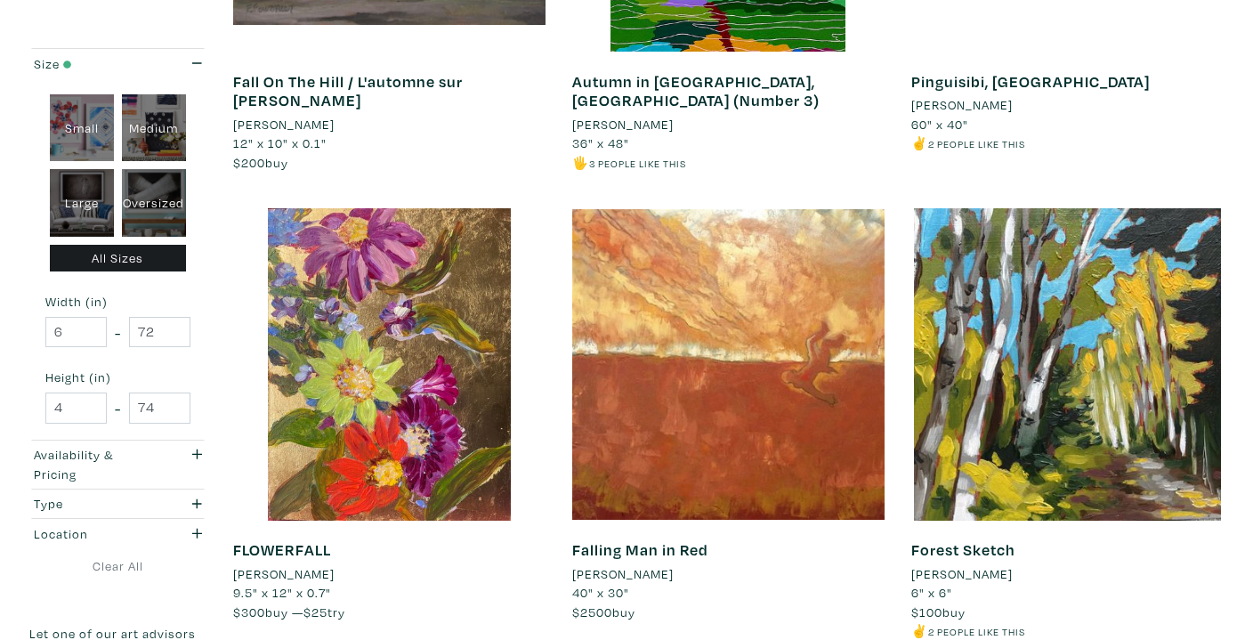
click at [656, 564] on li "[PERSON_NAME]" at bounding box center [622, 574] width 101 height 20
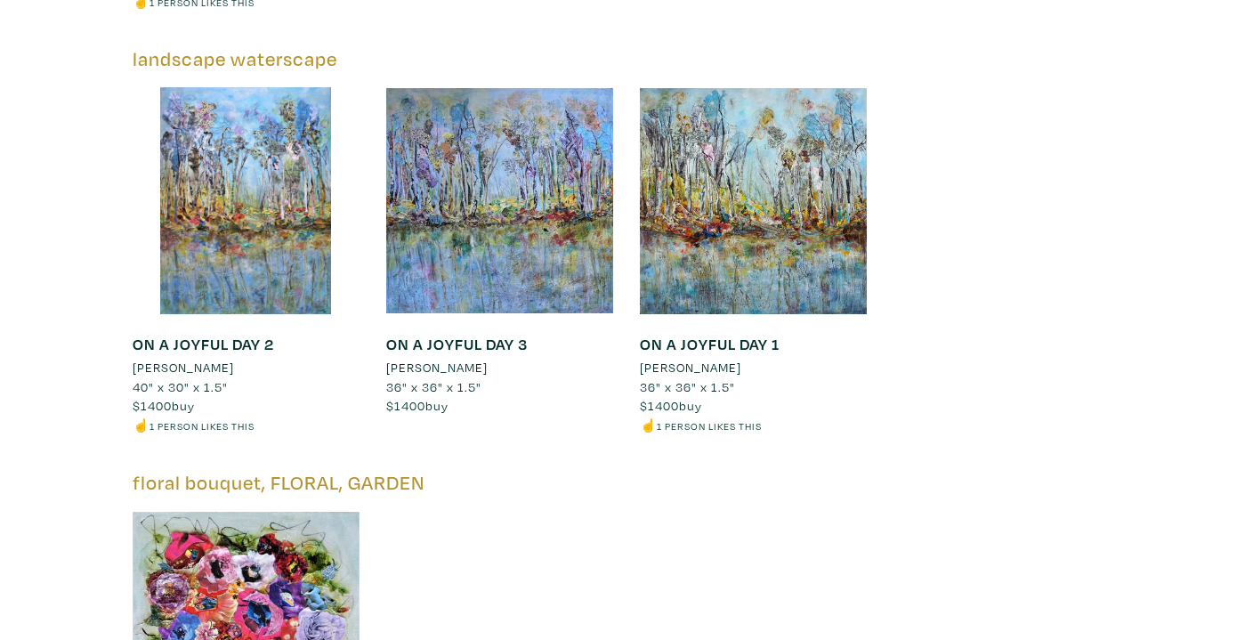
scroll to position [2093, 0]
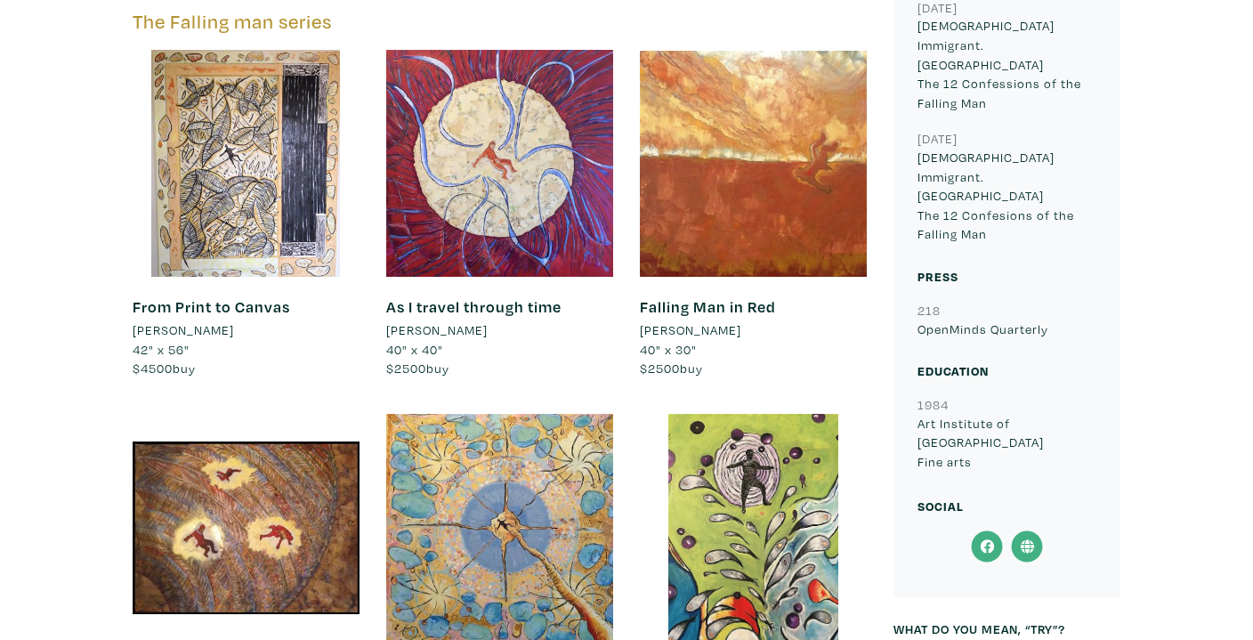
scroll to position [803, 0]
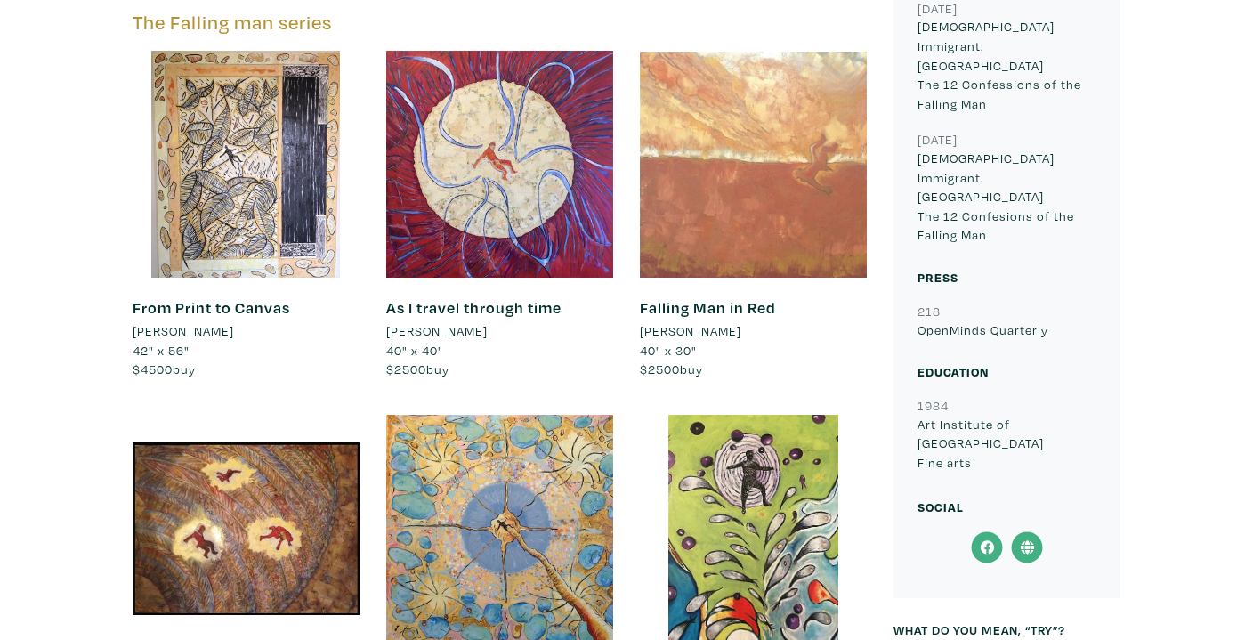
click at [750, 179] on div at bounding box center [753, 164] width 227 height 227
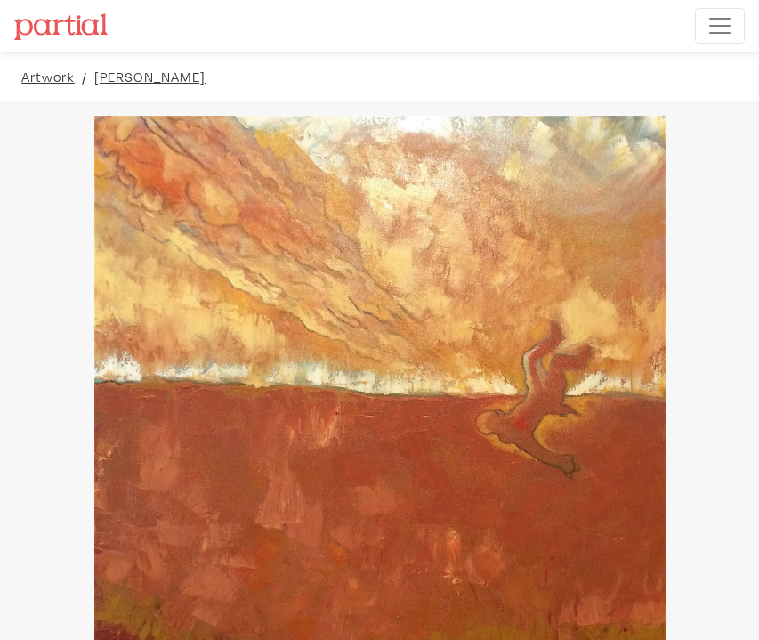
drag, startPoint x: 595, startPoint y: 407, endPoint x: 753, endPoint y: 360, distance: 164.4
